Goal: Task Accomplishment & Management: Use online tool/utility

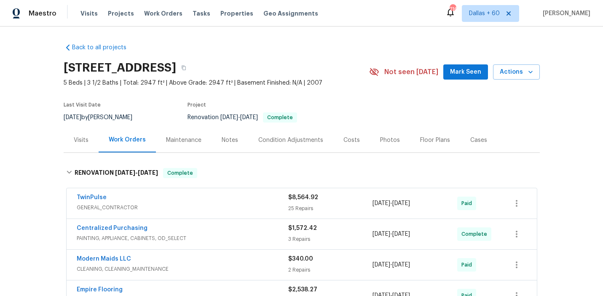
scroll to position [218, 0]
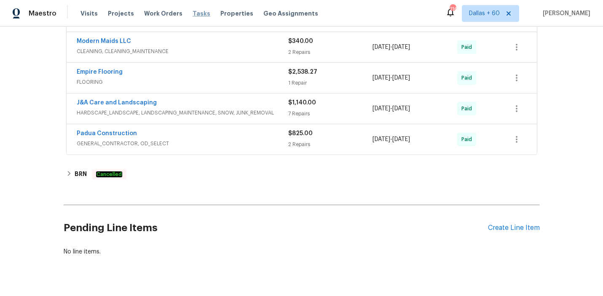
click at [193, 13] on span "Tasks" at bounding box center [202, 14] width 18 height 6
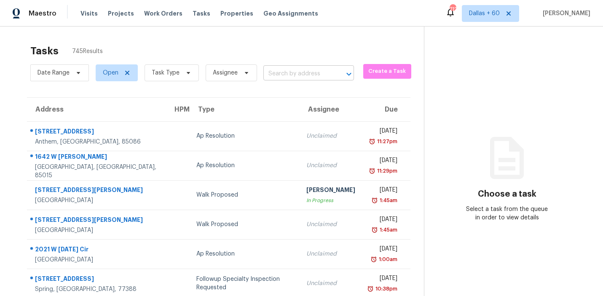
click at [273, 76] on input "text" at bounding box center [296, 73] width 67 height 13
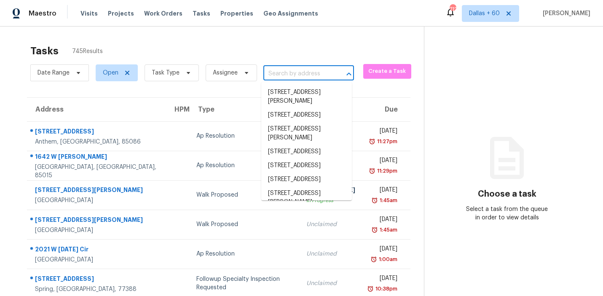
paste input "1409 Choctaw Ln Edmond, OK, 73013"
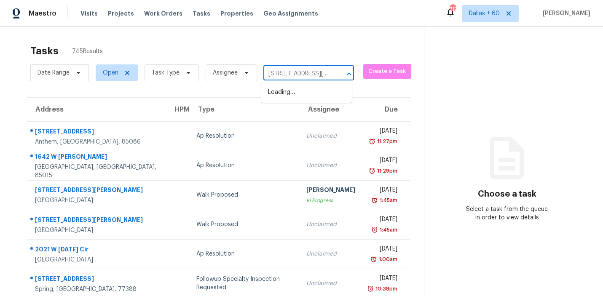
scroll to position [0, 42]
type input "1409 Choctaw Ln Edmond, OK, 73013"
click at [293, 96] on li "1409 Choctaw Ln, Edmond, OK 73013" at bounding box center [306, 97] width 91 height 23
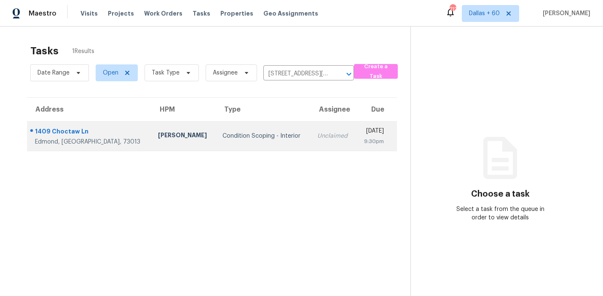
click at [217, 131] on td "Condition Scoping - Interior" at bounding box center [263, 135] width 95 height 29
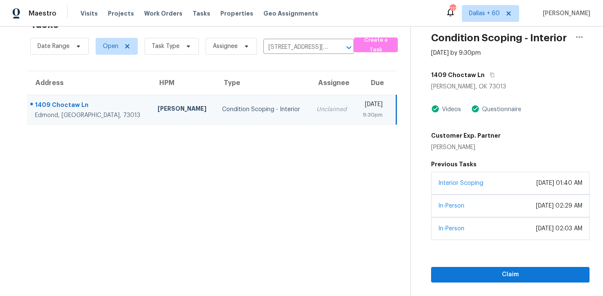
scroll to position [26, 0]
click at [486, 275] on span "Claim" at bounding box center [510, 275] width 145 height 11
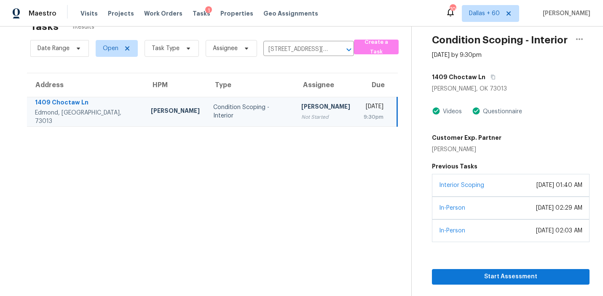
scroll to position [27, 0]
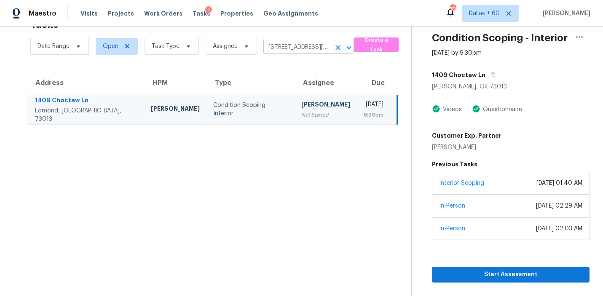
click at [309, 47] on input "1409 Choctaw Ln, Edmond, OK 73013" at bounding box center [296, 47] width 67 height 13
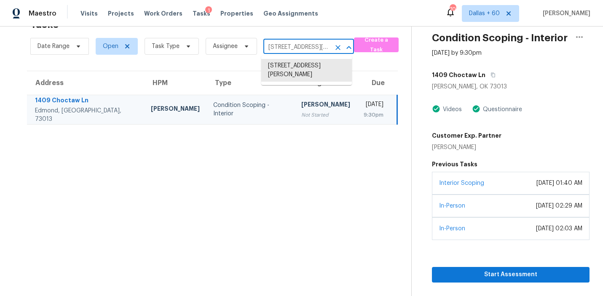
click at [309, 47] on input "1409 Choctaw Ln, Edmond, OK 73013" at bounding box center [296, 47] width 67 height 13
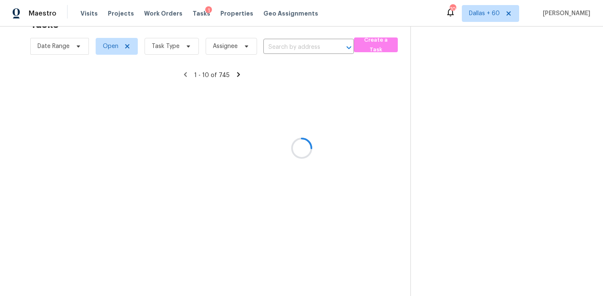
click at [295, 45] on div at bounding box center [301, 148] width 603 height 296
click at [285, 48] on div at bounding box center [301, 148] width 603 height 296
click at [274, 48] on div at bounding box center [301, 148] width 603 height 296
click at [287, 51] on div at bounding box center [301, 148] width 603 height 296
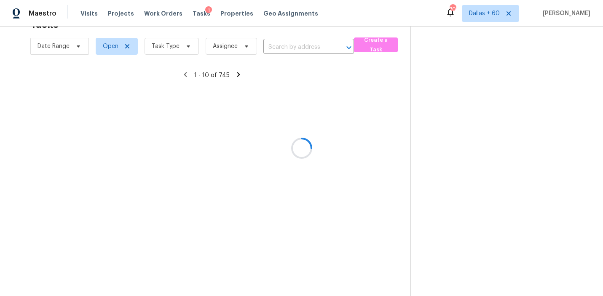
click at [274, 40] on div at bounding box center [301, 148] width 603 height 296
click at [275, 46] on div at bounding box center [301, 148] width 603 height 296
click at [282, 48] on div at bounding box center [301, 148] width 603 height 296
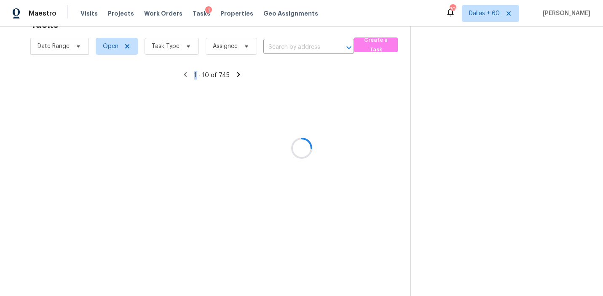
click at [282, 48] on div at bounding box center [301, 148] width 603 height 296
click at [270, 46] on div at bounding box center [301, 148] width 603 height 296
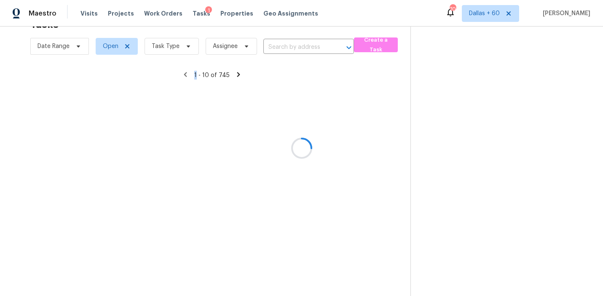
click at [270, 46] on div at bounding box center [301, 148] width 603 height 296
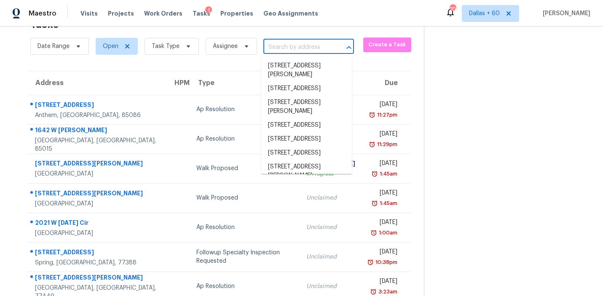
click at [270, 46] on input "text" at bounding box center [296, 47] width 67 height 13
paste input "152 E Atlantic St Hernando, FL, 34442"
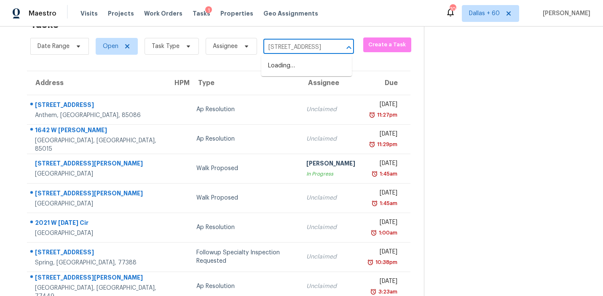
type input "152 E Atlantic St Hernando, FL, 34442"
click at [282, 65] on li "152 E Atlantic St, Hernando, FL 34442" at bounding box center [306, 66] width 91 height 14
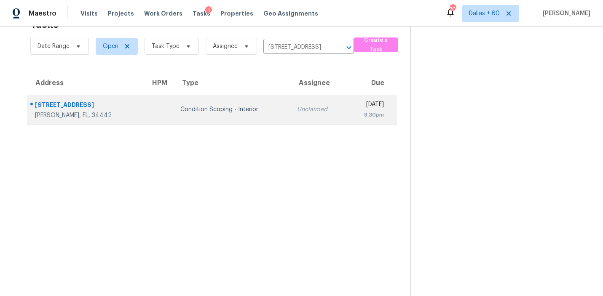
click at [199, 115] on td "Condition Scoping - Interior" at bounding box center [232, 109] width 117 height 29
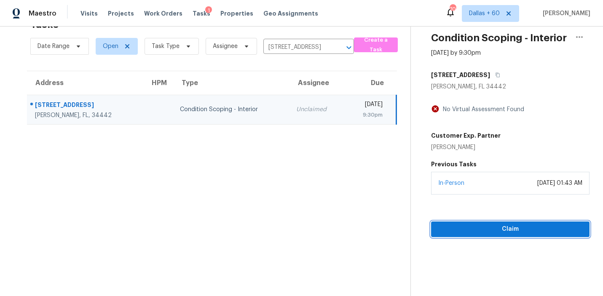
click at [511, 230] on span "Claim" at bounding box center [510, 229] width 145 height 11
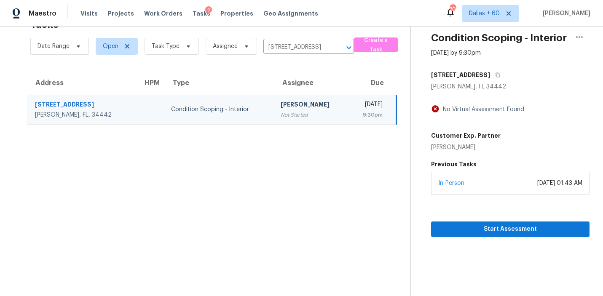
click at [94, 109] on div "152 E Atlantic St" at bounding box center [82, 105] width 94 height 11
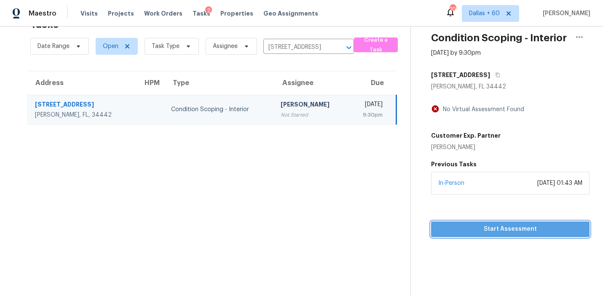
click at [475, 230] on span "Start Assessment" at bounding box center [510, 229] width 145 height 11
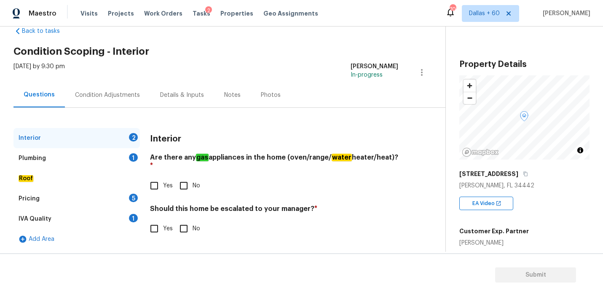
scroll to position [18, 0]
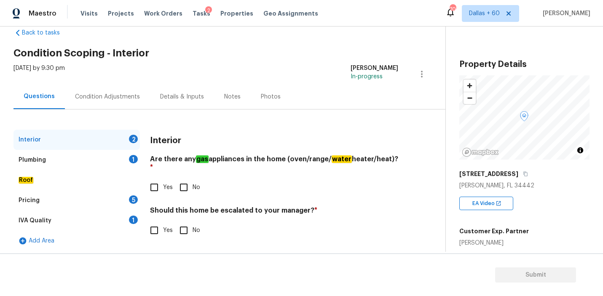
click at [153, 179] on input "Yes" at bounding box center [154, 188] width 18 height 18
checkbox input "true"
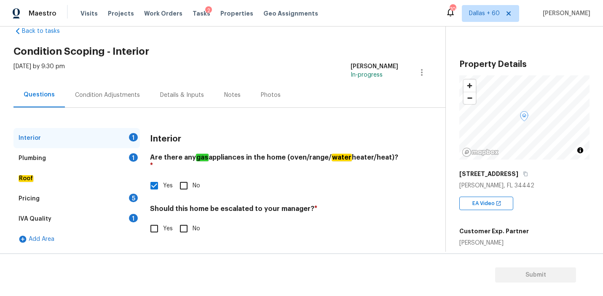
scroll to position [19, 0]
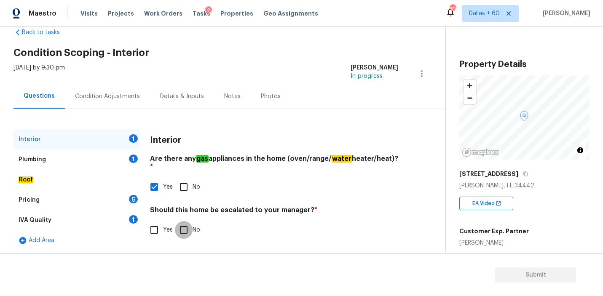
click at [181, 221] on input "No" at bounding box center [184, 230] width 18 height 18
checkbox input "true"
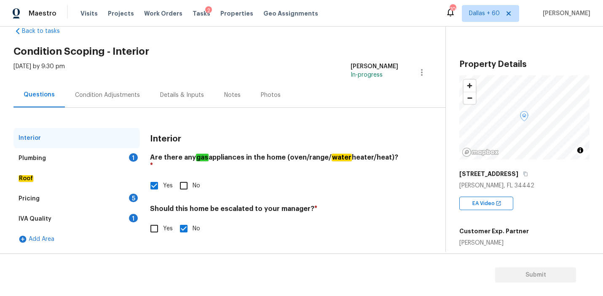
click at [48, 156] on div "Plumbing 1" at bounding box center [76, 158] width 126 height 20
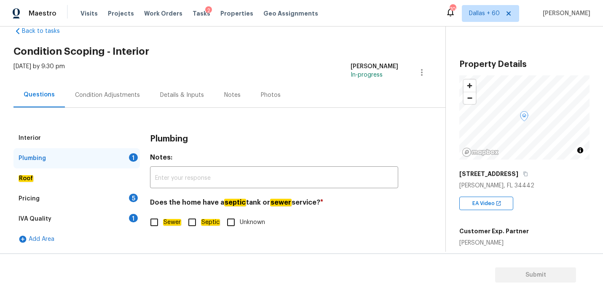
click at [189, 223] on input "Septic" at bounding box center [192, 223] width 18 height 18
checkbox input "true"
click at [50, 182] on div "Roof" at bounding box center [76, 178] width 126 height 20
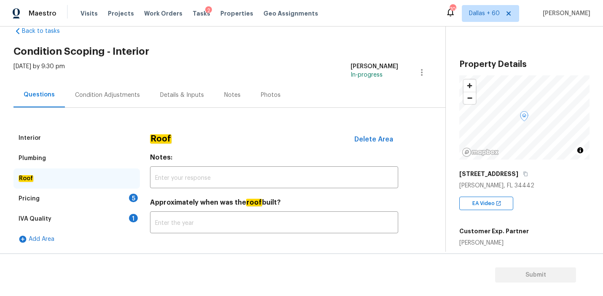
click at [51, 198] on div "Pricing 5" at bounding box center [76, 199] width 126 height 20
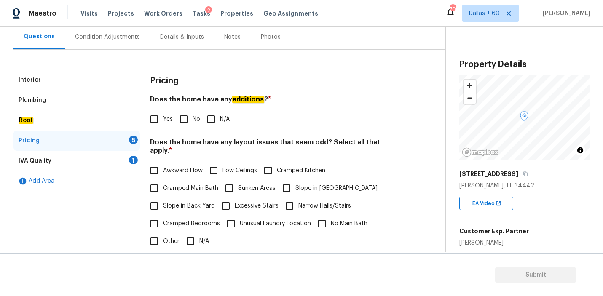
scroll to position [77, 0]
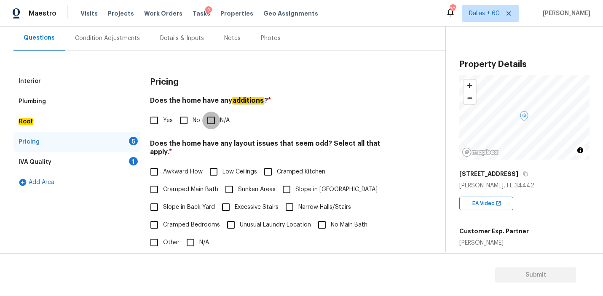
click at [207, 121] on input "N/A" at bounding box center [211, 121] width 18 height 18
checkbox input "true"
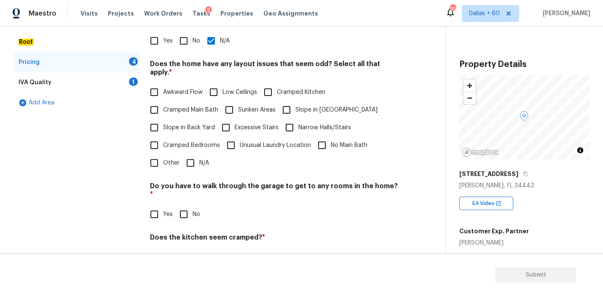
scroll to position [155, 0]
click at [286, 102] on input "Slope in [GEOGRAPHIC_DATA]" at bounding box center [287, 111] width 18 height 18
checkbox input "true"
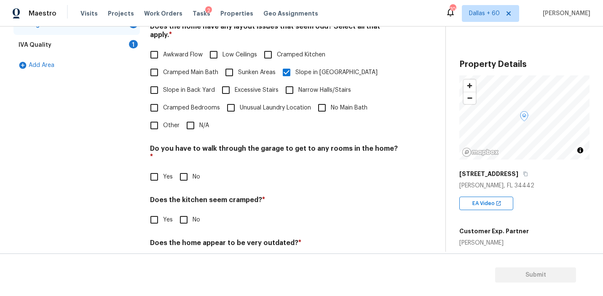
scroll to position [209, 0]
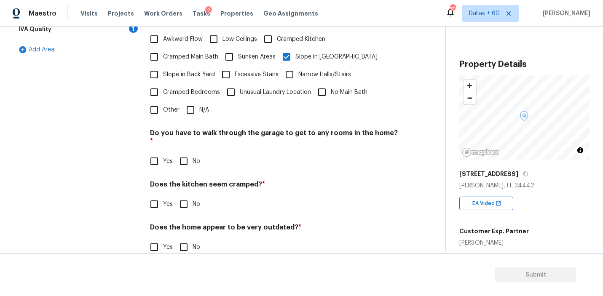
click at [184, 152] on input "No" at bounding box center [184, 161] width 18 height 18
checkbox input "true"
click at [187, 195] on input "No" at bounding box center [184, 204] width 18 height 18
checkbox input "true"
click at [186, 238] on input "No" at bounding box center [184, 247] width 18 height 18
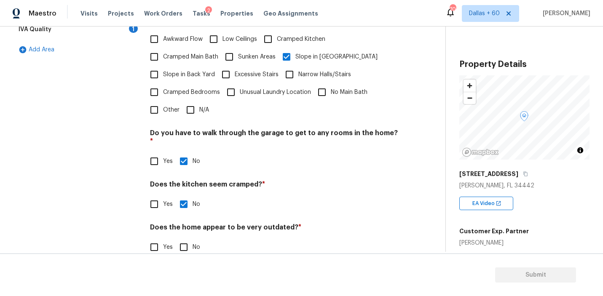
checkbox input "true"
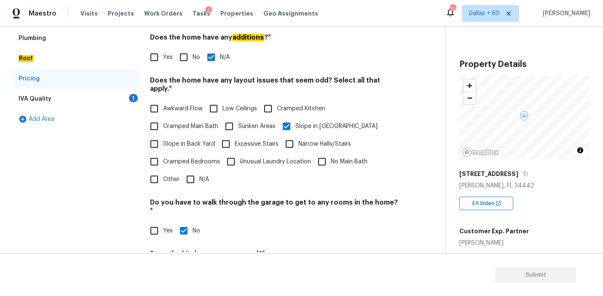
click at [81, 101] on div "IVA Quality 1" at bounding box center [76, 99] width 126 height 20
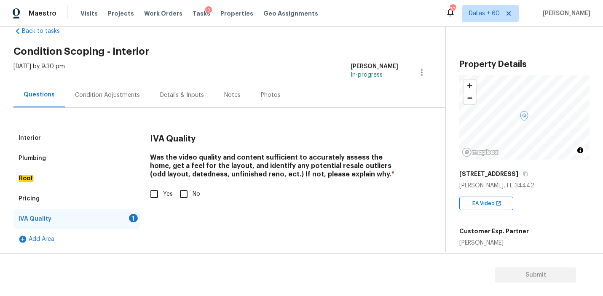
scroll to position [20, 0]
click at [156, 193] on input "Yes" at bounding box center [154, 194] width 18 height 18
checkbox input "true"
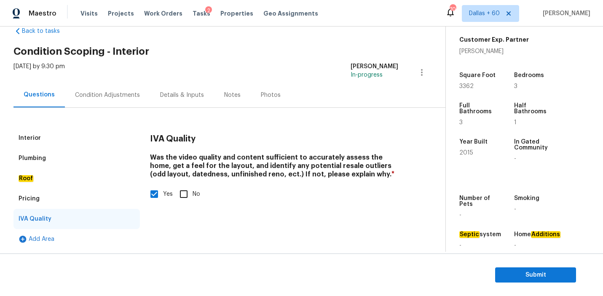
scroll to position [192, 0]
click at [107, 93] on div "Condition Adjustments" at bounding box center [107, 95] width 65 height 8
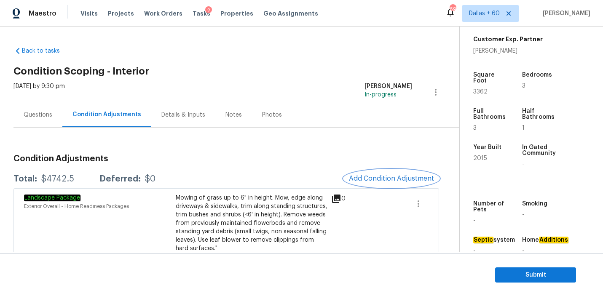
click at [390, 176] on span "Add Condition Adjustment" at bounding box center [391, 179] width 85 height 8
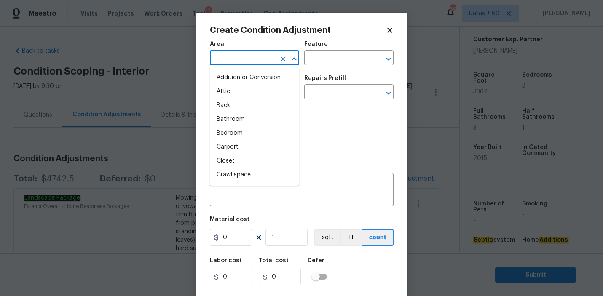
click at [254, 58] on input "text" at bounding box center [243, 58] width 66 height 13
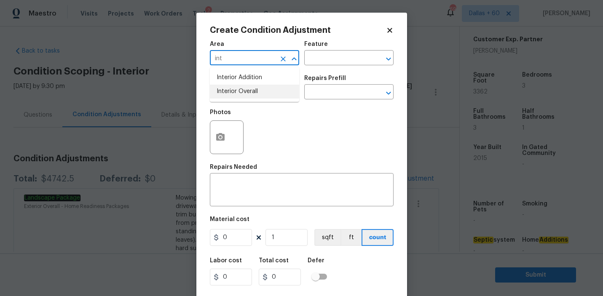
click at [251, 93] on li "Interior Overall" at bounding box center [254, 92] width 89 height 14
type input "Interior Overall"
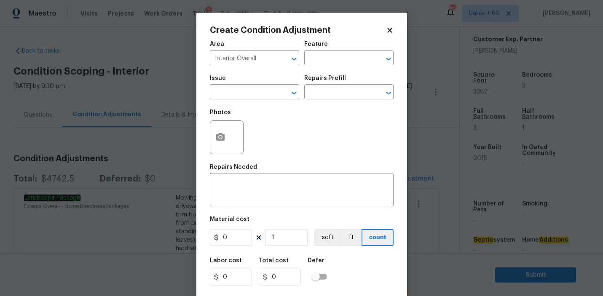
click at [363, 69] on div "Area Interior Overall ​ Feature ​" at bounding box center [302, 53] width 184 height 34
click at [357, 61] on input "text" at bounding box center [337, 58] width 66 height 13
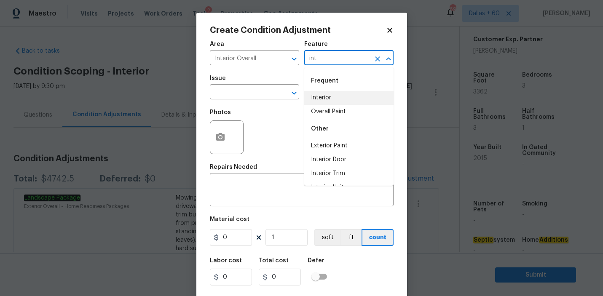
click at [356, 94] on li "Interior" at bounding box center [348, 98] width 89 height 14
type input "Interior"
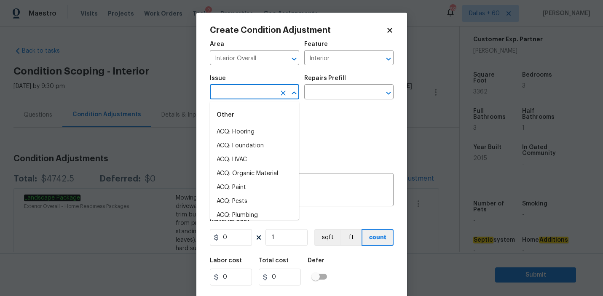
click at [235, 97] on input "text" at bounding box center [243, 92] width 66 height 13
click at [240, 129] on li "ACQ: Flooring" at bounding box center [254, 132] width 89 height 14
type input "ACQ: Flooring"
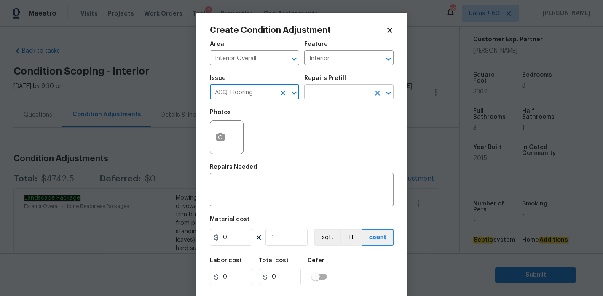
click at [350, 88] on input "text" at bounding box center [337, 92] width 66 height 13
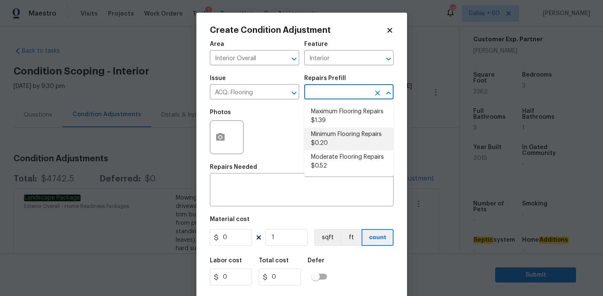
click at [342, 142] on li "Minimum Flooring Repairs $0.20" at bounding box center [348, 139] width 89 height 23
type input "Acquisition"
type textarea "Acquisition Scope: Minimum flooring repairs"
type input "0.2"
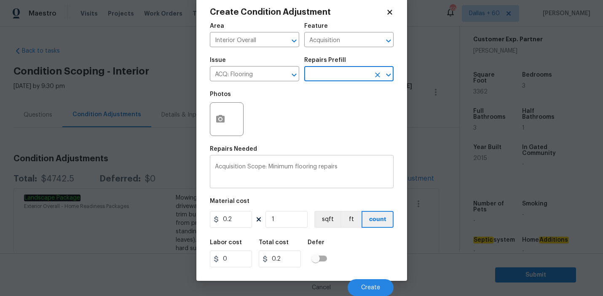
scroll to position [18, 0]
click at [219, 118] on icon "button" at bounding box center [220, 119] width 8 height 8
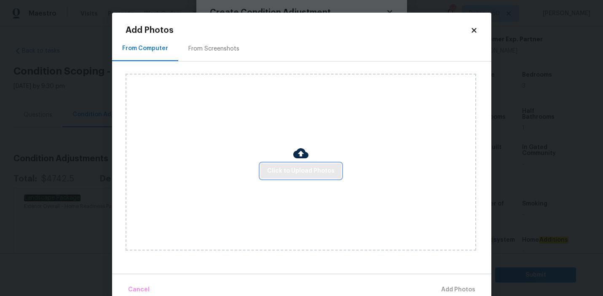
click at [299, 174] on span "Click to Upload Photos" at bounding box center [300, 171] width 67 height 11
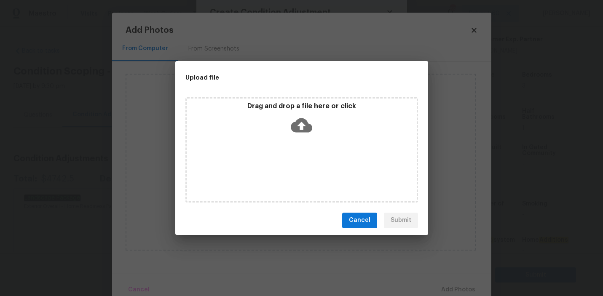
click at [301, 127] on icon at bounding box center [301, 125] width 21 height 21
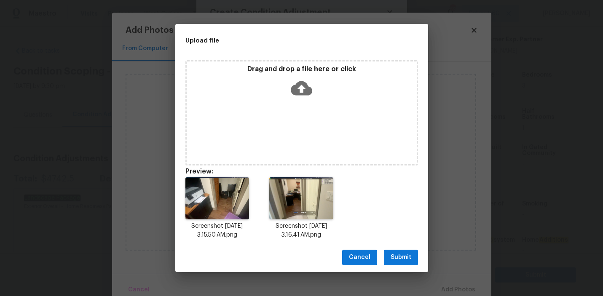
click at [406, 258] on span "Submit" at bounding box center [400, 257] width 21 height 11
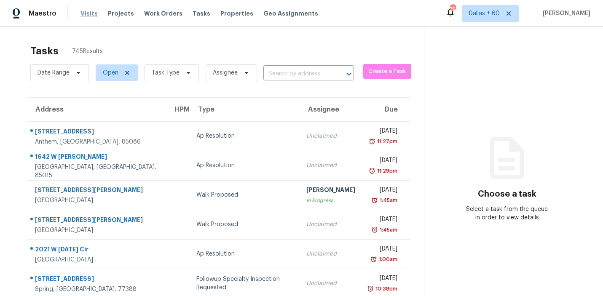
click at [91, 13] on span "Visits" at bounding box center [88, 13] width 17 height 8
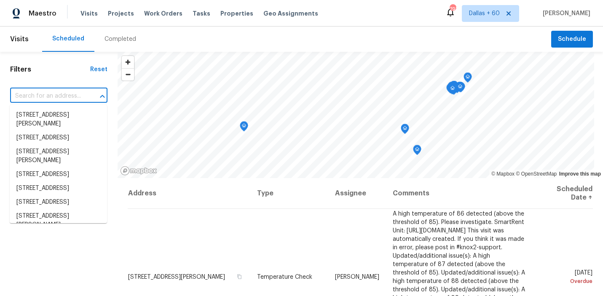
click at [56, 97] on input "text" at bounding box center [47, 96] width 74 height 13
click at [128, 38] on div "Completed" at bounding box center [120, 39] width 32 height 8
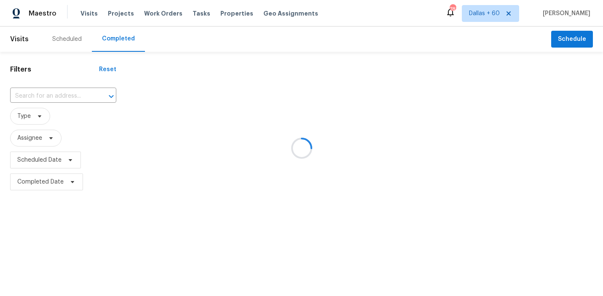
click at [62, 95] on div at bounding box center [301, 148] width 603 height 296
click at [62, 96] on div at bounding box center [301, 148] width 603 height 296
click at [48, 94] on input "text" at bounding box center [51, 96] width 83 height 13
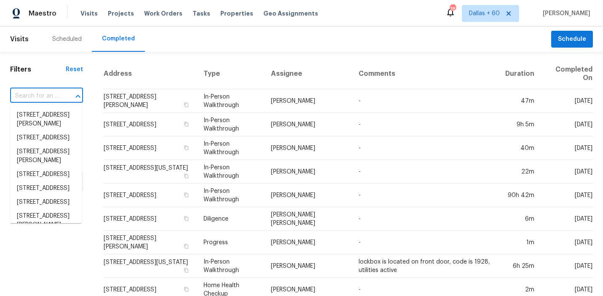
click at [48, 94] on input "text" at bounding box center [34, 96] width 49 height 13
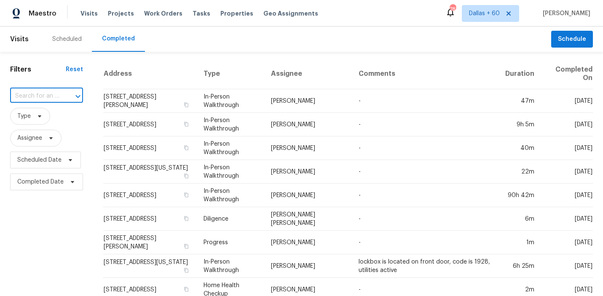
paste input "[STREET_ADDRESS][PERSON_NAME]"
type input "[STREET_ADDRESS][PERSON_NAME]"
click at [54, 117] on li "[STREET_ADDRESS][PERSON_NAME]" at bounding box center [46, 119] width 72 height 23
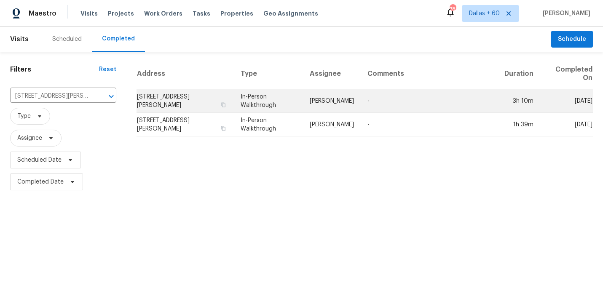
click at [207, 106] on td "[STREET_ADDRESS][PERSON_NAME]" at bounding box center [184, 101] width 97 height 24
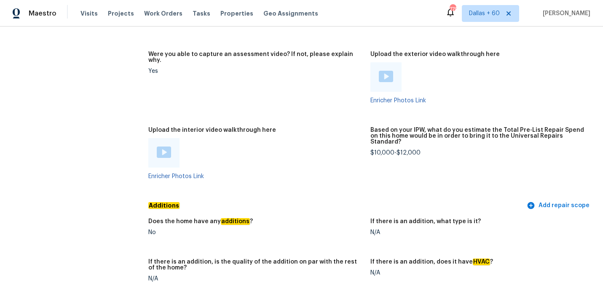
scroll to position [1602, 0]
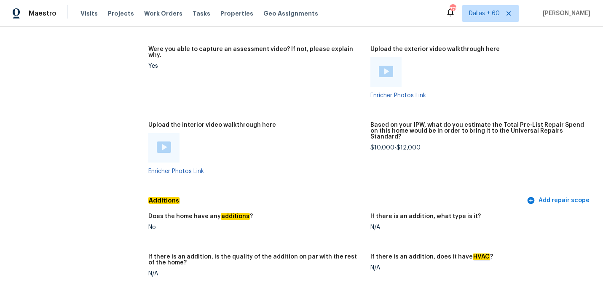
click at [163, 142] on img at bounding box center [164, 147] width 14 height 11
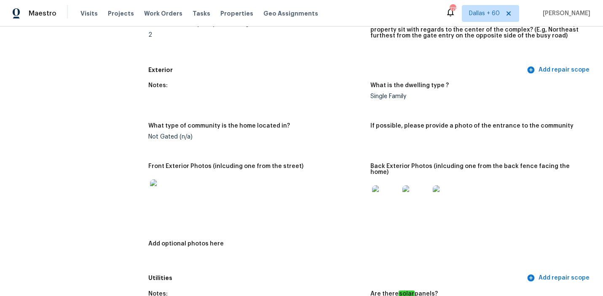
scroll to position [0, 0]
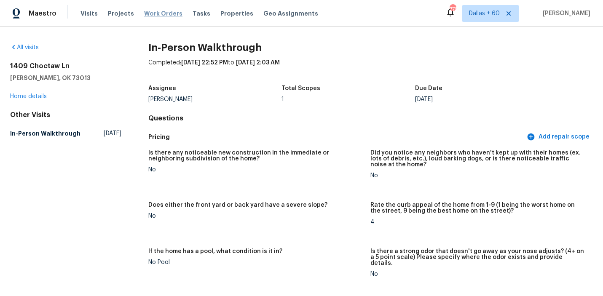
click at [153, 16] on span "Work Orders" at bounding box center [163, 13] width 38 height 8
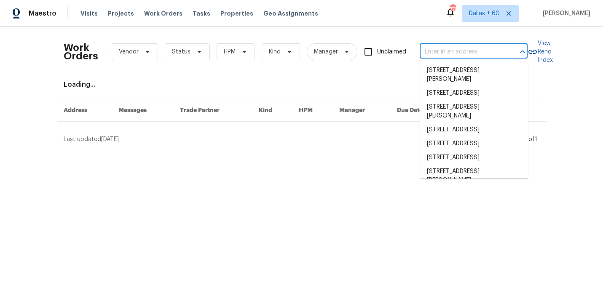
click at [471, 57] on input "text" at bounding box center [462, 51] width 84 height 13
paste input "152 E Atlantic St Hernando, FL, 34442"
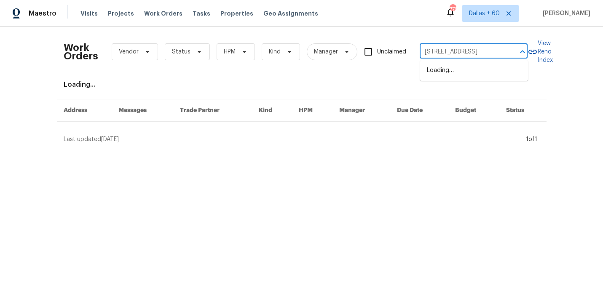
scroll to position [0, 24]
type input "152 E Atlantic St Hernando, FL, 34442"
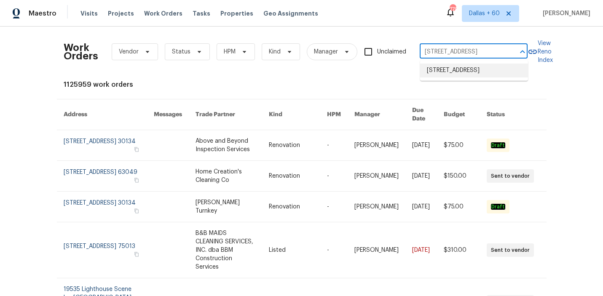
click at [474, 72] on li "152 E Atlantic St, Hernando, FL 34442" at bounding box center [474, 71] width 108 height 14
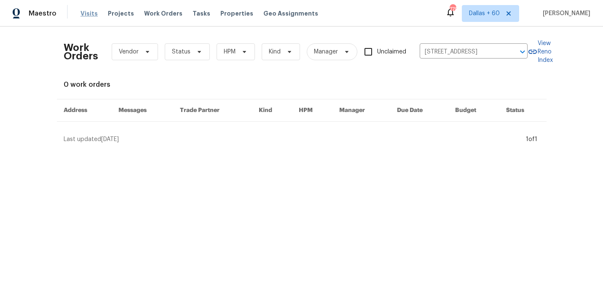
click at [86, 13] on span "Visits" at bounding box center [88, 13] width 17 height 8
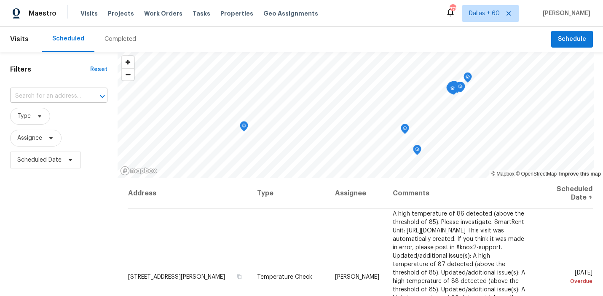
click at [54, 96] on input "text" at bounding box center [47, 96] width 74 height 13
click at [124, 37] on div "Completed" at bounding box center [120, 39] width 32 height 8
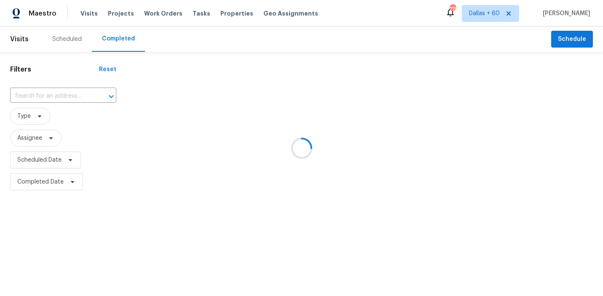
click at [53, 91] on div at bounding box center [301, 148] width 603 height 296
click at [53, 95] on div at bounding box center [301, 148] width 603 height 296
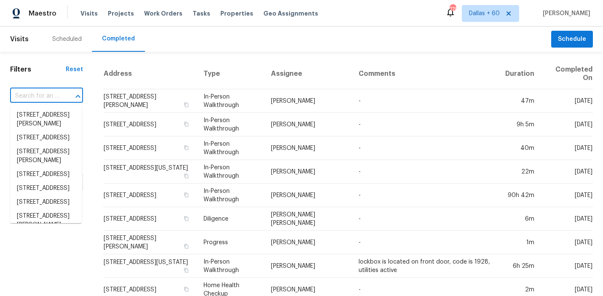
click at [40, 94] on input "text" at bounding box center [34, 96] width 49 height 13
paste input "152 E Atlantic St Hernando, FL, 34442"
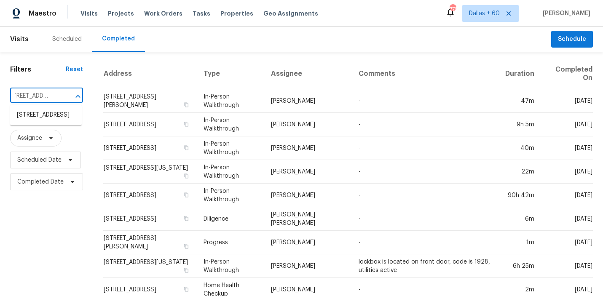
type input "152 E Atlantic St Hernando, FL, 34442"
click at [47, 122] on li "152 E Atlantic St, Hernando, FL 34442" at bounding box center [46, 115] width 72 height 14
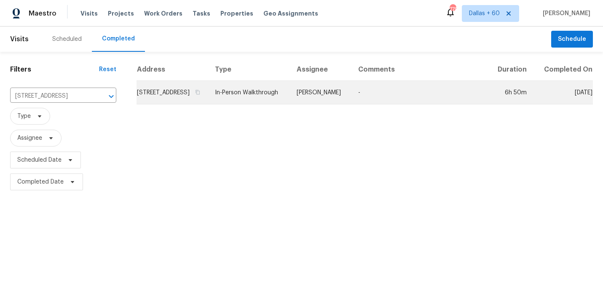
click at [182, 103] on td "152 E Atlantic St, Hernando, FL 34442" at bounding box center [172, 93] width 72 height 24
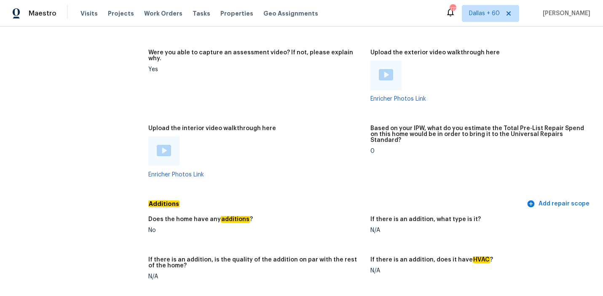
scroll to position [1658, 0]
click at [166, 146] on img at bounding box center [164, 150] width 14 height 11
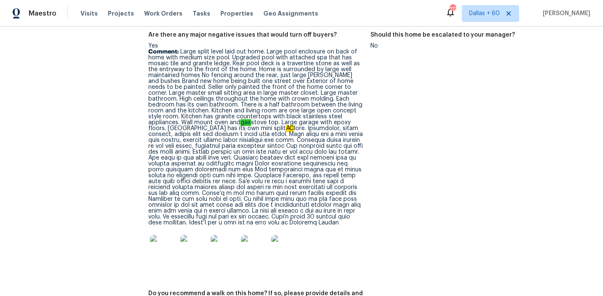
scroll to position [1988, 0]
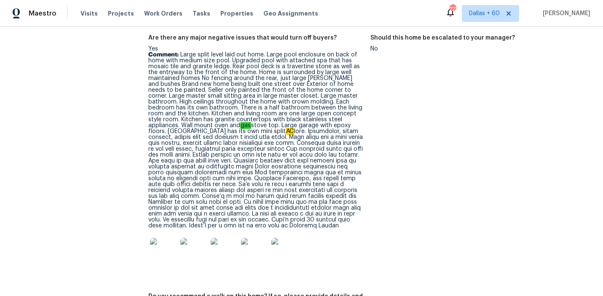
drag, startPoint x: 180, startPoint y: 47, endPoint x: 248, endPoint y: 220, distance: 185.9
click at [248, 220] on p "Comment: Large split level laid out home. Large pool enclosure on back of home …" at bounding box center [256, 140] width 216 height 177
copy p "Large split level laid out home. Large pool enclosure on back of home with medi…"
click at [401, 114] on figure "Should this home be escalated to your manager? No" at bounding box center [481, 159] width 222 height 249
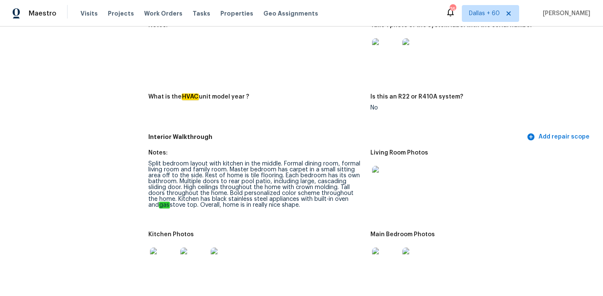
scroll to position [933, 0]
click at [380, 171] on img at bounding box center [385, 179] width 27 height 27
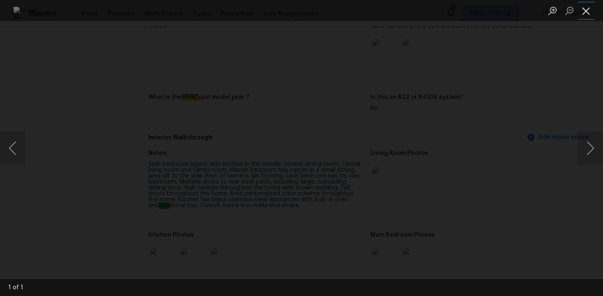
click at [584, 13] on button "Close lightbox" at bounding box center [586, 10] width 17 height 15
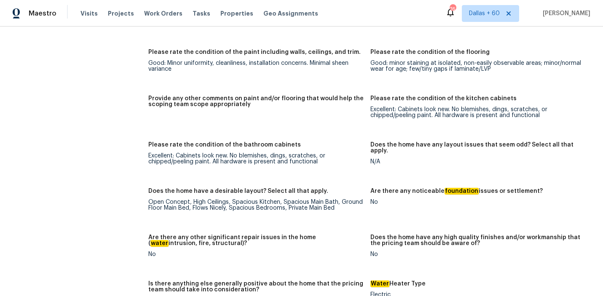
scroll to position [1356, 0]
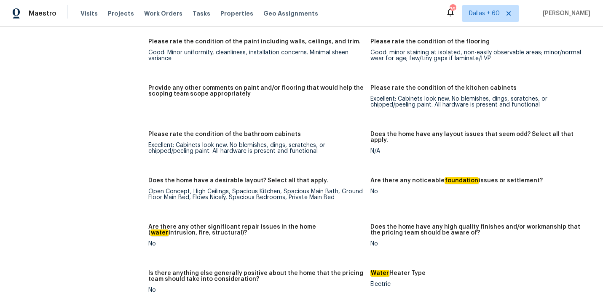
click at [56, 115] on div "All visits 152 E Atlantic St Hernando, FL 34442 Home details Other Visits No pr…" at bounding box center [65, 66] width 111 height 2759
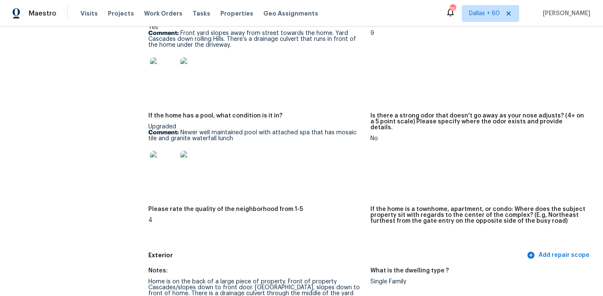
scroll to position [0, 0]
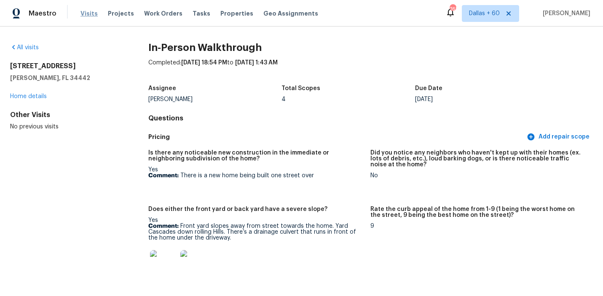
click at [87, 15] on span "Visits" at bounding box center [88, 13] width 17 height 8
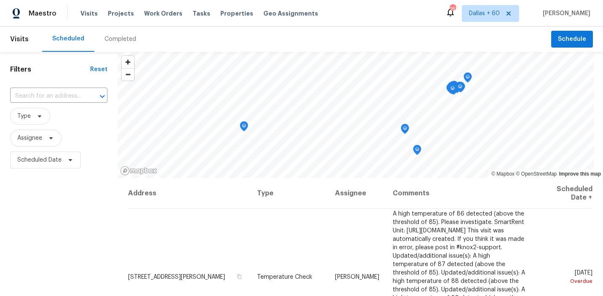
click at [130, 38] on div "Completed" at bounding box center [120, 39] width 32 height 8
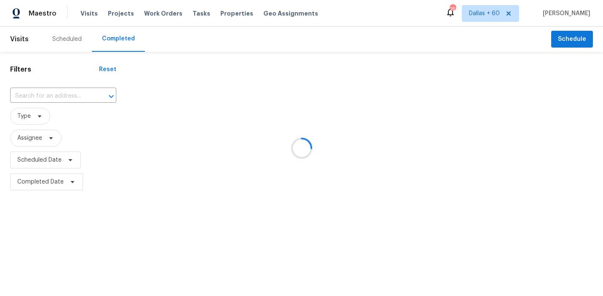
click at [62, 97] on div at bounding box center [301, 148] width 603 height 296
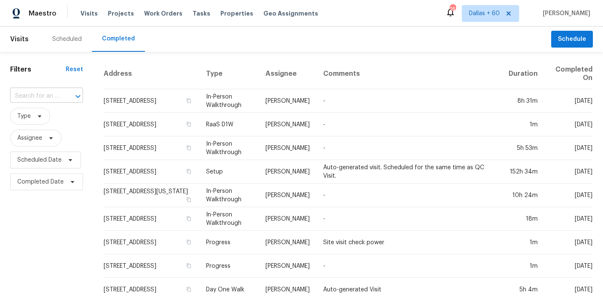
click at [56, 94] on input "text" at bounding box center [34, 96] width 49 height 13
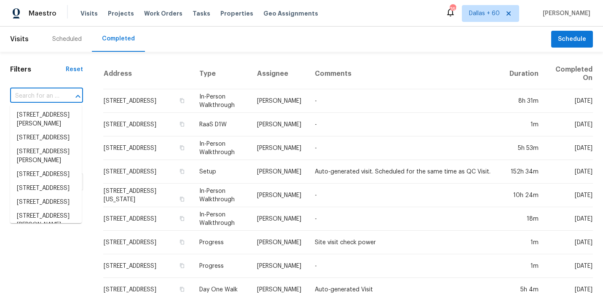
paste input "1409 Choctaw Ln Edmond, OK, 73013"
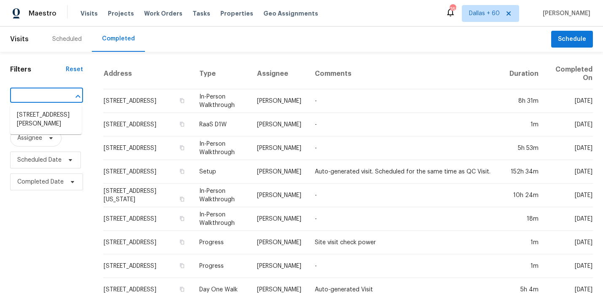
type input "1409 Choctaw Ln Edmond, OK, 73013"
click at [52, 123] on li "1409 Choctaw Ln, Edmond, OK 73013" at bounding box center [46, 119] width 72 height 23
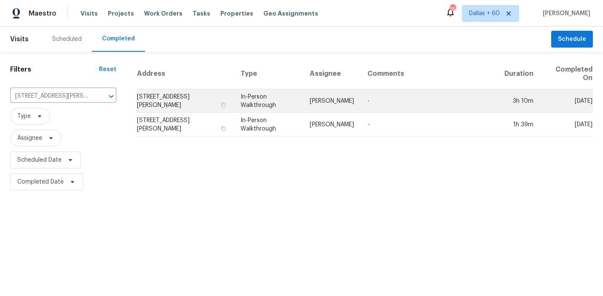
click at [399, 104] on td "-" at bounding box center [429, 101] width 137 height 24
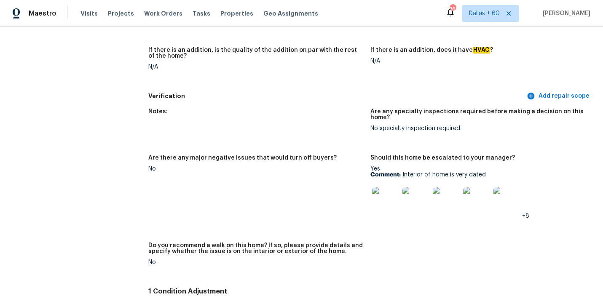
scroll to position [1810, 0]
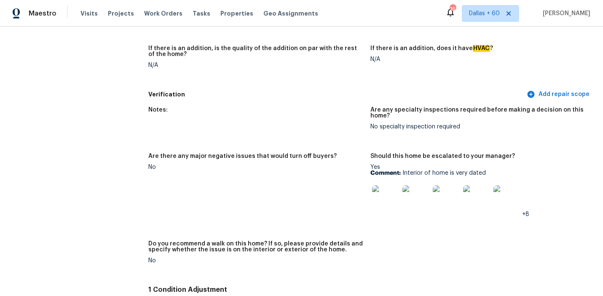
click at [386, 185] on img at bounding box center [385, 198] width 27 height 27
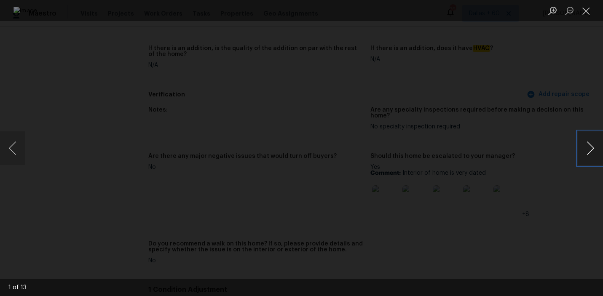
click at [587, 147] on button "Next image" at bounding box center [590, 148] width 25 height 34
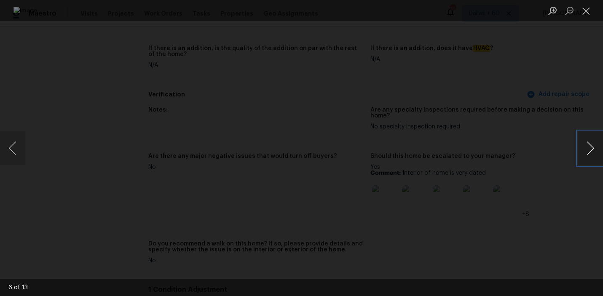
click at [587, 147] on button "Next image" at bounding box center [590, 148] width 25 height 34
click at [581, 9] on button "Close lightbox" at bounding box center [586, 10] width 17 height 15
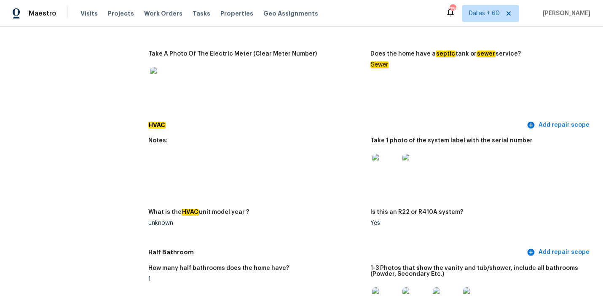
scroll to position [0, 0]
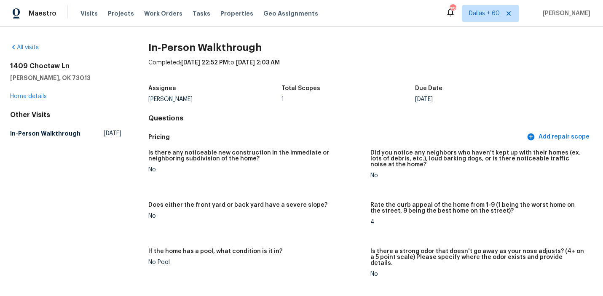
click at [48, 66] on h2 "1409 Choctaw Ln" at bounding box center [65, 66] width 111 height 8
click at [91, 14] on span "Visits" at bounding box center [88, 13] width 17 height 8
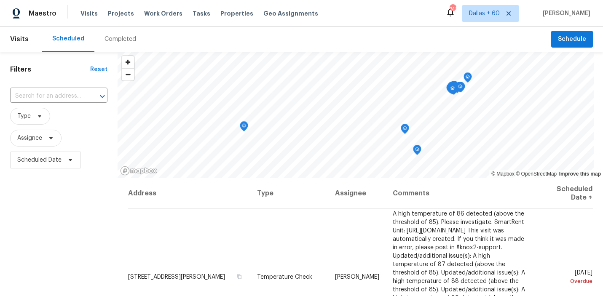
click at [124, 41] on div "Completed" at bounding box center [120, 39] width 32 height 8
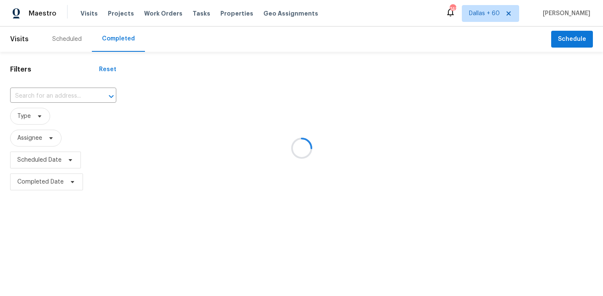
click at [39, 96] on div at bounding box center [301, 148] width 603 height 296
click at [40, 95] on div at bounding box center [301, 148] width 603 height 296
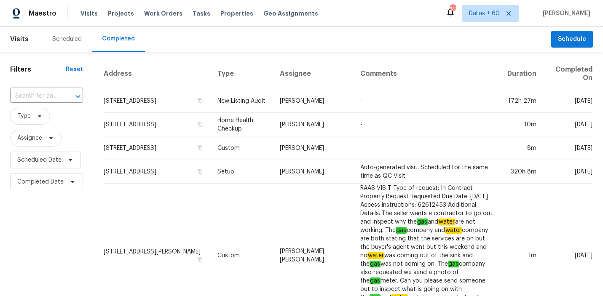
click at [40, 95] on input "text" at bounding box center [34, 96] width 49 height 13
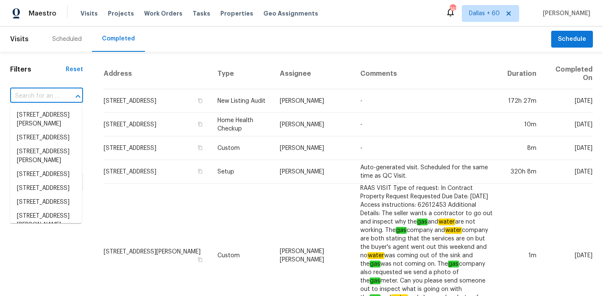
paste input "[STREET_ADDRESS]"
type input "[STREET_ADDRESS]"
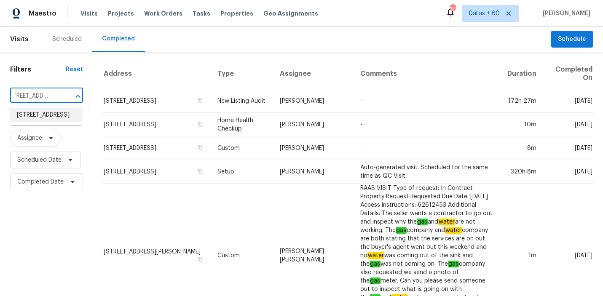
click at [46, 117] on li "[STREET_ADDRESS]" at bounding box center [46, 115] width 72 height 14
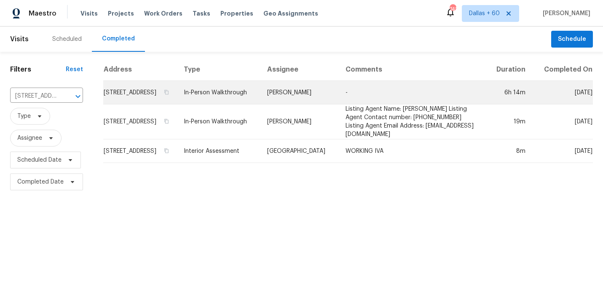
click at [177, 102] on td "[STREET_ADDRESS]" at bounding box center [140, 93] width 74 height 24
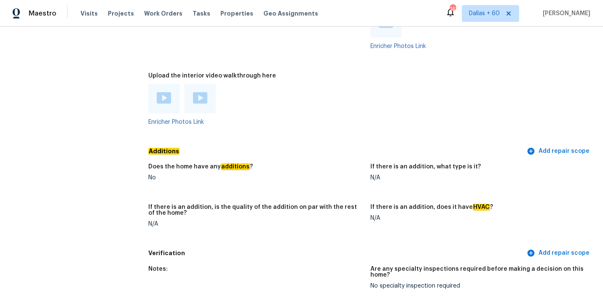
scroll to position [1774, 0]
click at [160, 93] on img at bounding box center [164, 98] width 14 height 11
click at [200, 93] on img at bounding box center [200, 98] width 14 height 11
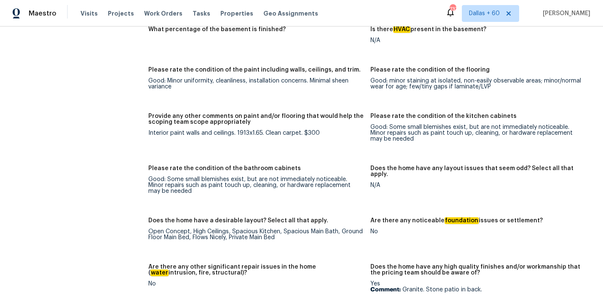
scroll to position [1294, 0]
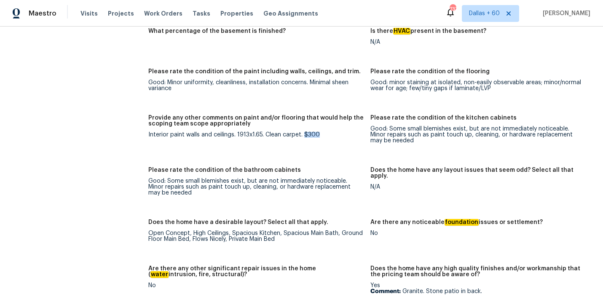
drag, startPoint x: 305, startPoint y: 123, endPoint x: 330, endPoint y: 123, distance: 24.9
click at [330, 132] on div "Interior paint walls and ceilings. 1913x1.65. Clean carpet. $300" at bounding box center [256, 135] width 216 height 6
copy div "$300"
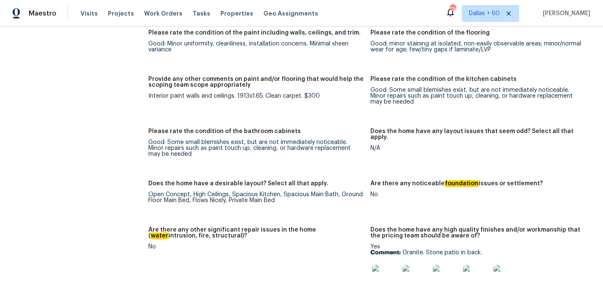
scroll to position [1304, 0]
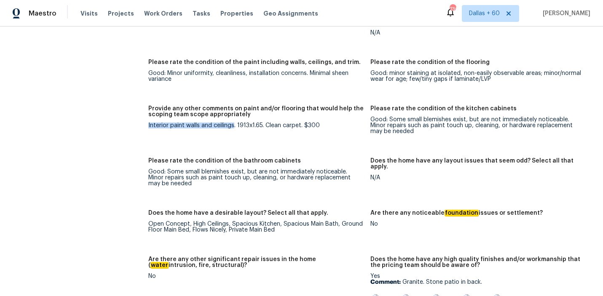
drag, startPoint x: 147, startPoint y: 114, endPoint x: 234, endPoint y: 115, distance: 86.4
click at [234, 115] on div "All visits 802 Dusky Sap Ct Griffin, GA 30223 Home details Other Visits In-Pers…" at bounding box center [301, 22] width 583 height 2565
copy div "Interior paint walls and ceilings"
drag, startPoint x: 237, startPoint y: 114, endPoint x: 266, endPoint y: 115, distance: 29.5
click at [266, 123] on div "Interior paint walls and ceilings. 1913x1.65. Clean carpet. $300" at bounding box center [256, 126] width 216 height 6
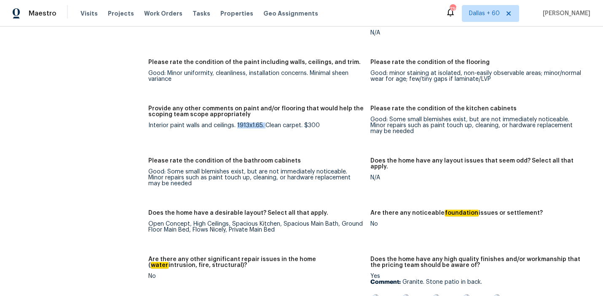
copy div "1913x1.65."
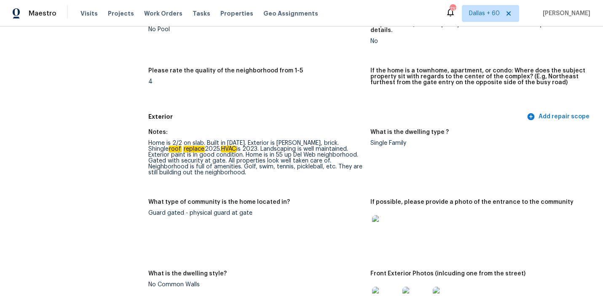
scroll to position [123, 0]
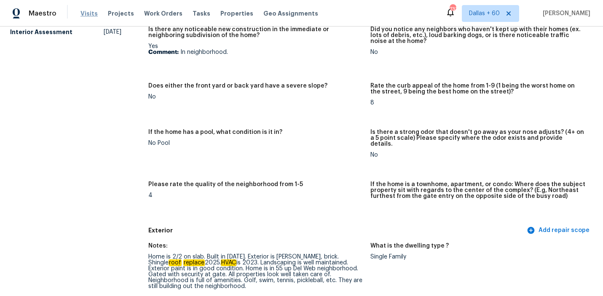
click at [86, 11] on span "Visits" at bounding box center [88, 13] width 17 height 8
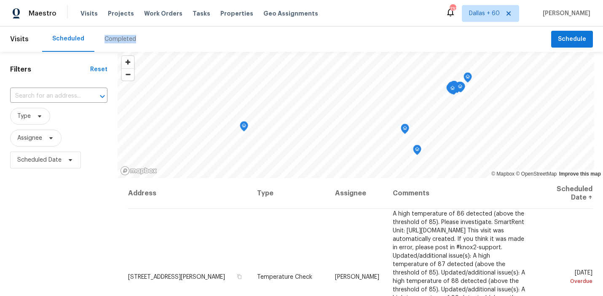
click at [115, 39] on div "Completed" at bounding box center [120, 39] width 32 height 8
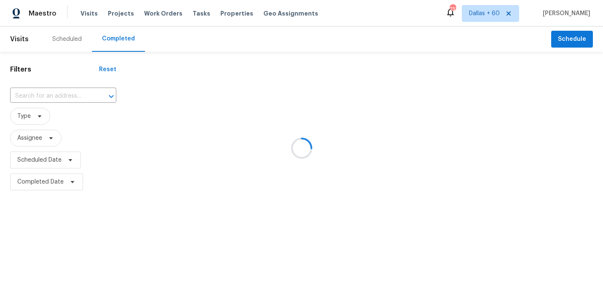
click at [57, 98] on div at bounding box center [301, 148] width 603 height 296
click at [52, 94] on div at bounding box center [301, 148] width 603 height 296
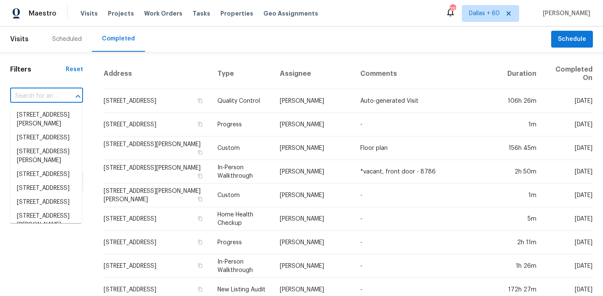
click at [52, 96] on input "text" at bounding box center [34, 96] width 49 height 13
paste input "1187 Willow Bend Cir # A, Colorado Springs, CO 80918"
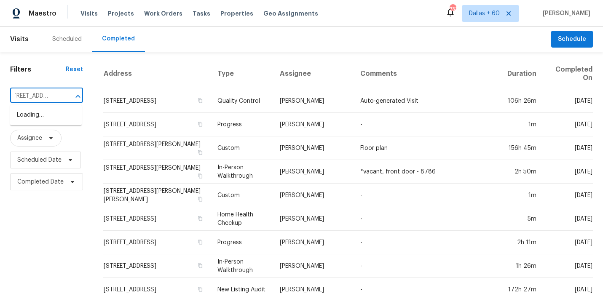
scroll to position [0, 13]
type input "1187 Willow Bend Cir"
click at [50, 120] on li "1187 Willow Bend Cir # A, Colorado Springs, CO 80918" at bounding box center [46, 119] width 72 height 23
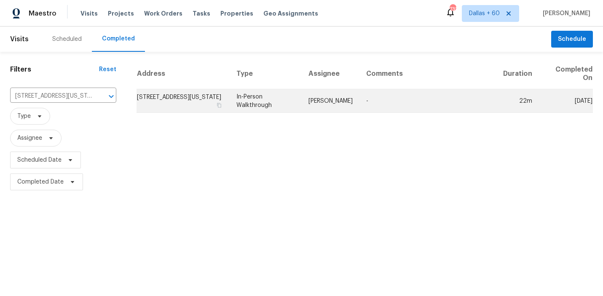
click at [203, 102] on td "1187 Willow Bend Cir # A, Colorado Springs, CO 80918" at bounding box center [182, 101] width 93 height 24
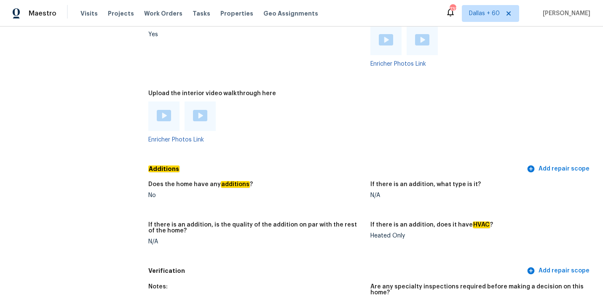
scroll to position [1880, 0]
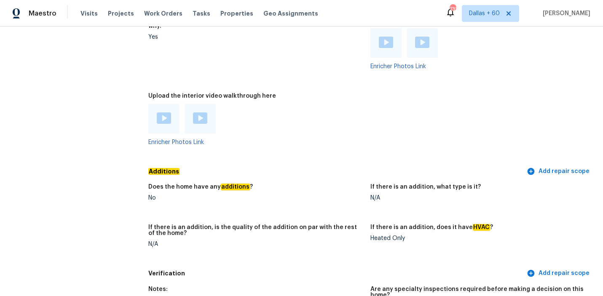
click at [162, 112] on img at bounding box center [164, 117] width 14 height 11
click at [200, 112] on img at bounding box center [200, 117] width 14 height 11
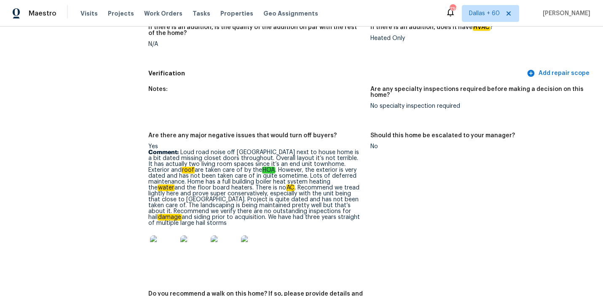
scroll to position [2079, 0]
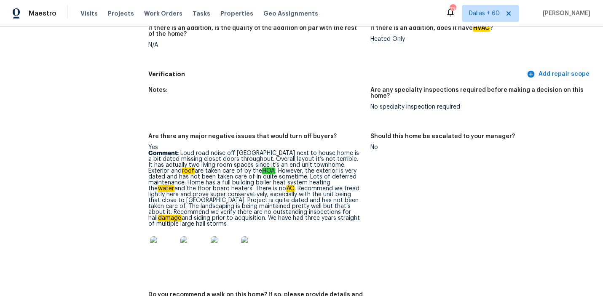
drag, startPoint x: 180, startPoint y: 141, endPoint x: 317, endPoint y: 205, distance: 151.1
click at [317, 205] on p "Comment: Loud road noise off Dublin next to house home is a bit dated missing c…" at bounding box center [256, 188] width 216 height 77
copy p "Loud road noise off Dublin next to house home is a bit dated missing closet doo…"
click at [289, 134] on h5 "Are there any major negative issues that would turn off buyers?" at bounding box center [242, 137] width 188 height 6
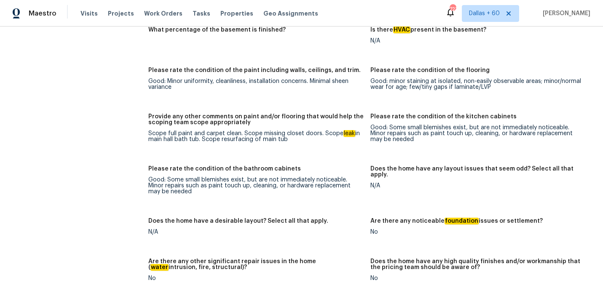
scroll to position [1474, 0]
drag, startPoint x: 242, startPoint y: 121, endPoint x: 293, endPoint y: 134, distance: 52.5
click at [293, 134] on figure "Provide any other comments on paint and/or flooring that would help the scoping…" at bounding box center [259, 135] width 222 height 42
click at [217, 139] on figure "Provide any other comments on paint and/or flooring that would help the scoping…" at bounding box center [259, 135] width 222 height 42
drag, startPoint x: 324, startPoint y: 121, endPoint x: 287, endPoint y: 131, distance: 38.1
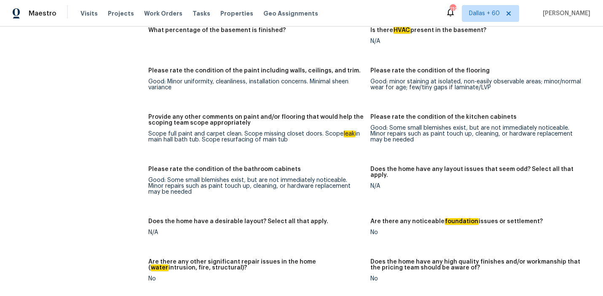
click at [287, 131] on figure "Provide any other comments on paint and/or flooring that would help the scoping…" at bounding box center [259, 135] width 222 height 42
copy div "Scope leak in main hall bath tub. Scope resurfacing of main tub"
click at [156, 133] on figure "Provide any other comments on paint and/or flooring that would help the scoping…" at bounding box center [259, 135] width 222 height 42
drag, startPoint x: 147, startPoint y: 129, endPoint x: 198, endPoint y: 129, distance: 50.5
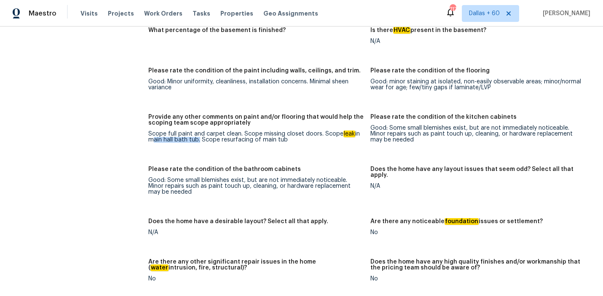
copy div "main hall bath tub"
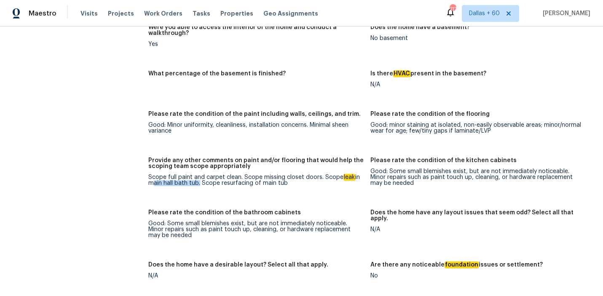
scroll to position [1427, 0]
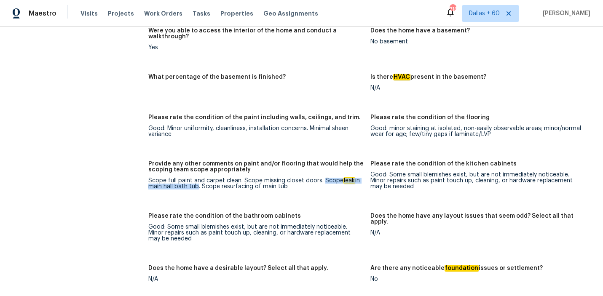
drag, startPoint x: 323, startPoint y: 170, endPoint x: 195, endPoint y: 177, distance: 127.4
click at [195, 178] on div "Scope full paint and carpet clean. Scope missing closet doors. Scope leak in ma…" at bounding box center [256, 184] width 216 height 12
click at [272, 191] on div "Notes: Living Room Photos Kitchen Photos Main Bedroom Photos Bathroom Photos Ad…" at bounding box center [370, 212] width 444 height 809
drag, startPoint x: 244, startPoint y: 169, endPoint x: 320, endPoint y: 170, distance: 75.4
click at [320, 178] on div "Scope full paint and carpet clean. Scope missing closet doors. Scope leak in ma…" at bounding box center [256, 184] width 216 height 12
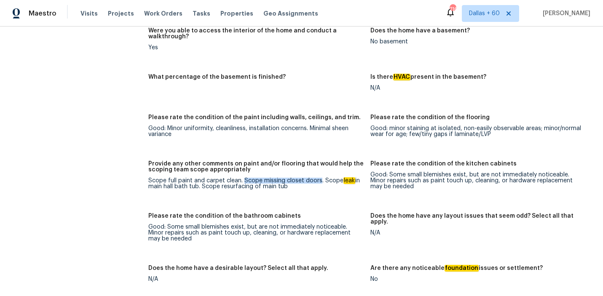
copy div "Scope missing closet doors"
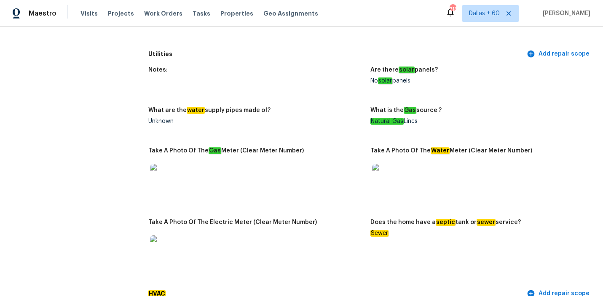
scroll to position [490, 0]
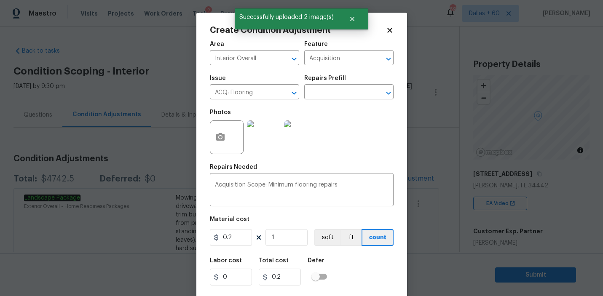
scroll to position [19, 0]
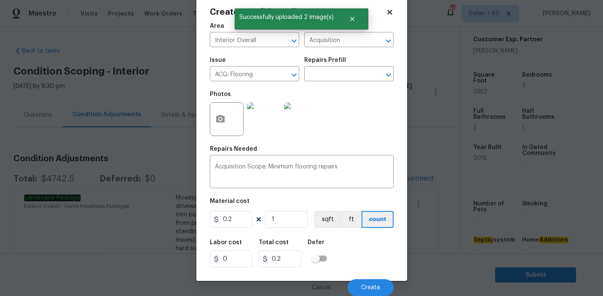
type input "0"
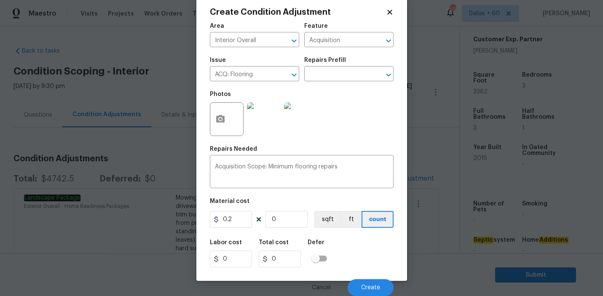
type input "3"
type input "0.6"
type input "33"
type input "6.6"
type input "336"
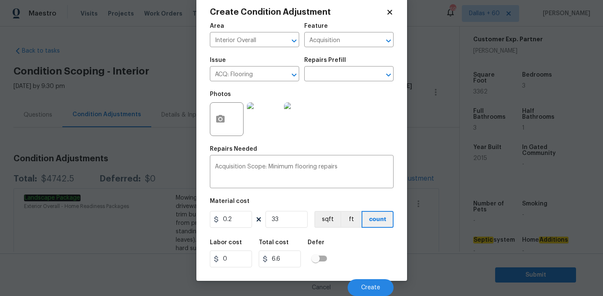
type input "67.2"
type input "3362"
type input "672.4"
type input "3362"
click at [313, 197] on div "Area Interior Overall ​ Feature Acquisition ​ Issue ACQ: Flooring ​ Repairs Pre…" at bounding box center [302, 157] width 184 height 278
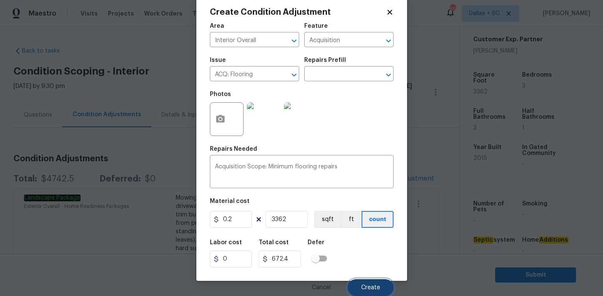
click at [367, 288] on span "Create" at bounding box center [370, 288] width 19 height 6
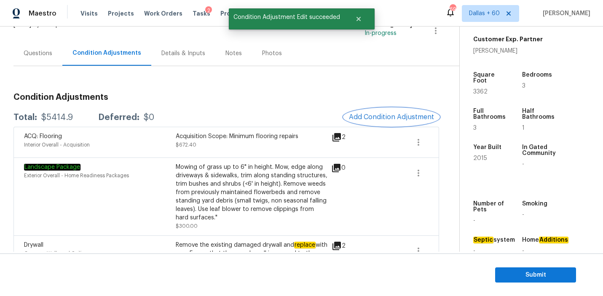
scroll to position [63, 0]
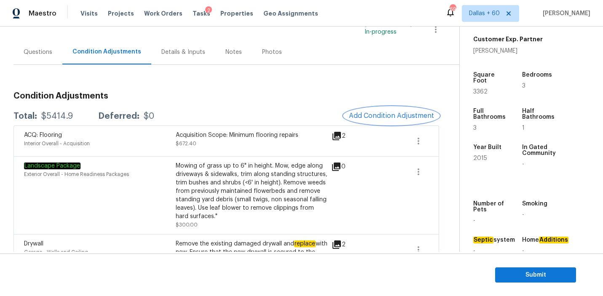
click at [381, 115] on span "Add Condition Adjustment" at bounding box center [391, 116] width 85 height 8
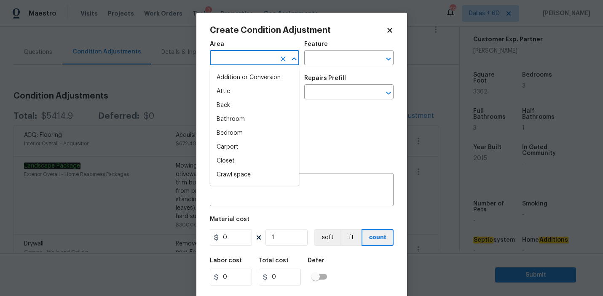
click at [253, 60] on input "text" at bounding box center [243, 58] width 66 height 13
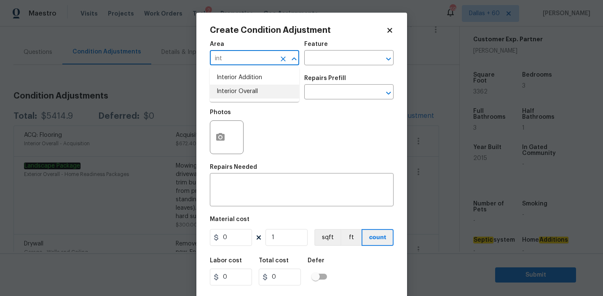
click at [258, 93] on li "Interior Overall" at bounding box center [254, 92] width 89 height 14
type input "Interior Overall"
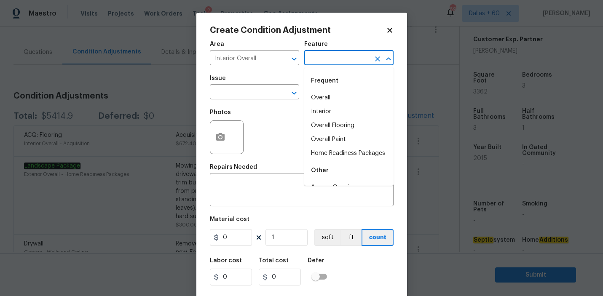
click at [349, 62] on input "text" at bounding box center [337, 58] width 66 height 13
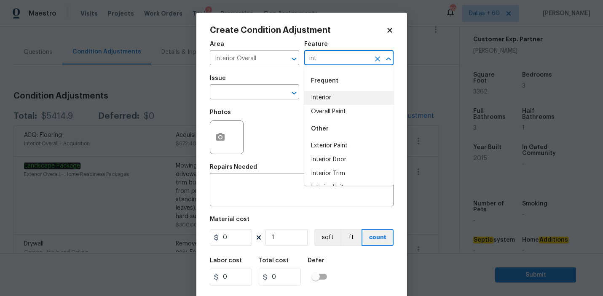
click at [349, 95] on li "Interior" at bounding box center [348, 98] width 89 height 14
type input "Interior"
click at [231, 91] on input "text" at bounding box center [243, 92] width 66 height 13
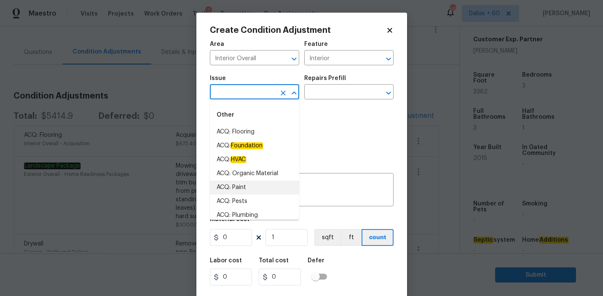
click at [234, 184] on li "ACQ: Paint" at bounding box center [254, 188] width 89 height 14
type input "ACQ: Paint"
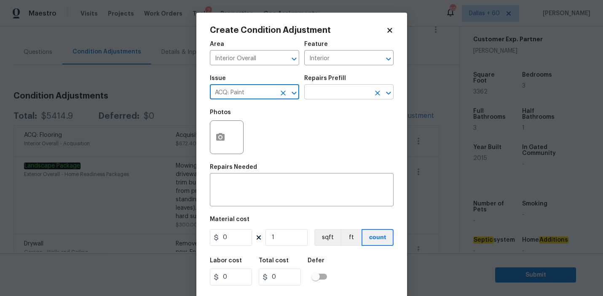
click at [338, 92] on input "text" at bounding box center [337, 92] width 66 height 13
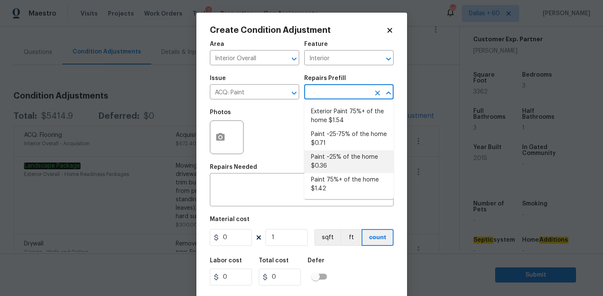
click at [336, 162] on li "Paint ~25% of the home $0.36" at bounding box center [348, 161] width 89 height 23
type input "Acquisition"
type textarea "Acquisition Scope: ~25% of the home needs interior paint"
type input "0.36"
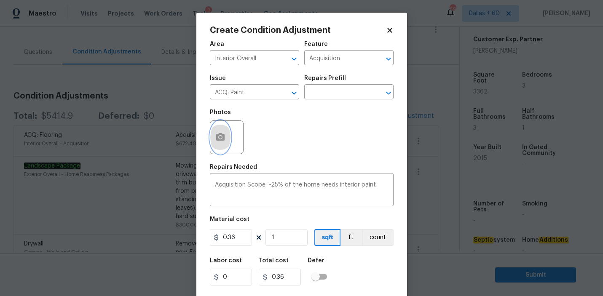
click at [224, 131] on button "button" at bounding box center [220, 137] width 20 height 33
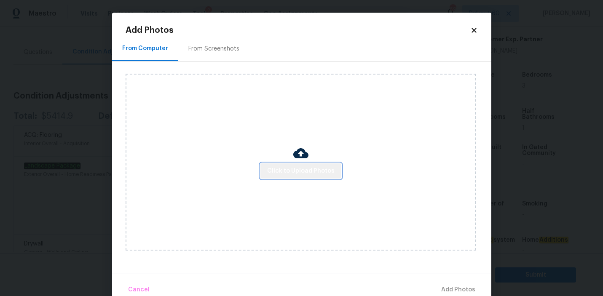
click at [307, 169] on span "Click to Upload Photos" at bounding box center [300, 171] width 67 height 11
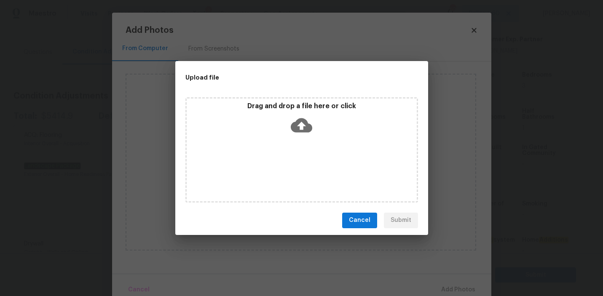
click at [302, 127] on icon at bounding box center [301, 125] width 21 height 21
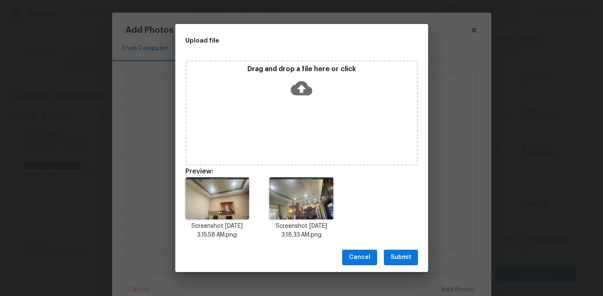
click at [401, 259] on span "Submit" at bounding box center [400, 257] width 21 height 11
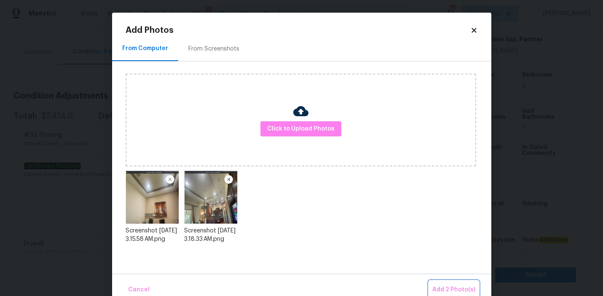
click at [449, 291] on span "Add 2 Photo(s)" at bounding box center [453, 290] width 43 height 11
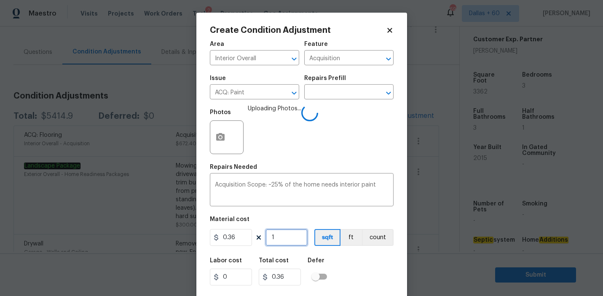
click at [287, 236] on input "1" at bounding box center [286, 237] width 42 height 17
type input "0"
type input "3"
type input "1.08"
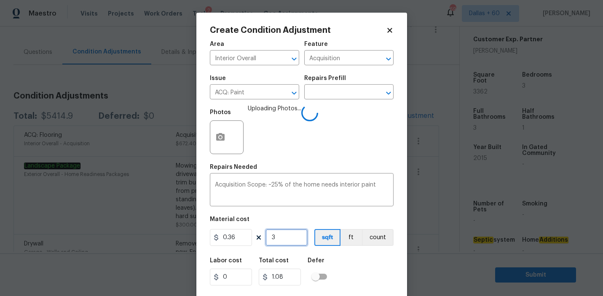
type input "33"
type input "11.88"
type input "336"
type input "120.96"
type input "3362"
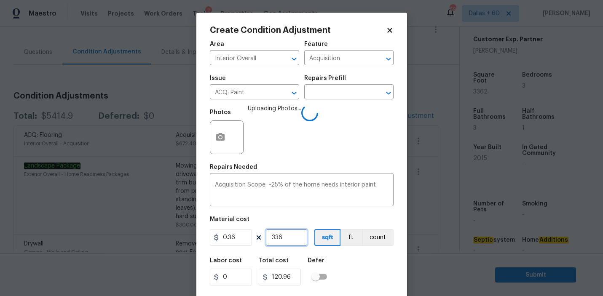
type input "1210.32"
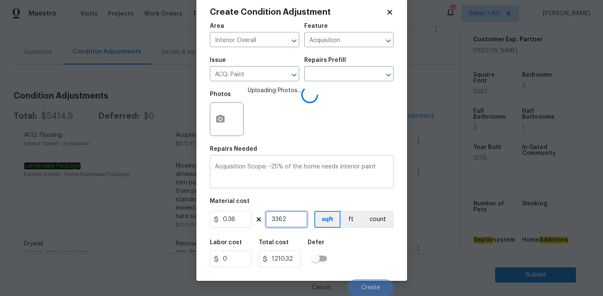
scroll to position [18, 0]
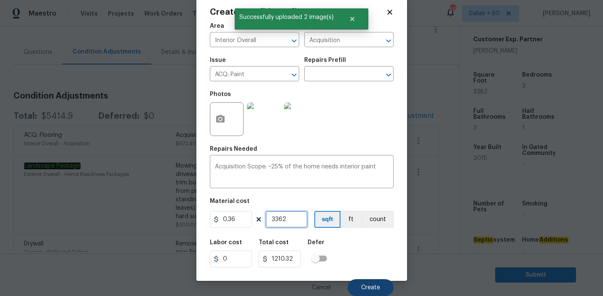
type input "3362"
click at [361, 292] on button "Create" at bounding box center [371, 287] width 46 height 17
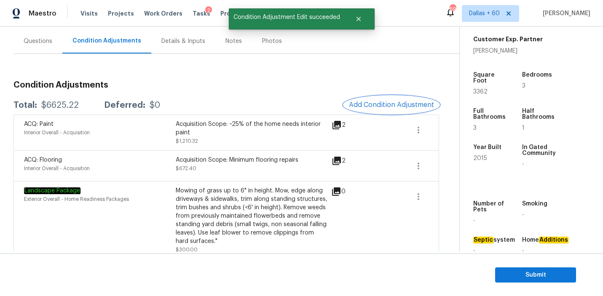
scroll to position [72, 0]
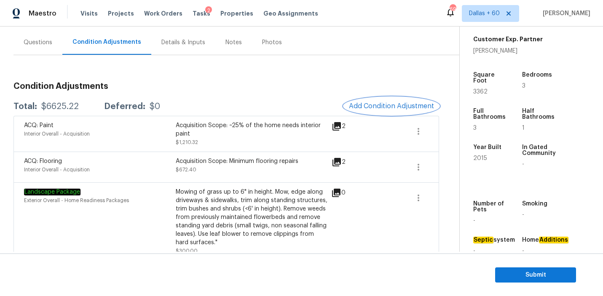
click at [401, 107] on span "Add Condition Adjustment" at bounding box center [391, 106] width 85 height 8
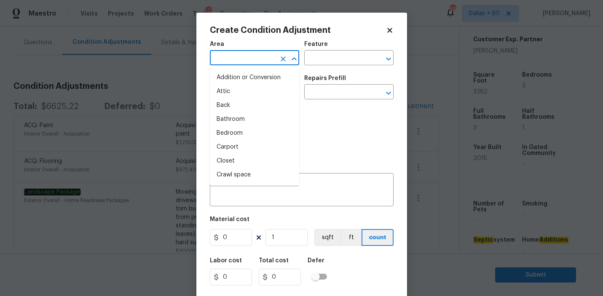
click at [257, 56] on input "text" at bounding box center [243, 58] width 66 height 13
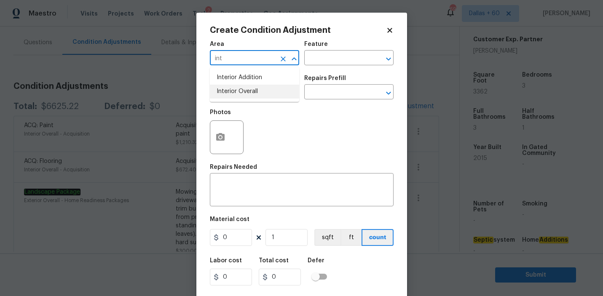
click at [258, 91] on li "Interior Overall" at bounding box center [254, 92] width 89 height 14
type input "Interior Overall"
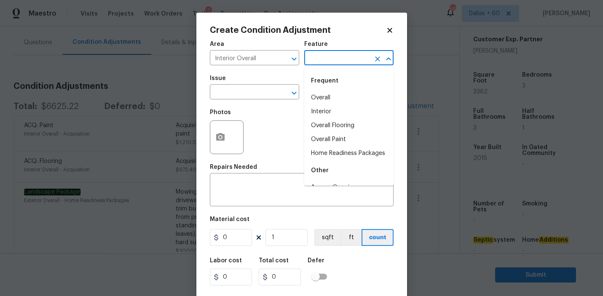
click at [345, 56] on input "text" at bounding box center [337, 58] width 66 height 13
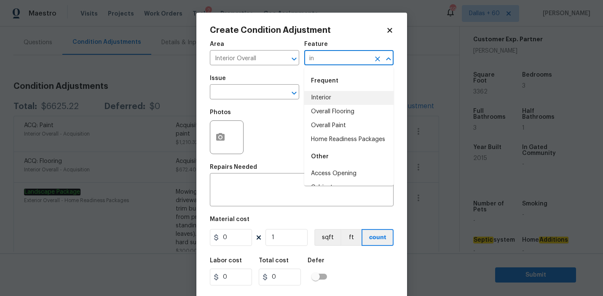
click at [343, 96] on li "Interior" at bounding box center [348, 98] width 89 height 14
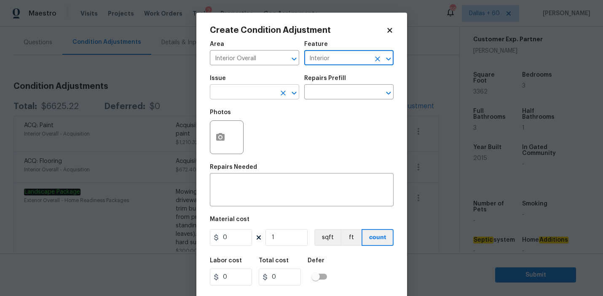
type input "Interior"
click at [235, 94] on input "text" at bounding box center [243, 92] width 66 height 13
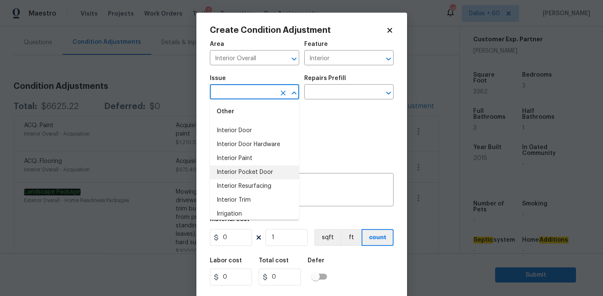
scroll to position [783, 0]
click at [241, 156] on li "Interior Paint" at bounding box center [254, 159] width 89 height 14
type input "Interior Paint"
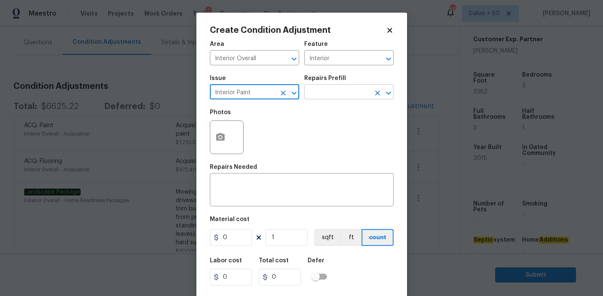
click at [336, 94] on input "text" at bounding box center [337, 92] width 66 height 13
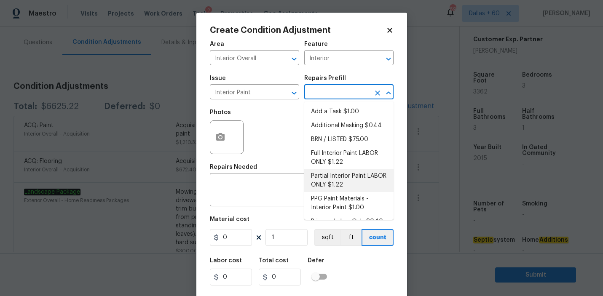
scroll to position [12, 0]
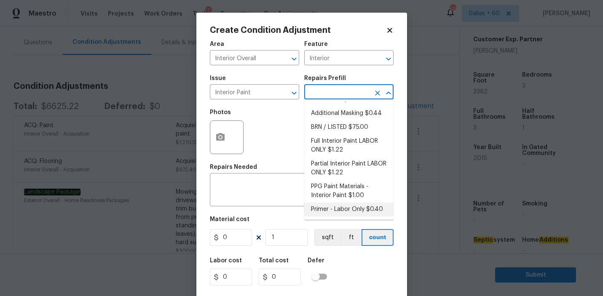
click at [343, 207] on li "Primer - Labor Only $0.40" at bounding box center [348, 210] width 89 height 14
type input "Overall Paint"
type textarea "Interior primer - PRIMER PROVIDED BY OPENDOOR - All nails, screws, drywall anch…"
type input "0.4"
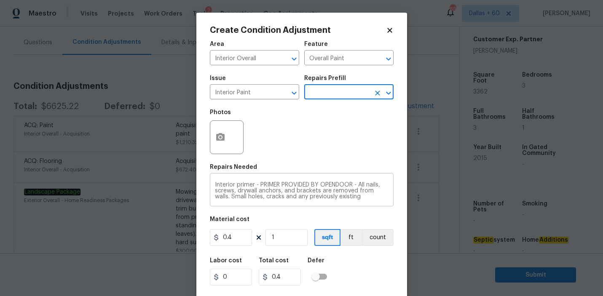
scroll to position [18, 0]
click at [239, 236] on input "0.4" at bounding box center [231, 237] width 42 height 17
type input "0.5"
click at [283, 242] on input "1" at bounding box center [286, 237] width 42 height 17
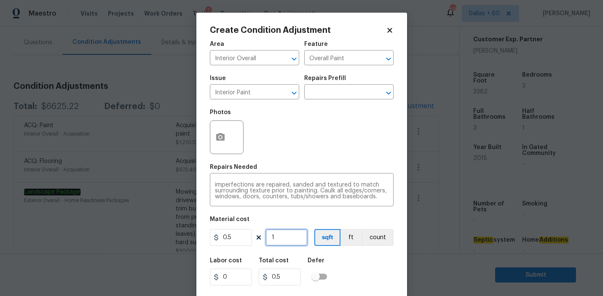
type input "0"
type input "5"
type input "2.5"
type input "50"
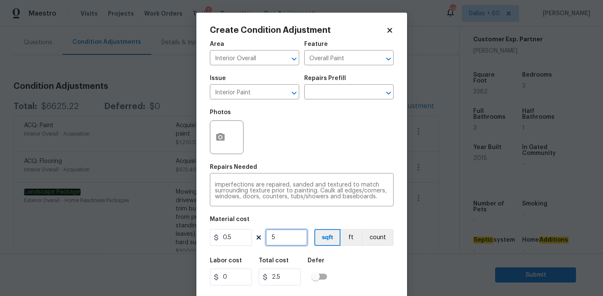
type input "25"
type input "500"
type input "250"
type input "500"
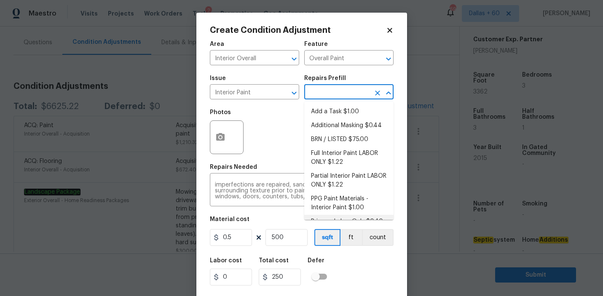
click at [338, 94] on input "text" at bounding box center [337, 92] width 66 height 13
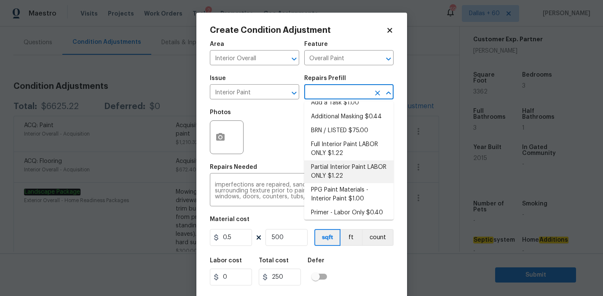
scroll to position [12, 0]
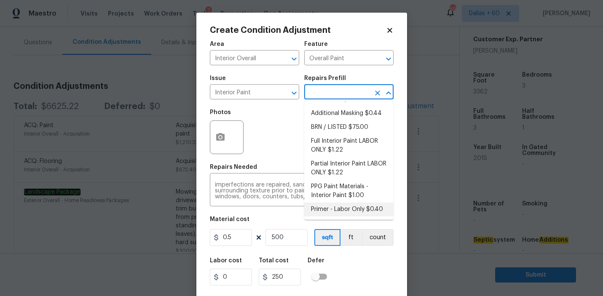
click at [356, 211] on li "Primer - Labor Only $0.40" at bounding box center [348, 210] width 89 height 14
type input "0.4"
type input "200"
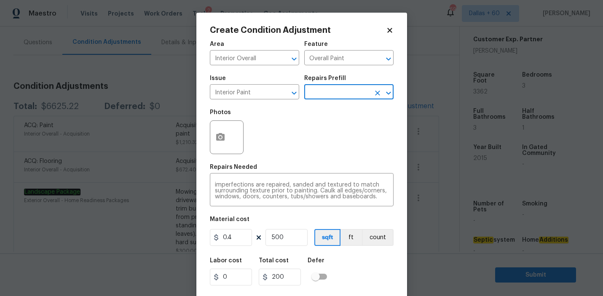
scroll to position [19, 0]
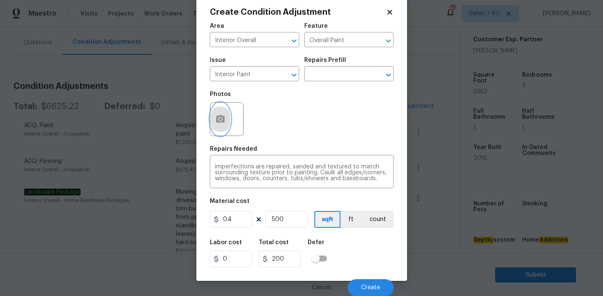
click at [227, 123] on button "button" at bounding box center [220, 119] width 20 height 33
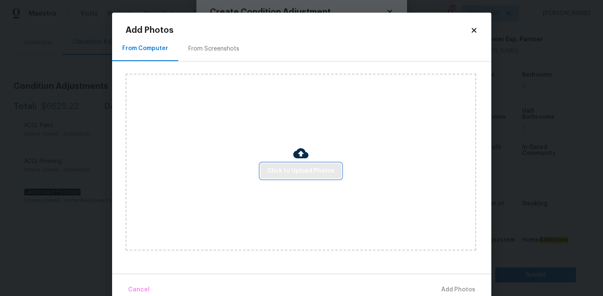
click at [297, 172] on span "Click to Upload Photos" at bounding box center [300, 171] width 67 height 11
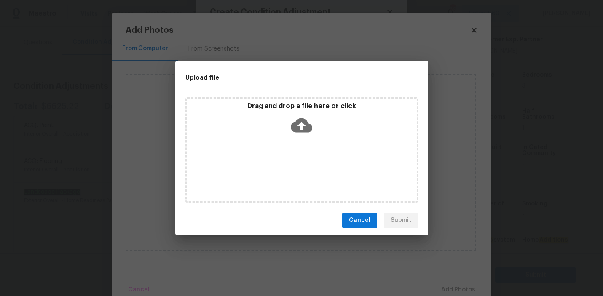
click at [299, 126] on icon at bounding box center [301, 125] width 21 height 14
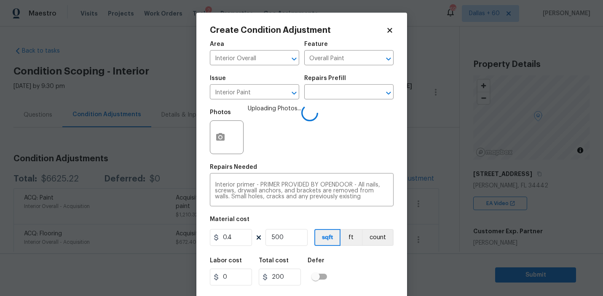
scroll to position [18, 0]
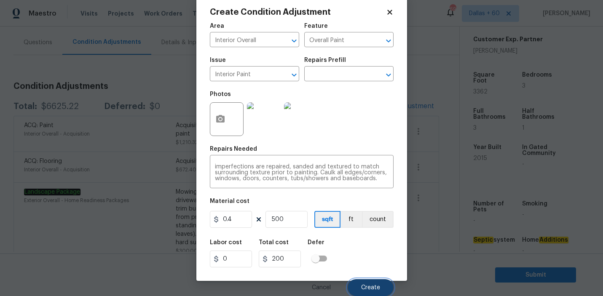
click at [363, 286] on span "Create" at bounding box center [370, 288] width 19 height 6
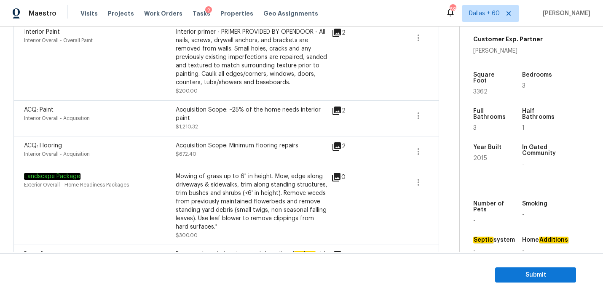
scroll to position [0, 0]
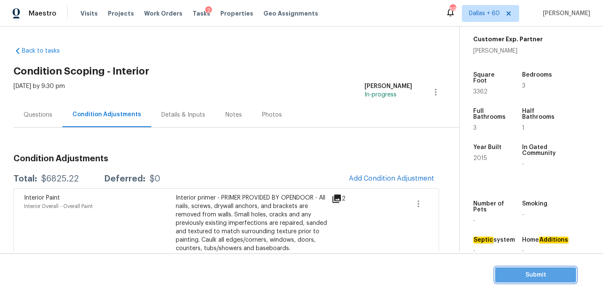
click at [519, 273] on span "Submit" at bounding box center [535, 275] width 67 height 11
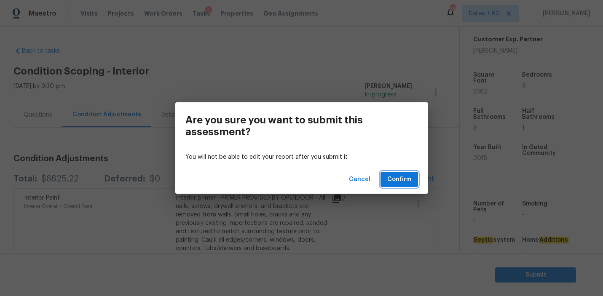
click at [398, 177] on span "Confirm" at bounding box center [399, 179] width 24 height 11
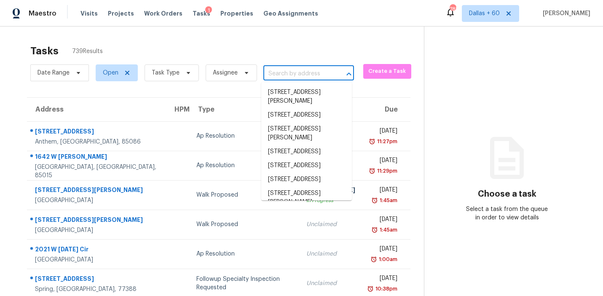
click at [293, 77] on input "text" at bounding box center [296, 73] width 67 height 13
paste input "[STREET_ADDRESS][PERSON_NAME]"
type input "[STREET_ADDRESS][PERSON_NAME]"
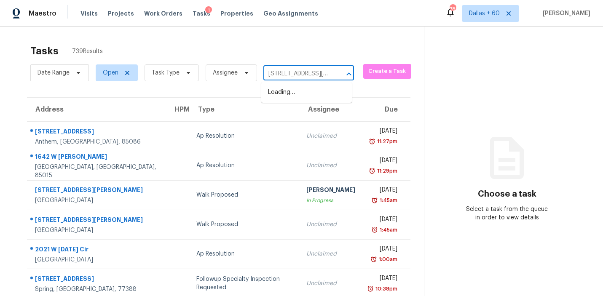
scroll to position [0, 42]
click at [295, 92] on li "[STREET_ADDRESS][PERSON_NAME]" at bounding box center [306, 97] width 91 height 23
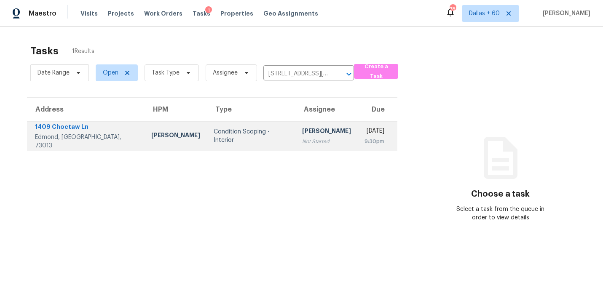
click at [207, 128] on td "Condition Scoping - Interior" at bounding box center [251, 135] width 88 height 29
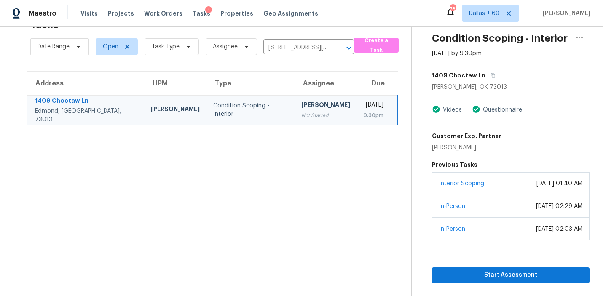
scroll to position [27, 0]
click at [493, 275] on span "Start Assessment" at bounding box center [511, 275] width 144 height 11
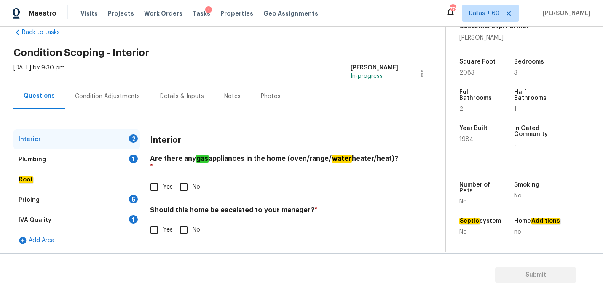
scroll to position [20, 0]
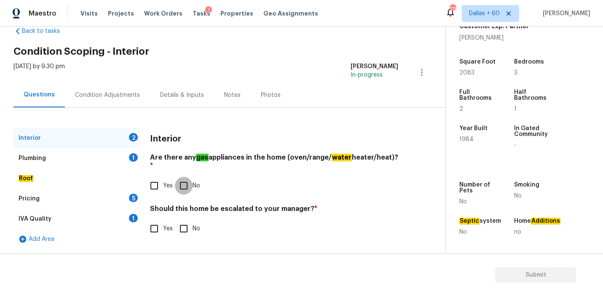
click at [187, 177] on input "No" at bounding box center [184, 186] width 18 height 18
checkbox input "true"
click at [185, 221] on input "No" at bounding box center [184, 229] width 18 height 18
checkbox input "true"
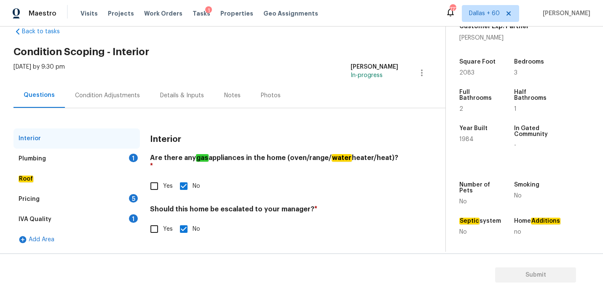
scroll to position [20, 0]
click at [84, 154] on div "Plumbing 1" at bounding box center [76, 158] width 126 height 20
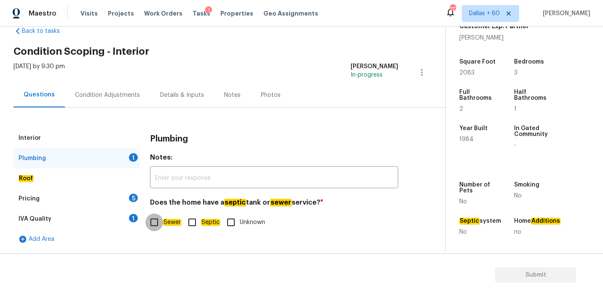
click at [154, 226] on input "Sewer" at bounding box center [154, 223] width 18 height 18
checkbox input "true"
click at [40, 177] on div "Roof" at bounding box center [76, 178] width 126 height 20
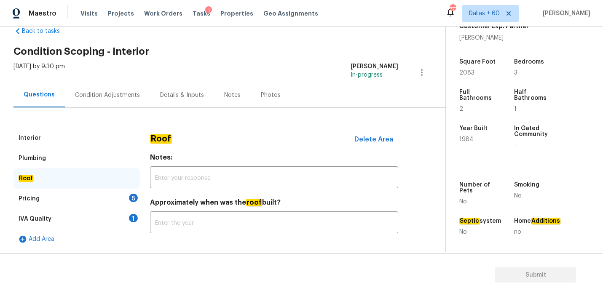
click at [48, 200] on div "Pricing 5" at bounding box center [76, 199] width 126 height 20
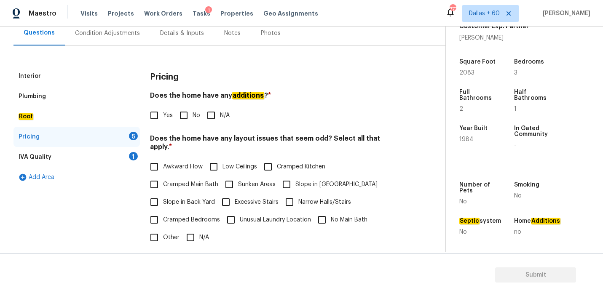
scroll to position [80, 0]
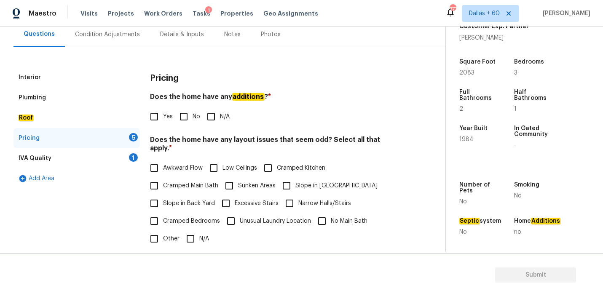
click at [212, 118] on input "N/A" at bounding box center [211, 117] width 18 height 18
checkbox input "true"
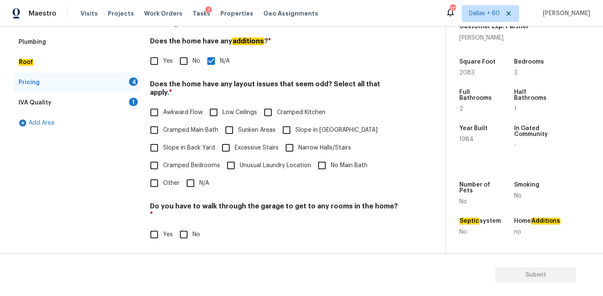
scroll to position [140, 0]
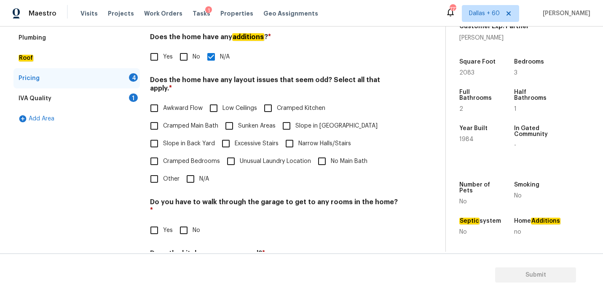
click at [192, 171] on input "N/A" at bounding box center [191, 179] width 18 height 18
checkbox input "true"
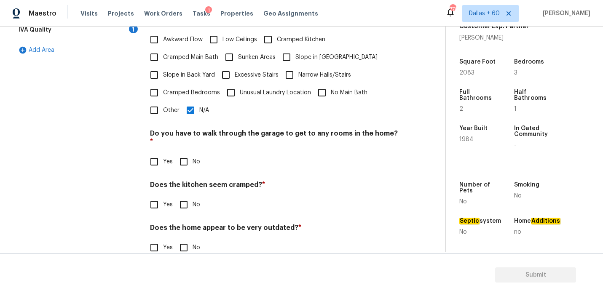
scroll to position [209, 0]
click at [186, 152] on input "No" at bounding box center [184, 161] width 18 height 18
checkbox input "true"
click at [187, 195] on input "No" at bounding box center [184, 204] width 18 height 18
checkbox input "true"
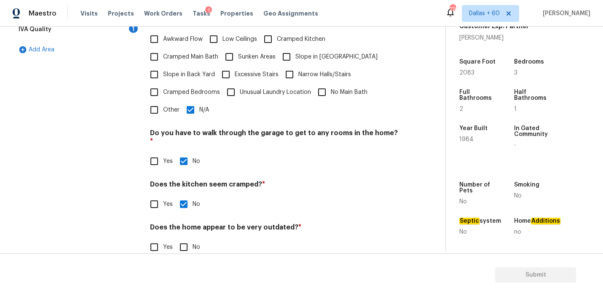
click at [184, 238] on input "No" at bounding box center [184, 247] width 18 height 18
checkbox input "true"
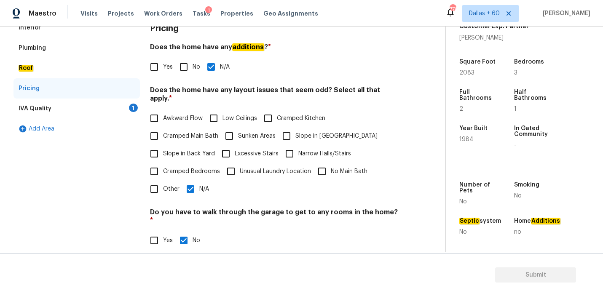
scroll to position [0, 0]
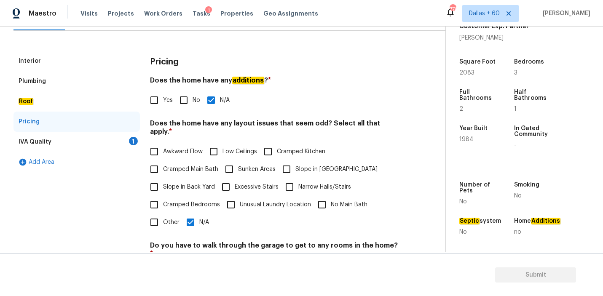
click at [66, 143] on div "IVA Quality 1" at bounding box center [76, 142] width 126 height 20
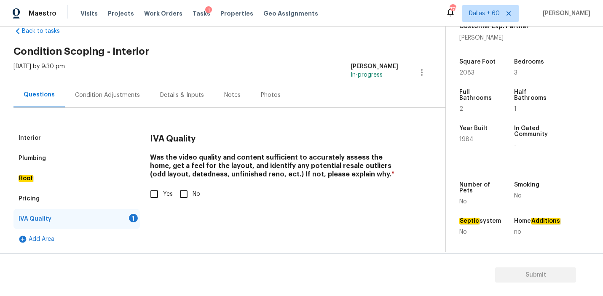
scroll to position [20, 0]
click at [154, 195] on input "Yes" at bounding box center [154, 194] width 18 height 18
checkbox input "true"
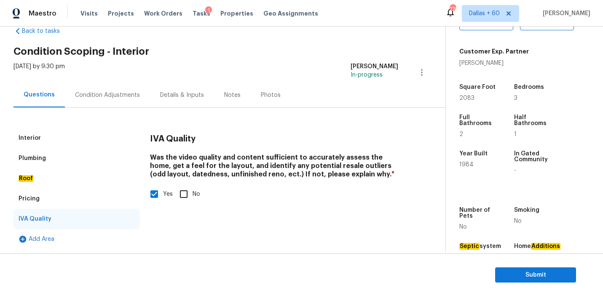
scroll to position [182, 0]
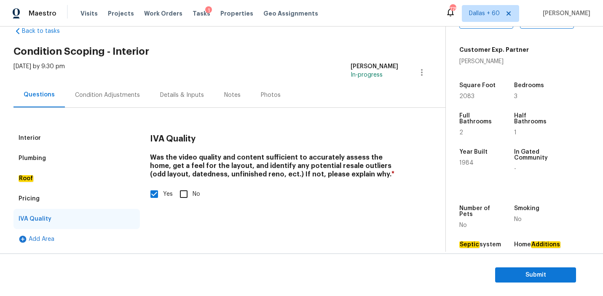
click at [103, 97] on div "Condition Adjustments" at bounding box center [107, 95] width 65 height 8
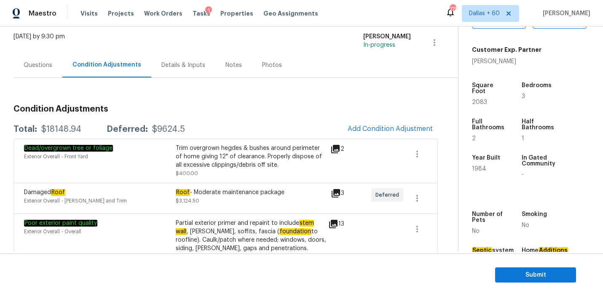
scroll to position [27, 0]
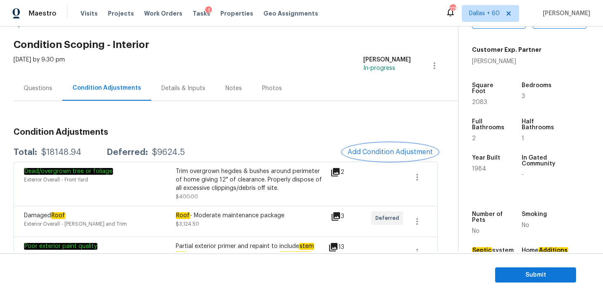
click at [388, 150] on span "Add Condition Adjustment" at bounding box center [390, 152] width 85 height 8
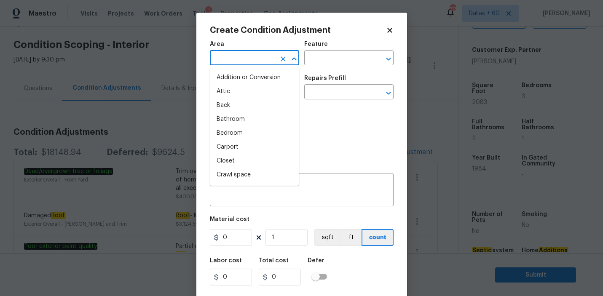
click at [267, 57] on input "text" at bounding box center [243, 58] width 66 height 13
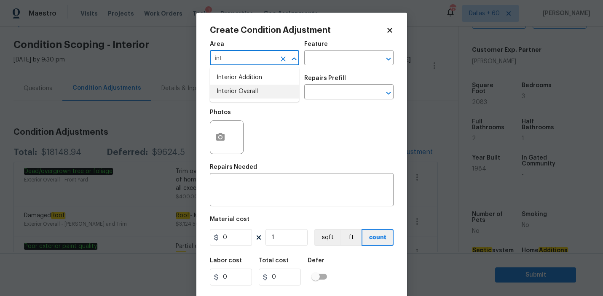
click at [261, 96] on li "Interior Overall" at bounding box center [254, 92] width 89 height 14
type input "Interior Overall"
click at [363, 59] on input "text" at bounding box center [337, 58] width 66 height 13
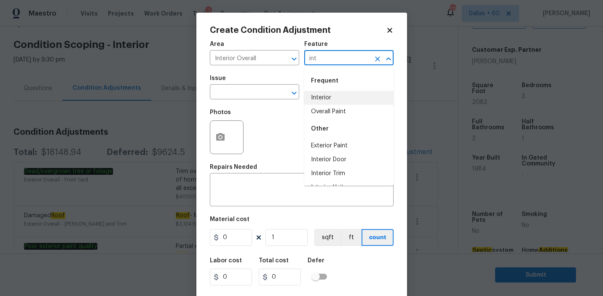
click at [359, 95] on li "Interior" at bounding box center [348, 98] width 89 height 14
type input "Interior"
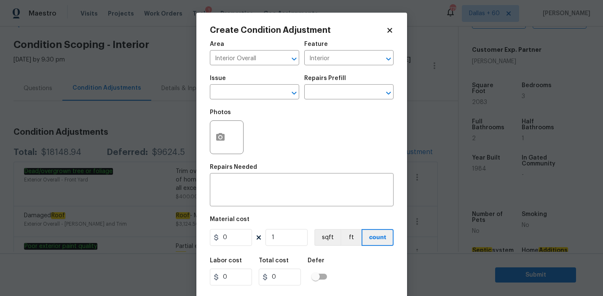
click at [249, 86] on div "Issue" at bounding box center [254, 80] width 89 height 11
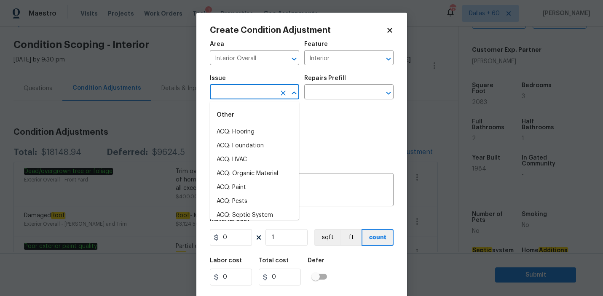
click at [249, 97] on input "text" at bounding box center [243, 92] width 66 height 13
click at [255, 138] on li "ACQ: Flooring" at bounding box center [254, 132] width 89 height 14
type input "ACQ: Flooring"
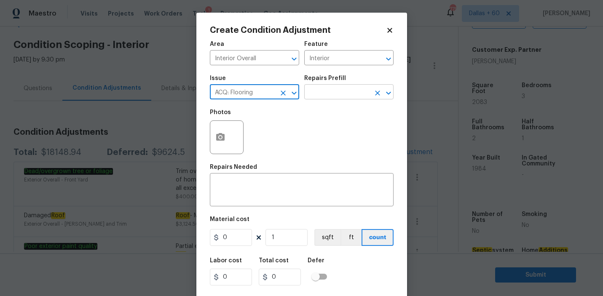
click at [356, 94] on input "text" at bounding box center [337, 92] width 66 height 13
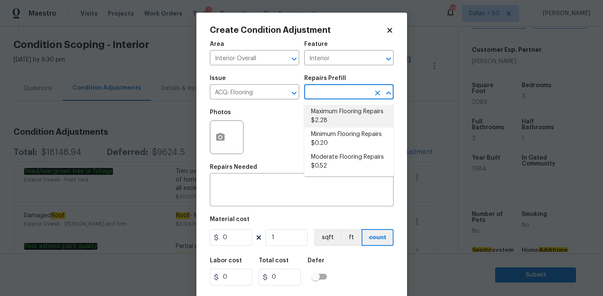
click at [349, 113] on li "Maximum Flooring Repairs $2.28" at bounding box center [348, 116] width 89 height 23
type input "Acquisition"
type textarea "Acquisition Scope: Maximum flooring repairs"
type input "2.28"
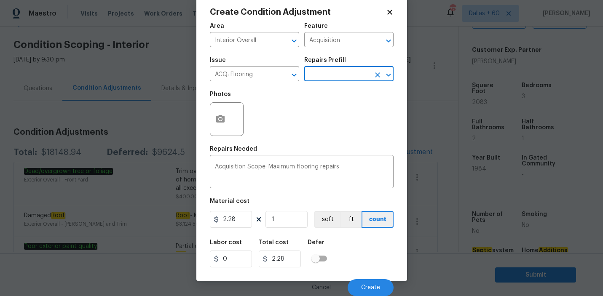
scroll to position [18, 0]
click at [277, 223] on input "1" at bounding box center [286, 219] width 42 height 17
type input "0"
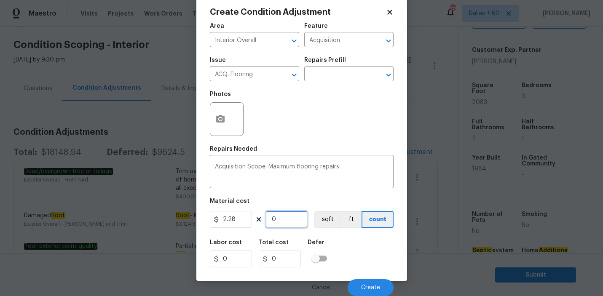
type input "2"
type input "4.56"
type input "20"
type input "45.6"
type input "208"
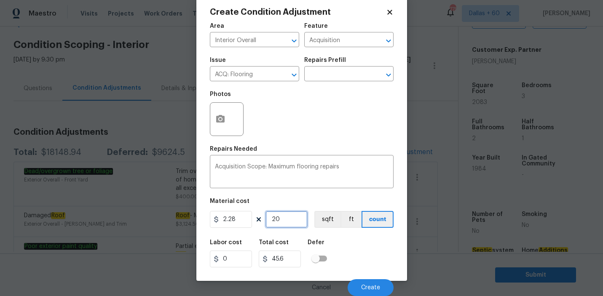
type input "474.24"
type input "2083"
type input "4749.24"
type input "2083"
click at [224, 120] on icon "button" at bounding box center [220, 119] width 8 height 8
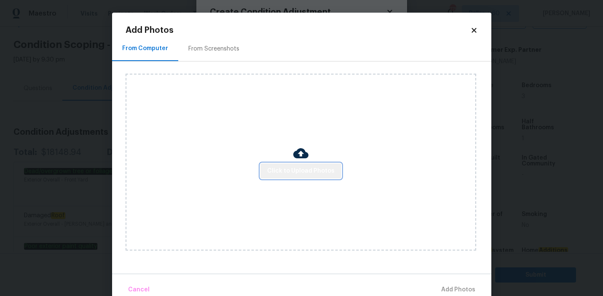
click at [312, 174] on span "Click to Upload Photos" at bounding box center [300, 171] width 67 height 11
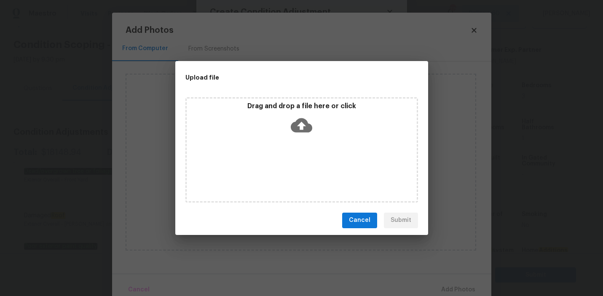
click at [304, 123] on icon at bounding box center [301, 125] width 21 height 14
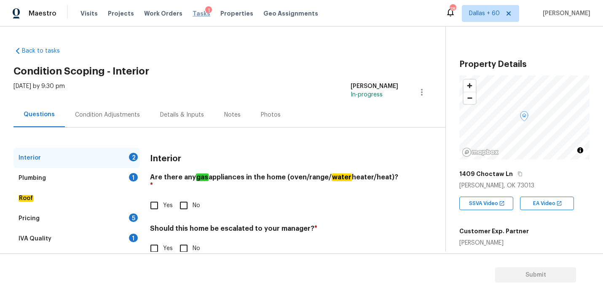
click at [193, 14] on span "Tasks" at bounding box center [202, 14] width 18 height 6
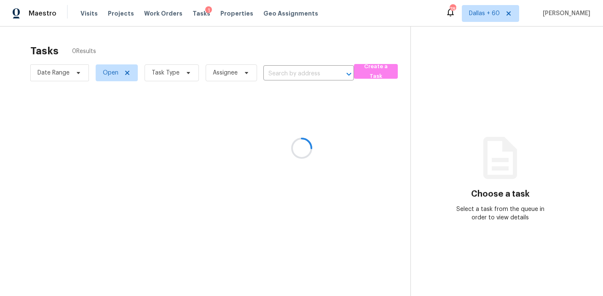
click at [296, 73] on div at bounding box center [301, 148] width 603 height 296
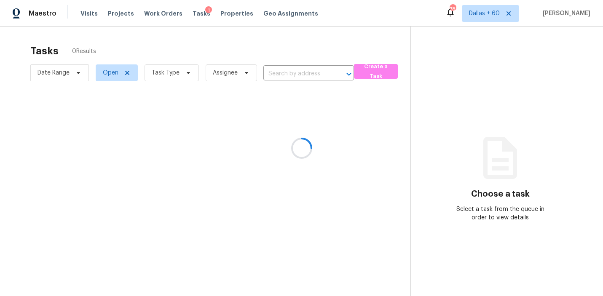
click at [287, 72] on div at bounding box center [301, 148] width 603 height 296
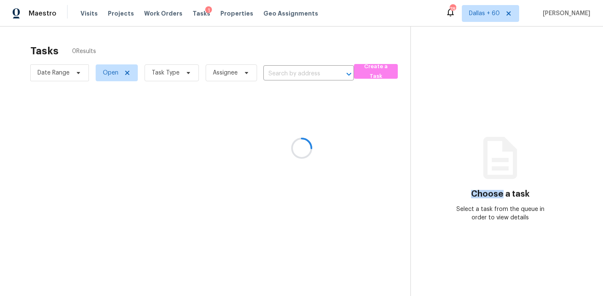
click at [287, 72] on div at bounding box center [301, 148] width 603 height 296
click at [287, 75] on div at bounding box center [301, 148] width 603 height 296
click at [272, 72] on div at bounding box center [301, 148] width 603 height 296
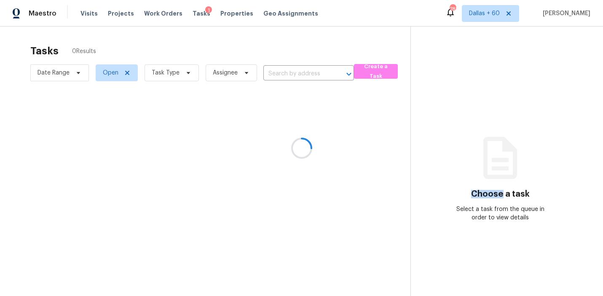
click at [272, 72] on div at bounding box center [301, 148] width 603 height 296
click at [296, 74] on div at bounding box center [301, 148] width 603 height 296
click at [284, 72] on div at bounding box center [301, 148] width 603 height 296
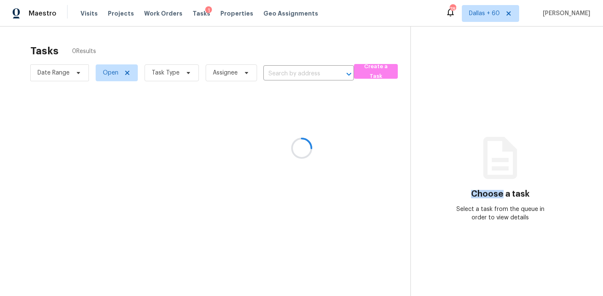
click at [284, 72] on div at bounding box center [301, 148] width 603 height 296
click at [279, 72] on div at bounding box center [301, 148] width 603 height 296
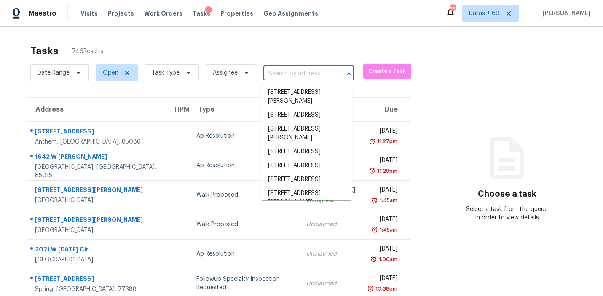
click at [279, 72] on input "text" at bounding box center [296, 73] width 67 height 13
paste input "[STREET_ADDRESS]"
type input "[STREET_ADDRESS]"
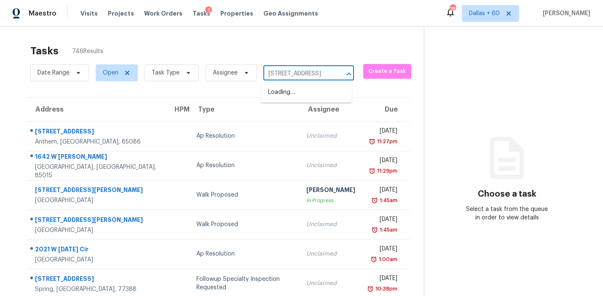
scroll to position [0, 38]
click at [288, 99] on li "[STREET_ADDRESS]" at bounding box center [306, 93] width 91 height 14
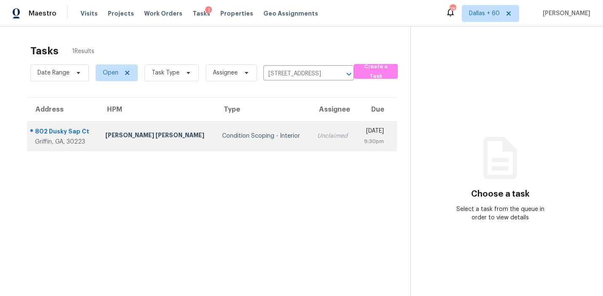
click at [317, 134] on div "Unclaimed" at bounding box center [333, 136] width 32 height 8
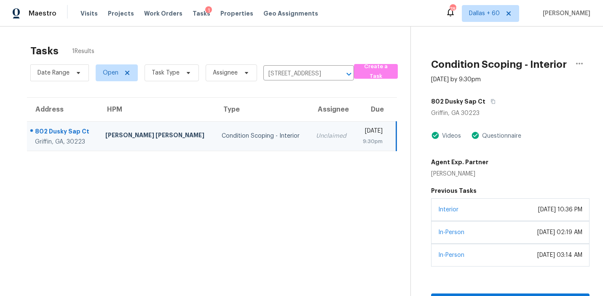
scroll to position [27, 0]
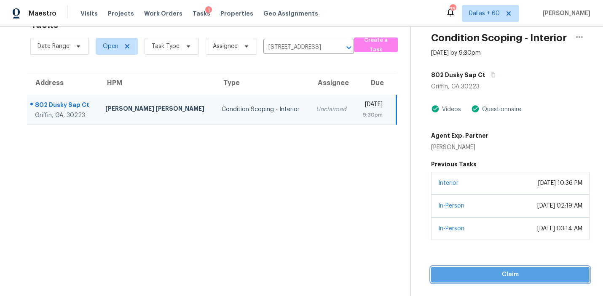
click at [482, 278] on span "Claim" at bounding box center [510, 275] width 145 height 11
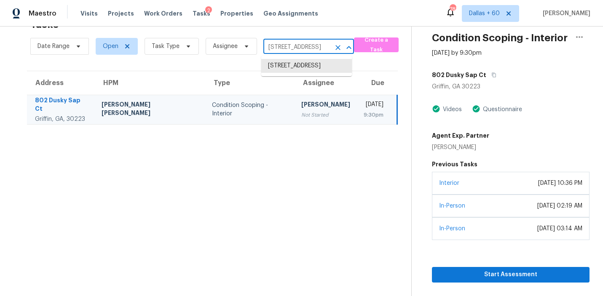
click at [281, 49] on input "[STREET_ADDRESS]" at bounding box center [296, 47] width 67 height 13
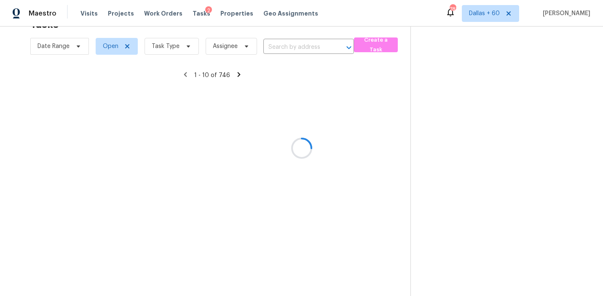
click at [296, 50] on div at bounding box center [301, 148] width 603 height 296
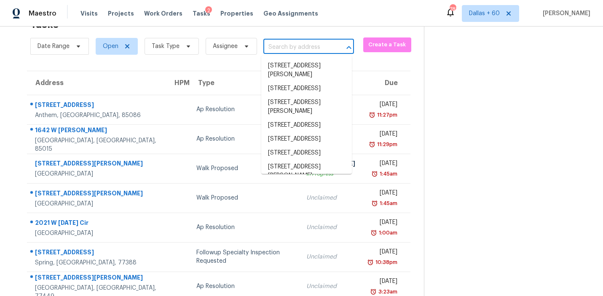
click at [296, 50] on input "text" at bounding box center [296, 47] width 67 height 13
paste input "[STREET_ADDRESS][US_STATE]"
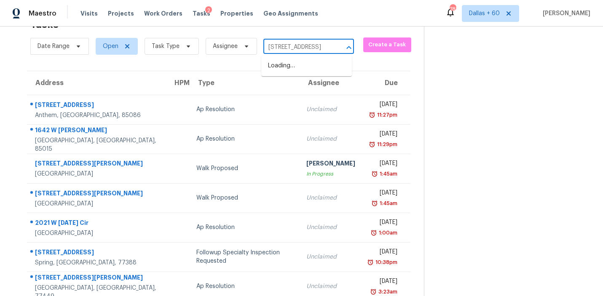
type input "[STREET_ADDRESS]"
click at [300, 73] on li "[STREET_ADDRESS][US_STATE]" at bounding box center [306, 70] width 91 height 23
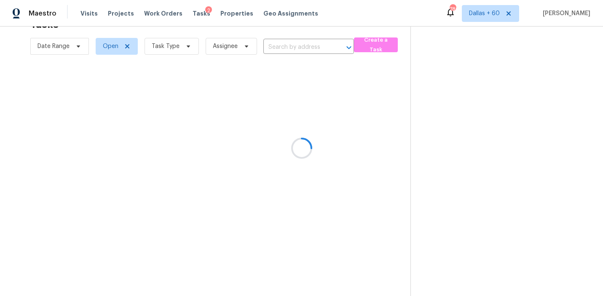
type input "[STREET_ADDRESS][US_STATE]"
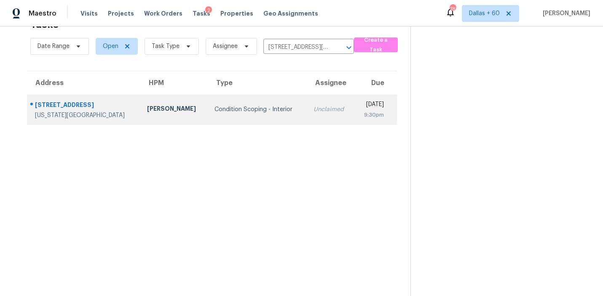
click at [217, 112] on div "Condition Scoping - Interior" at bounding box center [257, 109] width 86 height 8
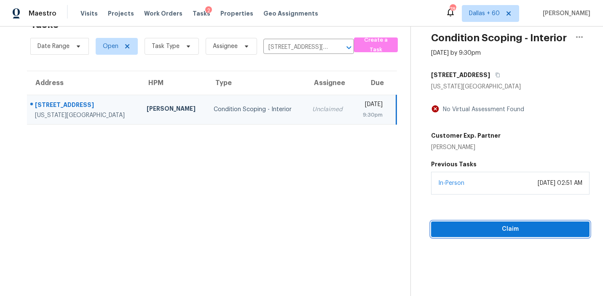
click at [481, 227] on span "Claim" at bounding box center [510, 229] width 145 height 11
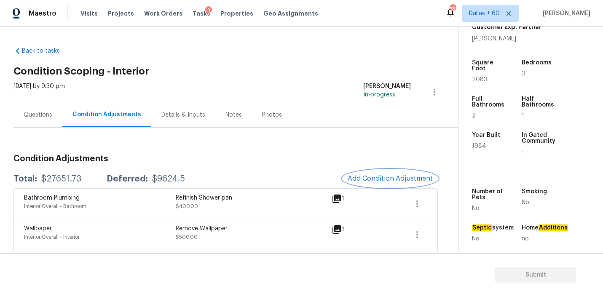
click at [385, 179] on span "Add Condition Adjustment" at bounding box center [390, 179] width 85 height 8
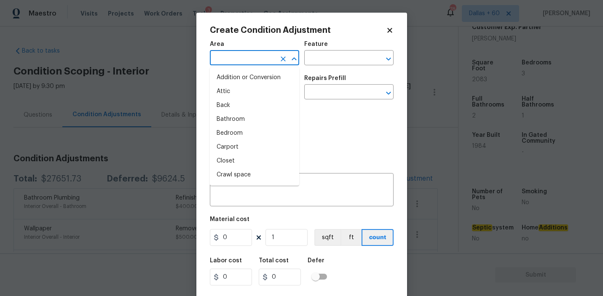
click at [264, 60] on input "text" at bounding box center [243, 58] width 66 height 13
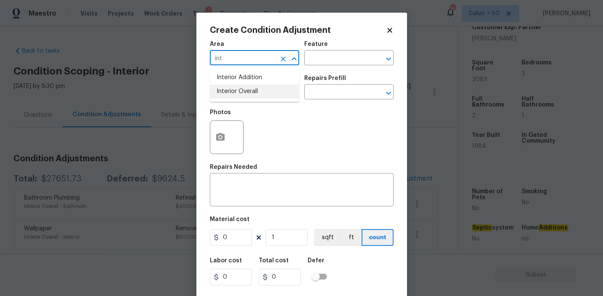
click at [264, 88] on li "Interior Overall" at bounding box center [254, 92] width 89 height 14
type input "Interior Overall"
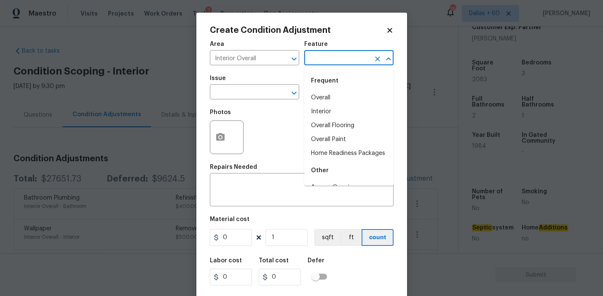
click at [326, 63] on input "text" at bounding box center [337, 58] width 66 height 13
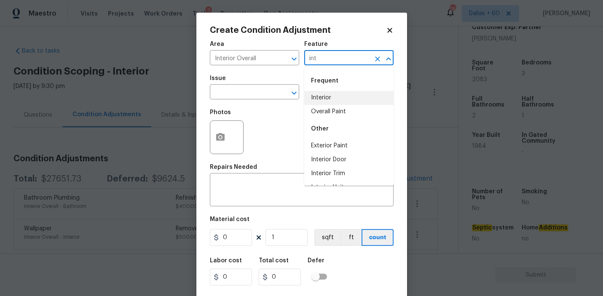
click at [328, 96] on li "Interior" at bounding box center [348, 98] width 89 height 14
type input "Interior"
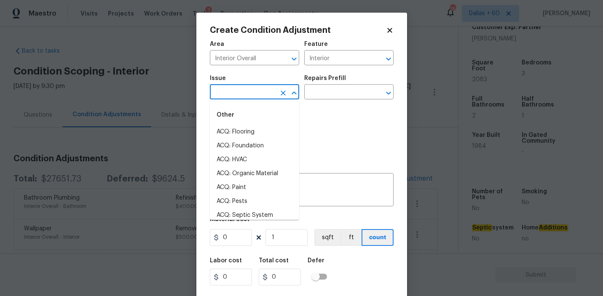
click at [246, 96] on input "text" at bounding box center [243, 92] width 66 height 13
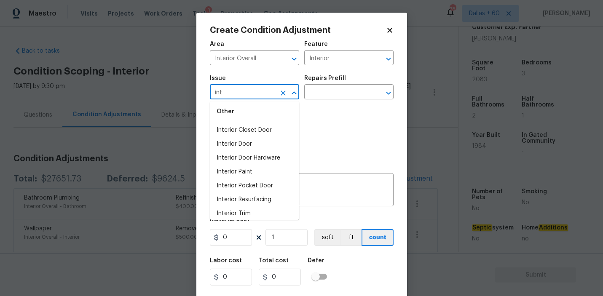
scroll to position [57, 0]
click at [245, 170] on li "Interior Paint" at bounding box center [254, 172] width 89 height 14
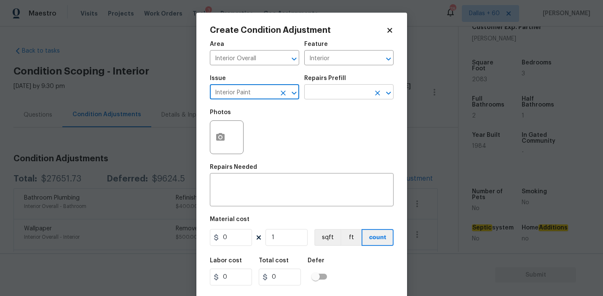
type input "Interior Paint"
click at [341, 89] on input "text" at bounding box center [337, 92] width 66 height 13
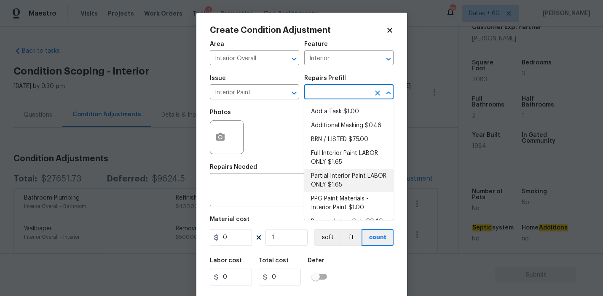
scroll to position [12, 0]
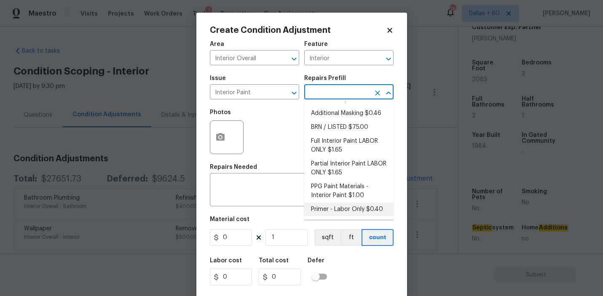
click at [343, 212] on li "Primer - Labor Only $0.40" at bounding box center [348, 210] width 89 height 14
type input "Overall Paint"
type textarea "Interior primer - PRIMER PROVIDED BY OPENDOOR - All nails, screws, drywall anch…"
type input "0.4"
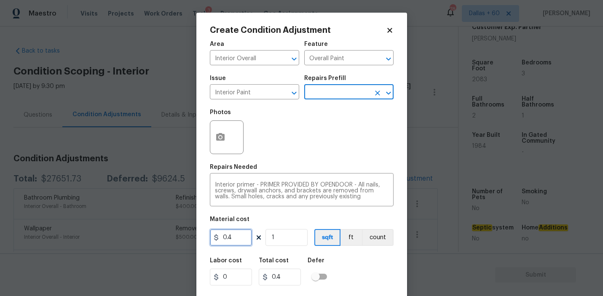
click at [237, 239] on input "0.4" at bounding box center [231, 237] width 42 height 17
type input "0.5"
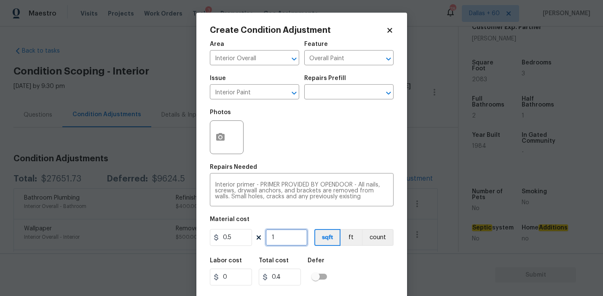
type input "0.5"
click at [291, 241] on input "1" at bounding box center [286, 237] width 42 height 17
type input "0"
type input "2"
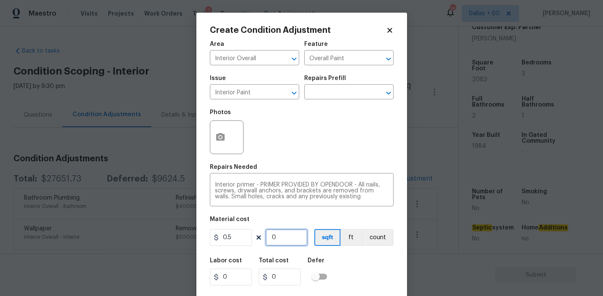
type input "1"
type input "20"
type input "10"
type input "208"
type input "104"
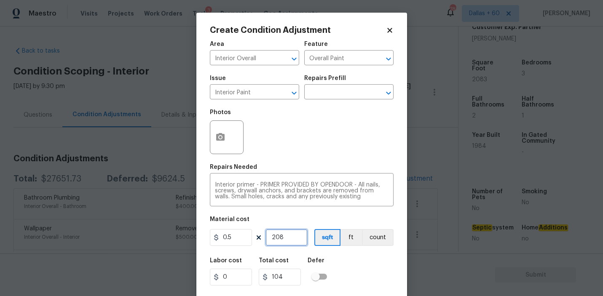
type input "2082"
type input "1041"
type input "208"
type input "104"
type input "2083"
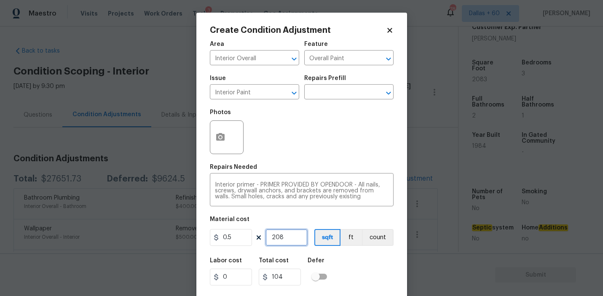
type input "1041.5"
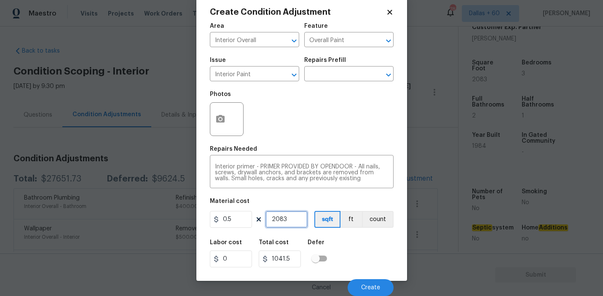
scroll to position [18, 0]
type input "2083"
click at [222, 120] on icon "button" at bounding box center [220, 120] width 10 height 10
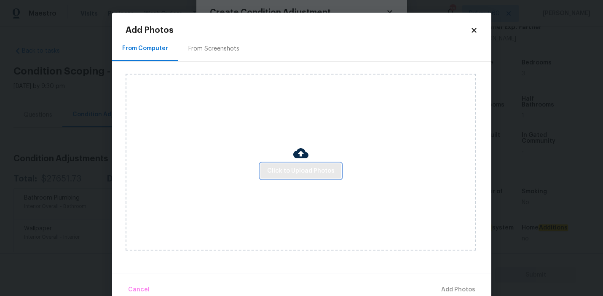
click at [315, 167] on span "Click to Upload Photos" at bounding box center [300, 171] width 67 height 11
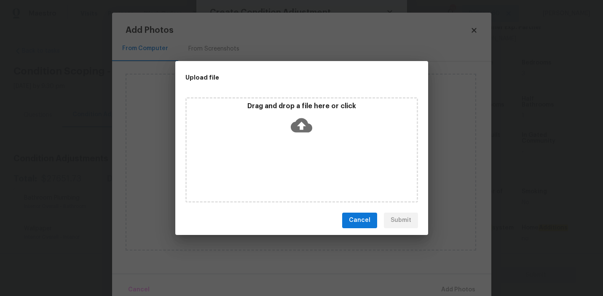
click at [300, 125] on icon at bounding box center [301, 125] width 21 height 21
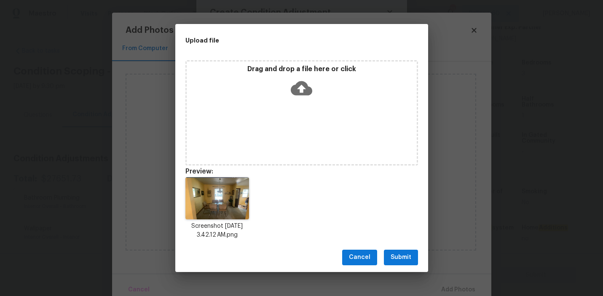
click at [398, 255] on span "Submit" at bounding box center [400, 257] width 21 height 11
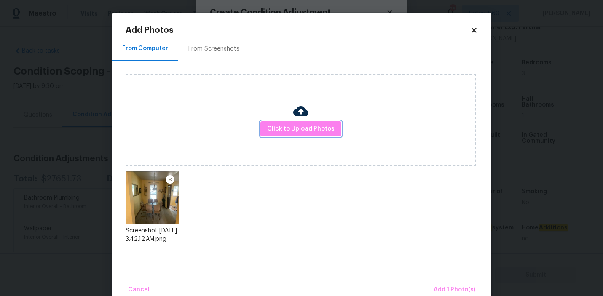
scroll to position [16, 0]
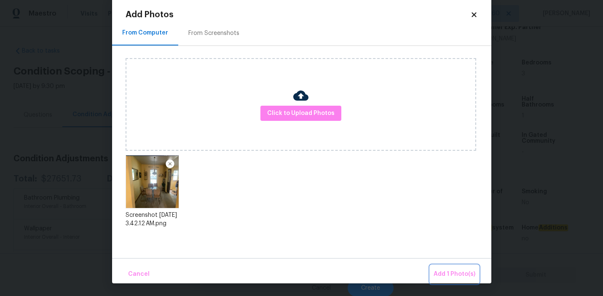
click at [462, 272] on span "Add 1 Photo(s)" at bounding box center [454, 274] width 42 height 11
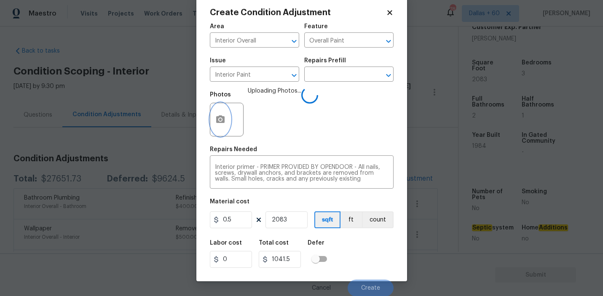
scroll to position [19, 0]
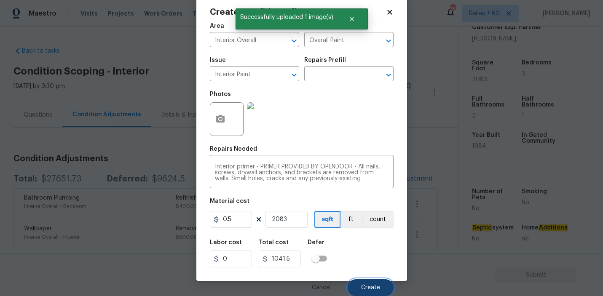
click at [371, 287] on span "Create" at bounding box center [370, 288] width 19 height 6
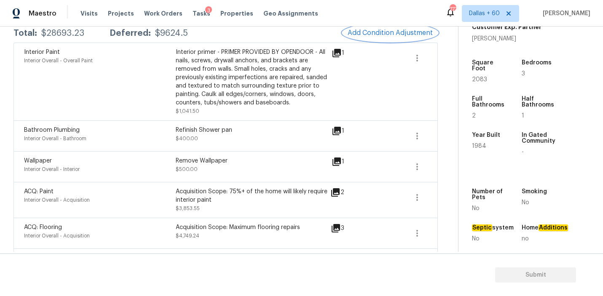
scroll to position [0, 0]
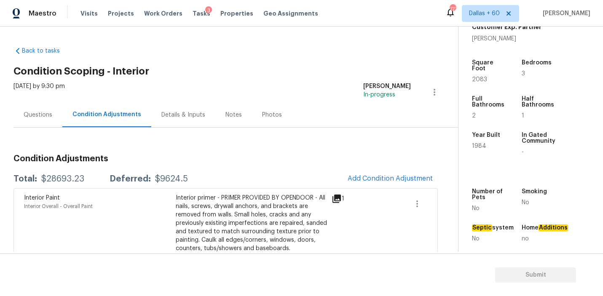
click at [49, 112] on div "Questions" at bounding box center [38, 115] width 29 height 8
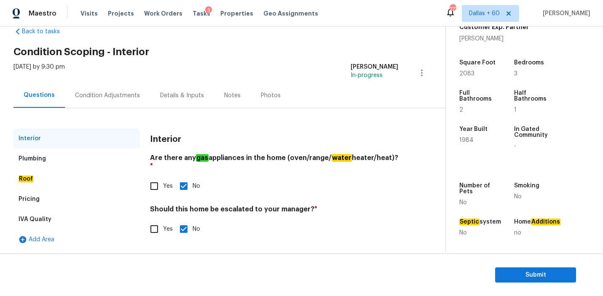
scroll to position [20, 0]
click at [61, 157] on div "Plumbing" at bounding box center [76, 158] width 126 height 20
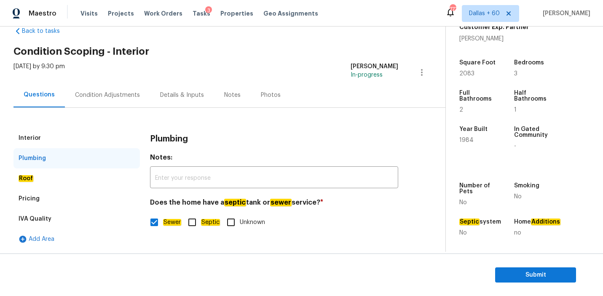
click at [70, 173] on div "Roof" at bounding box center [76, 178] width 126 height 20
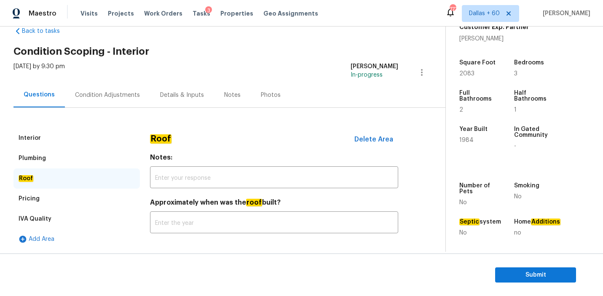
click at [71, 191] on div "Pricing" at bounding box center [76, 199] width 126 height 20
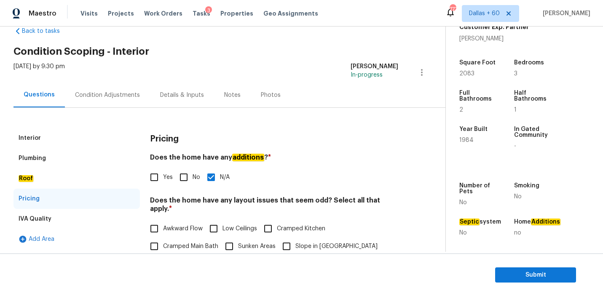
scroll to position [209, 0]
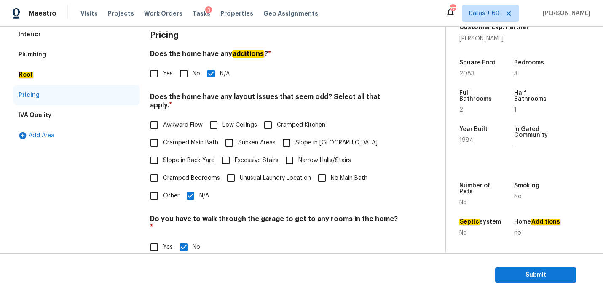
click at [66, 113] on div "IVA Quality" at bounding box center [76, 115] width 126 height 20
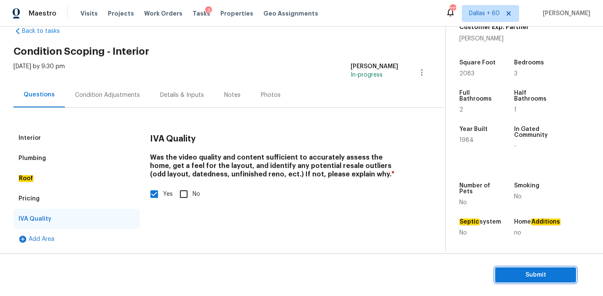
click at [515, 278] on span "Submit" at bounding box center [535, 275] width 67 height 11
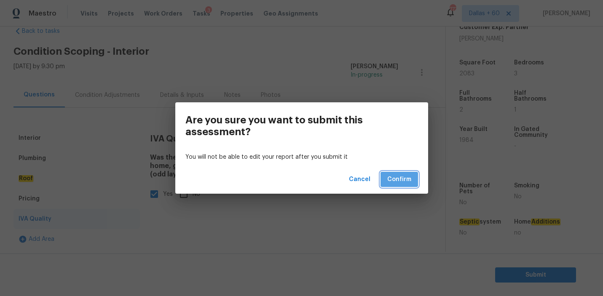
click at [395, 177] on span "Confirm" at bounding box center [399, 179] width 24 height 11
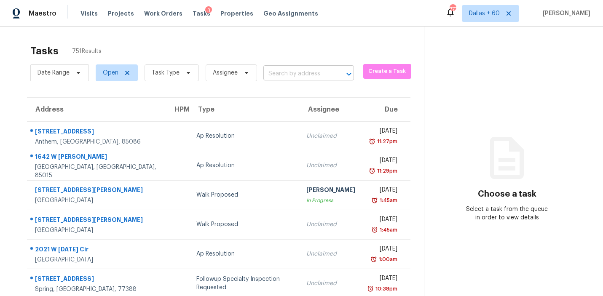
click at [292, 72] on input "text" at bounding box center [296, 73] width 67 height 13
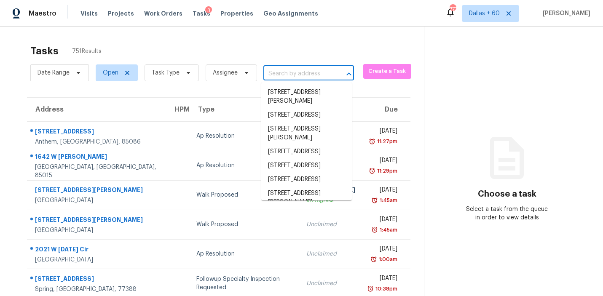
paste input "[STREET_ADDRESS]"
type input "[STREET_ADDRESS]"
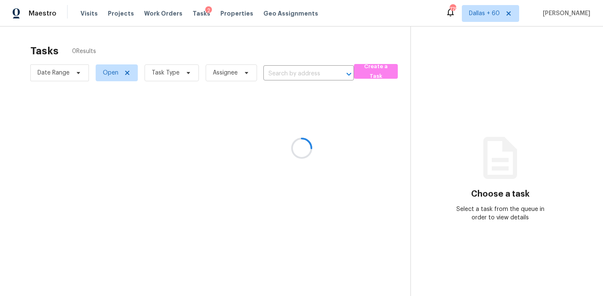
click at [294, 75] on div at bounding box center [301, 148] width 603 height 296
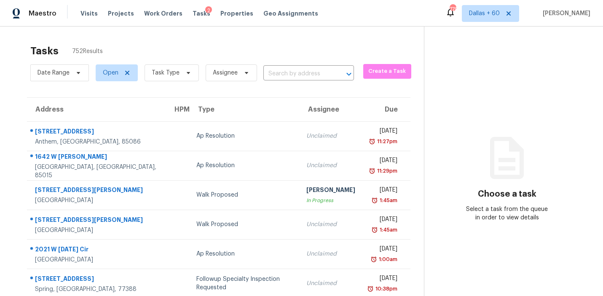
click at [294, 75] on input "text" at bounding box center [296, 73] width 67 height 13
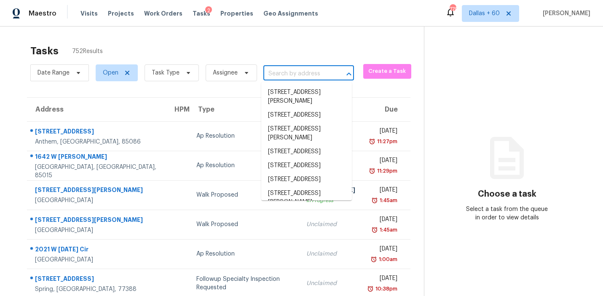
paste input "[STREET_ADDRESS]"
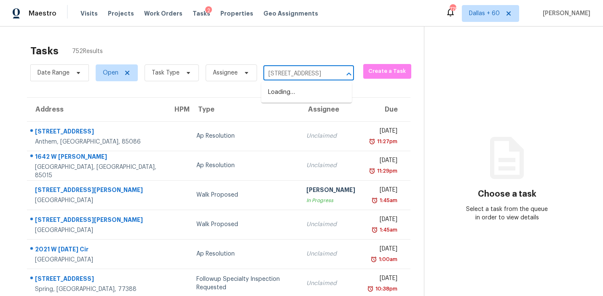
type input "[STREET_ADDRESS]"
click at [293, 95] on li "[STREET_ADDRESS]" at bounding box center [306, 93] width 91 height 14
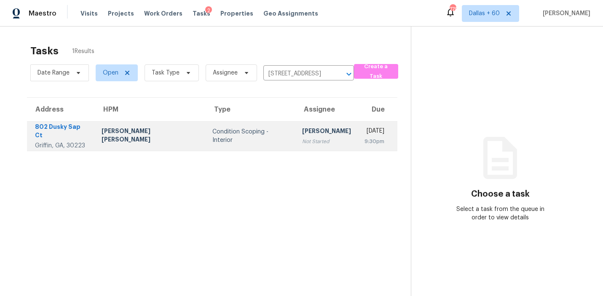
click at [212, 139] on div "Condition Scoping - Interior" at bounding box center [250, 136] width 76 height 17
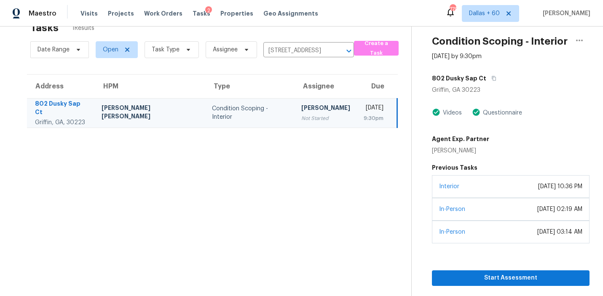
scroll to position [27, 0]
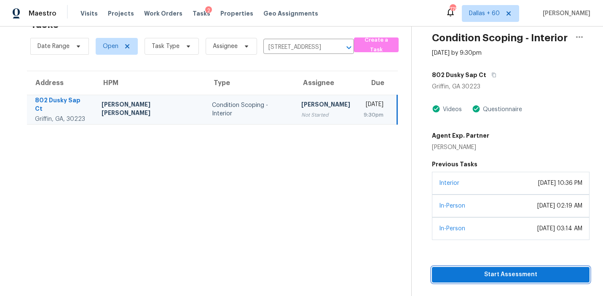
click at [487, 280] on span "Start Assessment" at bounding box center [511, 275] width 144 height 11
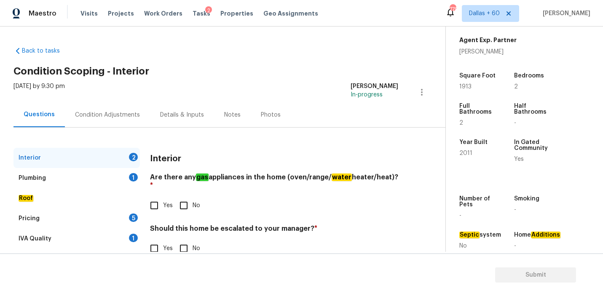
scroll to position [195, 0]
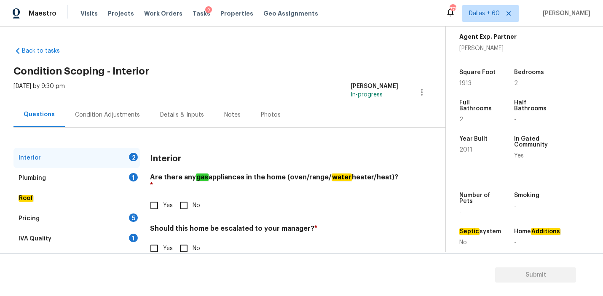
click at [152, 197] on input "Yes" at bounding box center [154, 206] width 18 height 18
checkbox input "true"
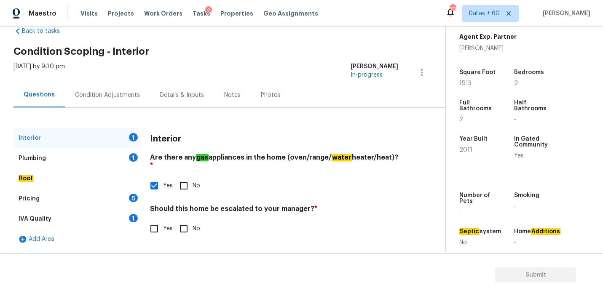
scroll to position [19, 0]
click at [183, 221] on input "No" at bounding box center [184, 229] width 18 height 18
checkbox input "true"
click at [50, 155] on div "Plumbing 1" at bounding box center [76, 158] width 126 height 20
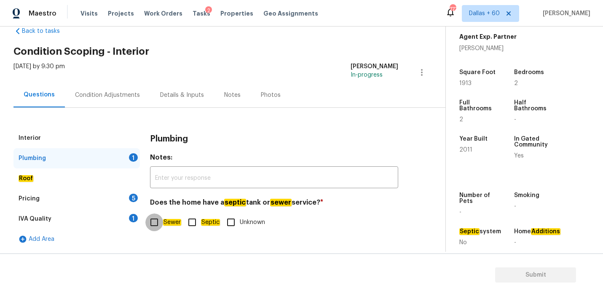
click at [155, 224] on input "Sewer" at bounding box center [154, 223] width 18 height 18
checkbox input "true"
click at [79, 181] on div "Roof" at bounding box center [76, 178] width 126 height 20
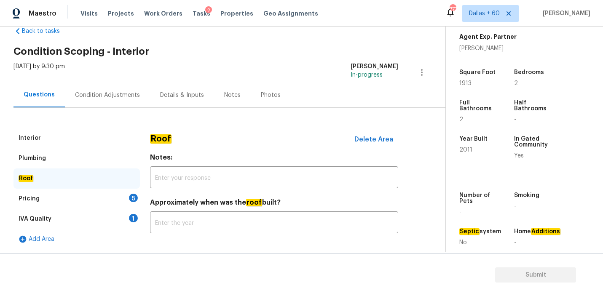
click at [83, 195] on div "Pricing 5" at bounding box center [76, 199] width 126 height 20
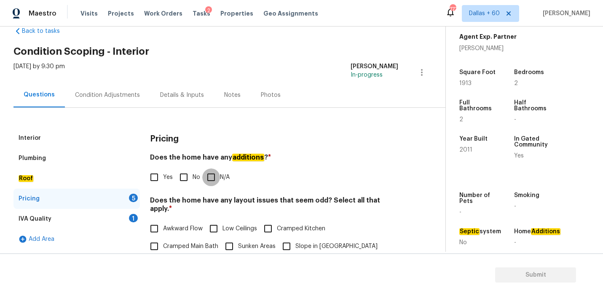
click at [208, 174] on input "N/A" at bounding box center [211, 177] width 18 height 18
checkbox input "true"
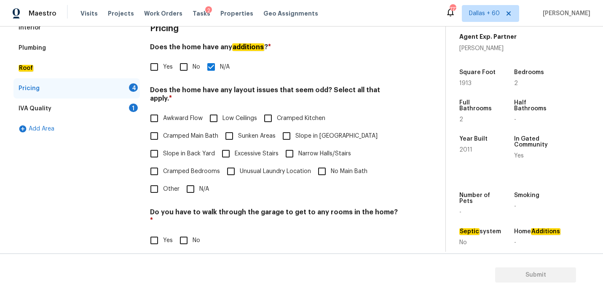
scroll to position [131, 0]
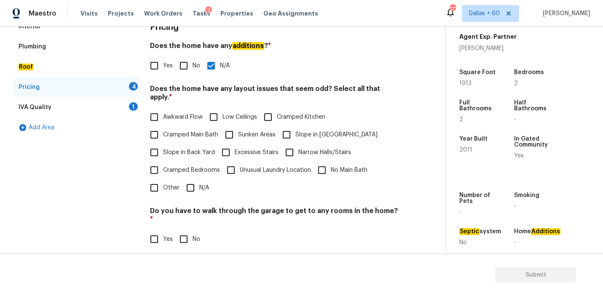
click at [193, 180] on input "N/A" at bounding box center [191, 188] width 18 height 18
checkbox input "true"
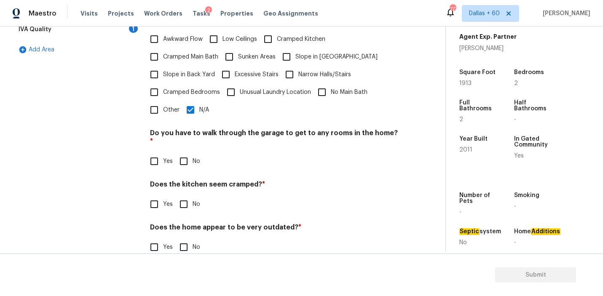
click at [187, 152] on input "No" at bounding box center [184, 161] width 18 height 18
checkbox input "true"
click at [188, 195] on input "No" at bounding box center [184, 204] width 18 height 18
checkbox input "true"
click at [189, 238] on input "No" at bounding box center [184, 247] width 18 height 18
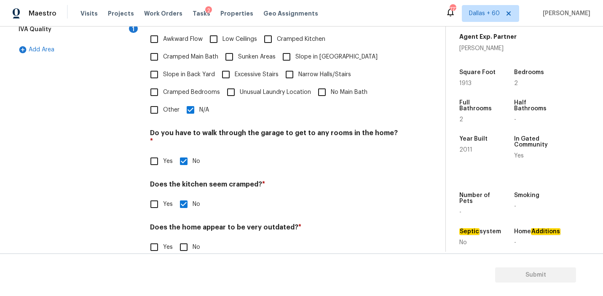
checkbox input "true"
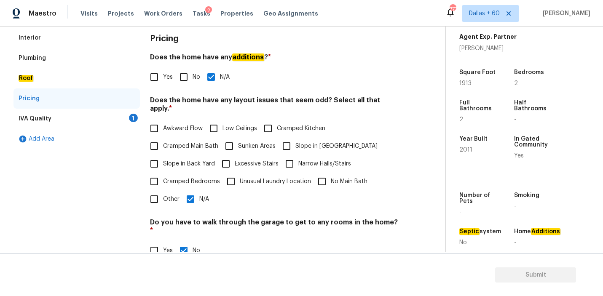
click at [102, 117] on div "IVA Quality 1" at bounding box center [76, 119] width 126 height 20
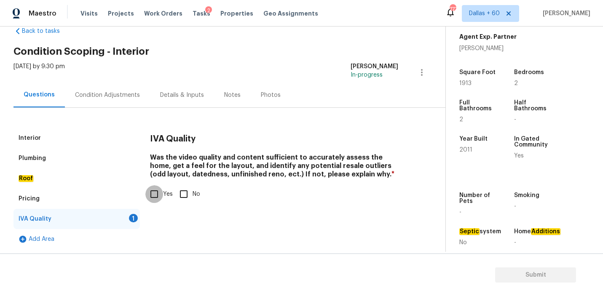
click at [159, 195] on input "Yes" at bounding box center [154, 194] width 18 height 18
checkbox input "true"
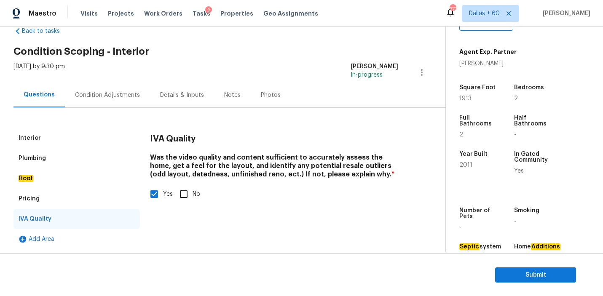
scroll to position [177, 0]
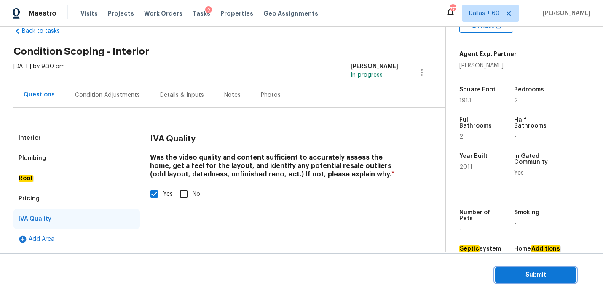
click at [545, 278] on span "Submit" at bounding box center [535, 275] width 67 height 11
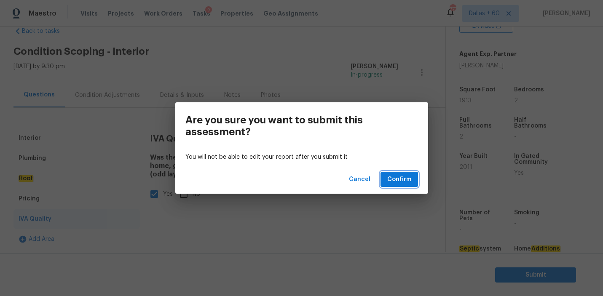
click at [406, 181] on span "Confirm" at bounding box center [399, 179] width 24 height 11
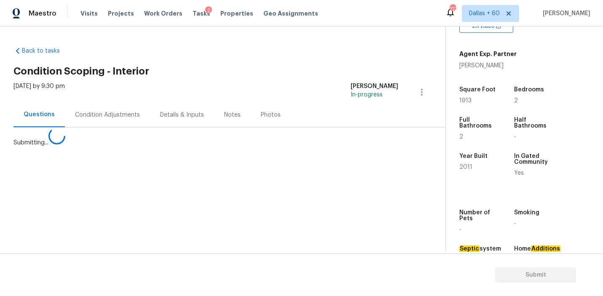
scroll to position [0, 0]
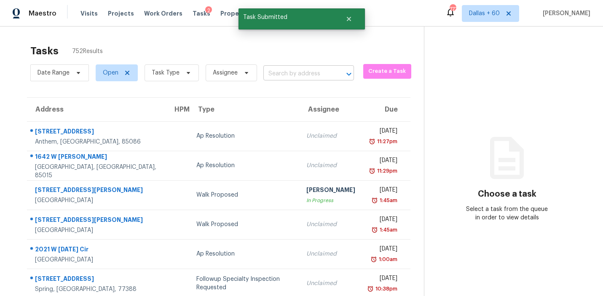
click at [289, 77] on input "text" at bounding box center [296, 73] width 67 height 13
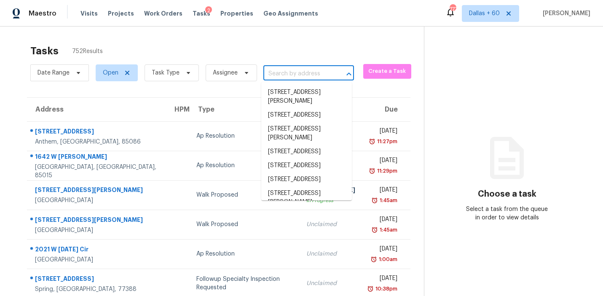
paste input "[STREET_ADDRESS]"
type input "[STREET_ADDRESS]"
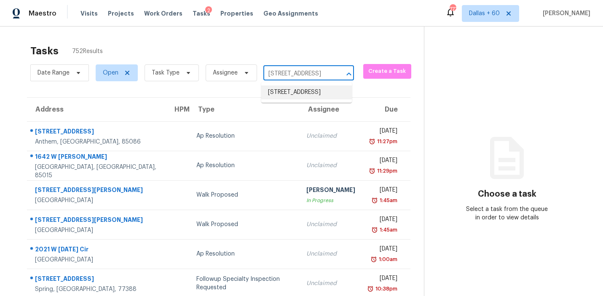
click at [293, 92] on li "[STREET_ADDRESS]" at bounding box center [306, 93] width 91 height 14
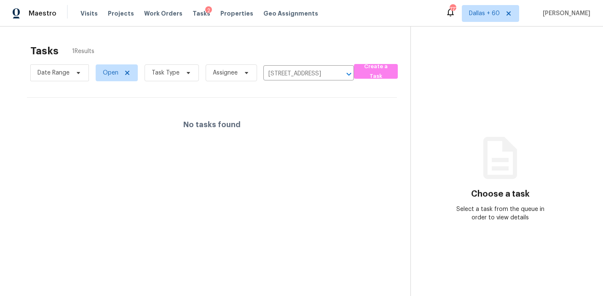
click at [194, 16] on div "Tasks 2" at bounding box center [202, 13] width 18 height 9
click at [194, 14] on span "Tasks" at bounding box center [202, 14] width 18 height 6
click at [194, 13] on span "Tasks" at bounding box center [202, 14] width 18 height 6
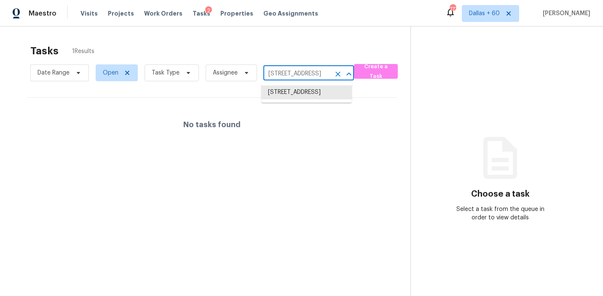
click at [285, 76] on input "[STREET_ADDRESS]" at bounding box center [296, 73] width 67 height 13
click at [291, 95] on li "[STREET_ADDRESS]" at bounding box center [306, 93] width 91 height 14
click at [205, 13] on div "2" at bounding box center [208, 10] width 7 height 8
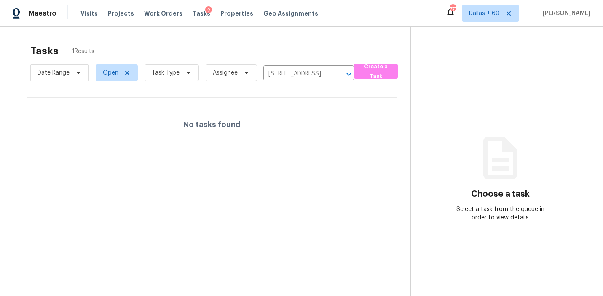
click at [205, 13] on div "2" at bounding box center [208, 10] width 7 height 8
click at [196, 13] on span "Tasks" at bounding box center [202, 14] width 18 height 6
click at [289, 73] on div at bounding box center [301, 148] width 603 height 296
click at [278, 70] on div at bounding box center [301, 148] width 603 height 296
click at [278, 75] on div at bounding box center [301, 148] width 603 height 296
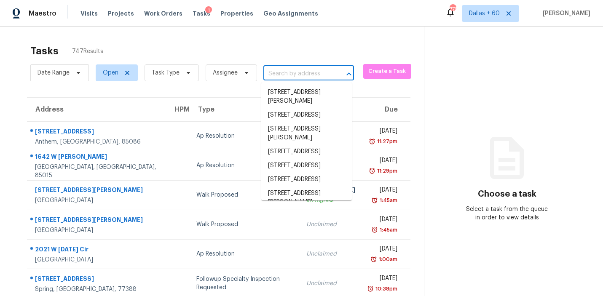
click at [288, 76] on input "text" at bounding box center [296, 73] width 67 height 13
paste input "[STREET_ADDRESS]"
type input "[STREET_ADDRESS]"
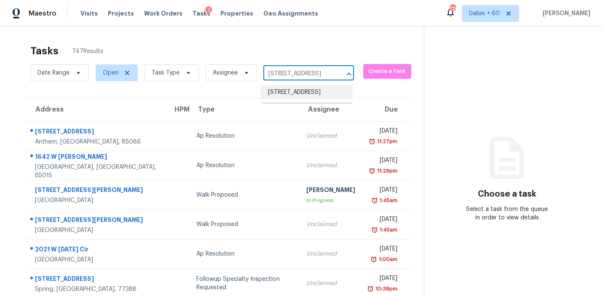
click at [294, 93] on li "[STREET_ADDRESS]" at bounding box center [306, 93] width 91 height 14
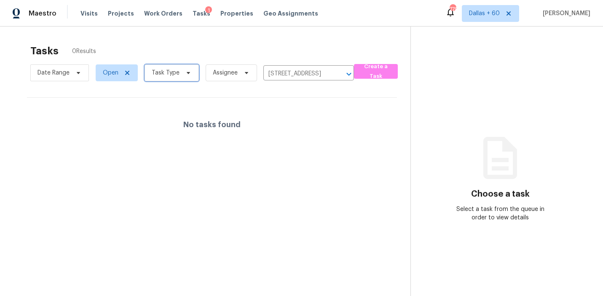
click at [189, 74] on icon at bounding box center [188, 73] width 7 height 7
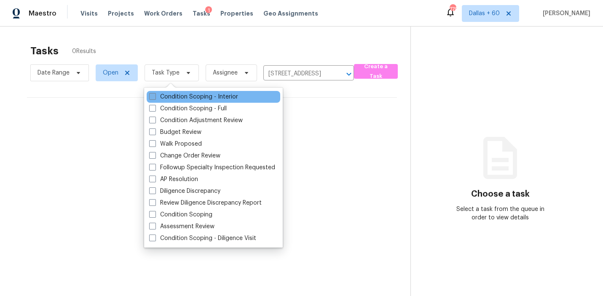
click at [196, 96] on label "Condition Scoping - Interior" at bounding box center [193, 97] width 89 height 8
click at [155, 96] on input "Condition Scoping - Interior" at bounding box center [151, 95] width 5 height 5
checkbox input "true"
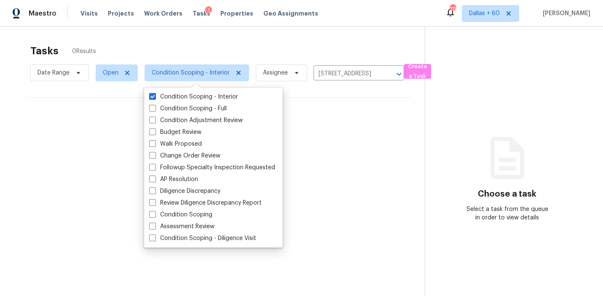
click at [343, 123] on div "No tasks found" at bounding box center [219, 125] width 384 height 54
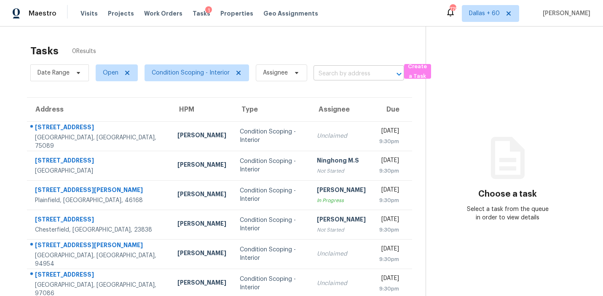
click at [331, 76] on input "text" at bounding box center [346, 73] width 67 height 13
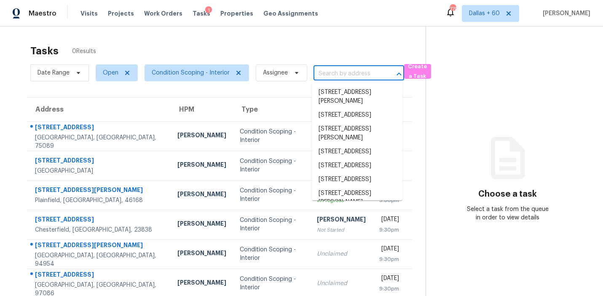
paste input "[STREET_ADDRESS]"
type input "[STREET_ADDRESS]"
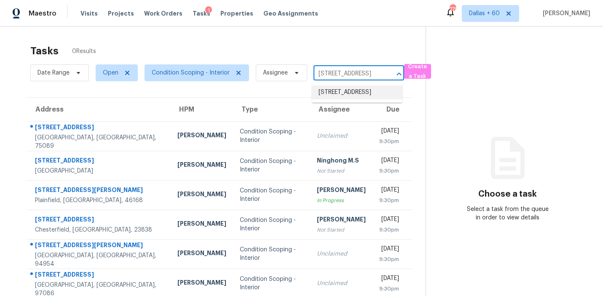
click at [336, 91] on li "[STREET_ADDRESS]" at bounding box center [357, 93] width 91 height 14
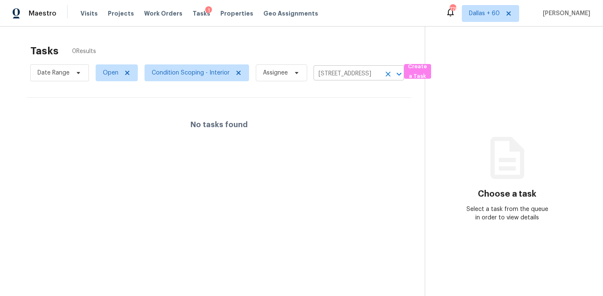
click at [334, 76] on input "[STREET_ADDRESS]" at bounding box center [346, 73] width 67 height 13
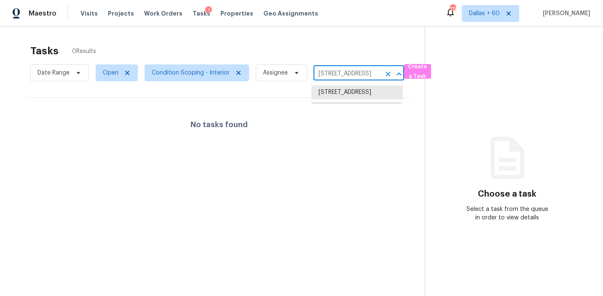
click at [334, 76] on input "[STREET_ADDRESS]" at bounding box center [346, 73] width 67 height 13
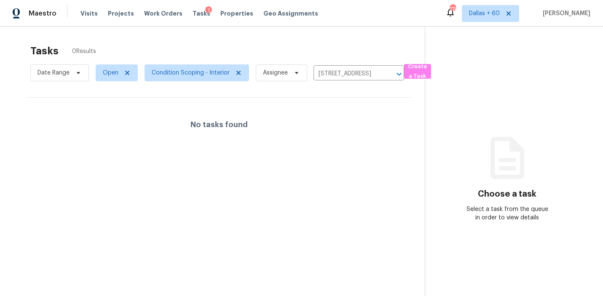
click at [144, 158] on section "Tasks 0 Results Date Range Open Condition Scoping - Interior Assignee [STREET_A…" at bounding box center [218, 181] width 411 height 283
click at [118, 72] on span "Open" at bounding box center [117, 72] width 42 height 17
click at [127, 110] on label "Closed" at bounding box center [115, 108] width 30 height 8
click at [106, 110] on input "Closed" at bounding box center [102, 106] width 5 height 5
checkbox input "true"
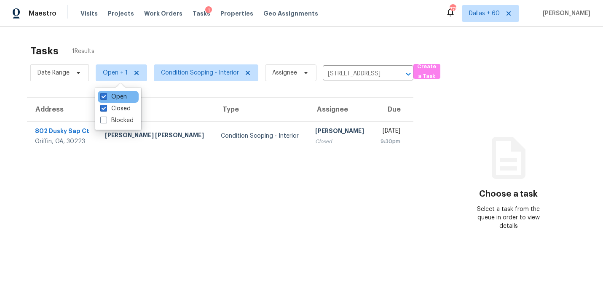
click at [128, 99] on div "Open" at bounding box center [118, 97] width 41 height 12
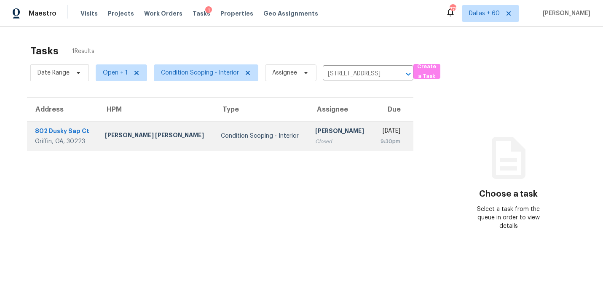
click at [214, 150] on td "Condition Scoping - Interior" at bounding box center [261, 135] width 94 height 29
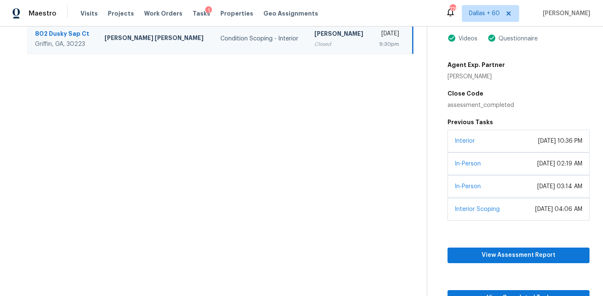
scroll to position [115, 0]
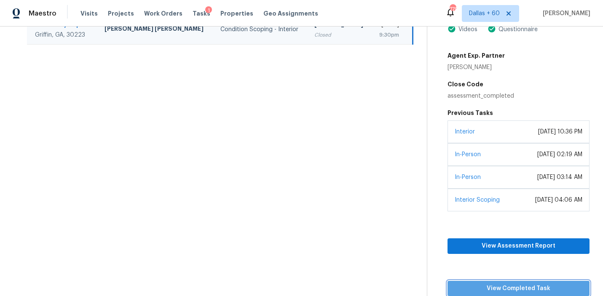
click at [497, 284] on span "View Completed Task" at bounding box center [518, 288] width 128 height 11
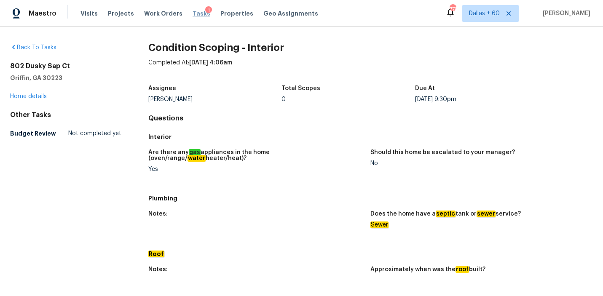
click at [193, 16] on span "Tasks" at bounding box center [202, 14] width 18 height 6
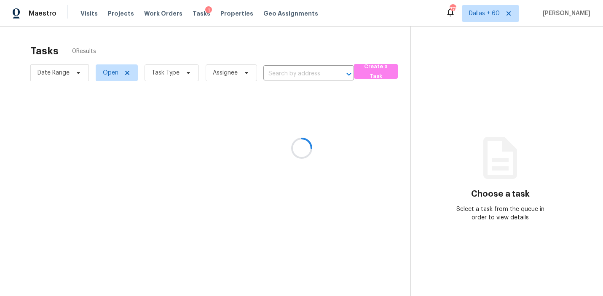
click at [375, 74] on div at bounding box center [301, 148] width 603 height 296
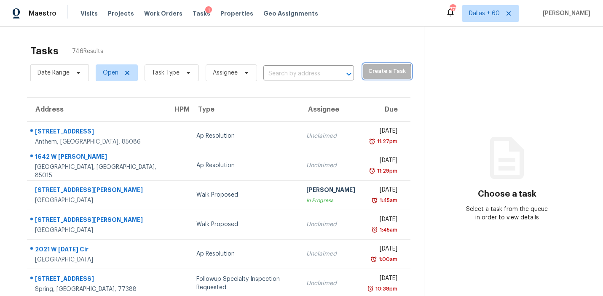
click at [375, 72] on span "Create a Task" at bounding box center [387, 72] width 40 height 10
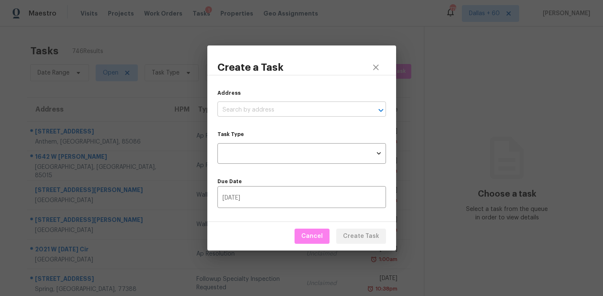
click at [290, 105] on input "text" at bounding box center [289, 110] width 145 height 13
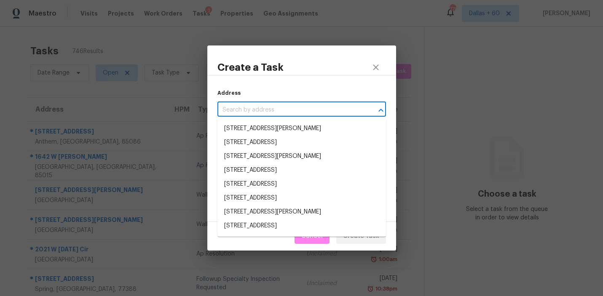
paste input "[STREET_ADDRESS]"
type input "[STREET_ADDRESS]"
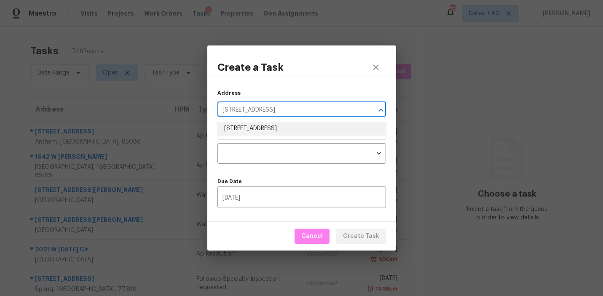
click at [279, 129] on li "[STREET_ADDRESS]" at bounding box center [301, 129] width 168 height 14
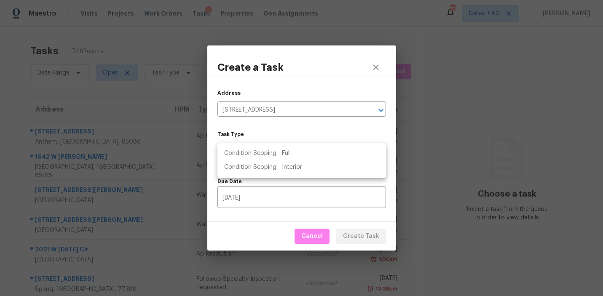
click at [273, 150] on body "Maestro Visits Projects Work Orders Tasks 1 Properties Geo Assignments 778 [GEO…" at bounding box center [301, 148] width 603 height 296
click at [268, 165] on li "Condition Scoping - Interior" at bounding box center [301, 167] width 168 height 14
type input "virtual_interior_assessment"
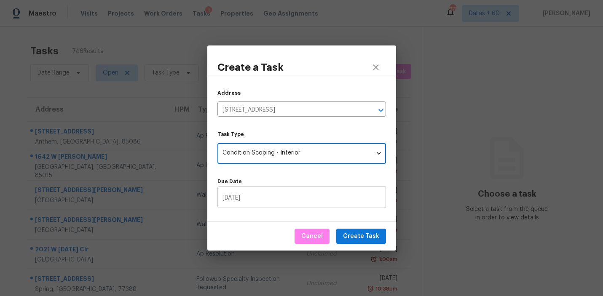
click at [264, 198] on input "[DATE]" at bounding box center [301, 198] width 168 height 20
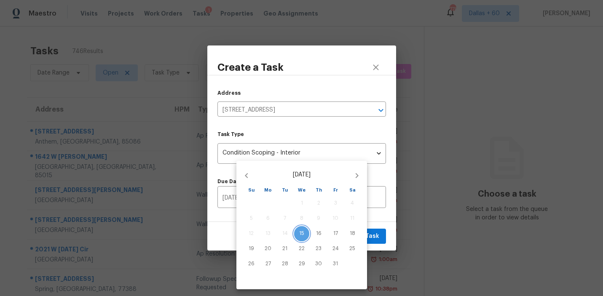
click at [305, 236] on span "15" at bounding box center [301, 233] width 15 height 7
click at [302, 236] on p "15" at bounding box center [301, 233] width 5 height 7
click at [379, 217] on div at bounding box center [301, 148] width 603 height 296
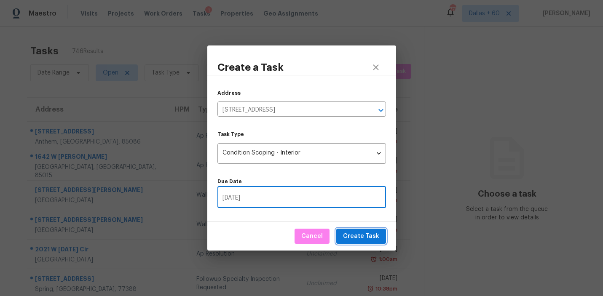
click at [369, 233] on span "Create Task" at bounding box center [361, 236] width 36 height 11
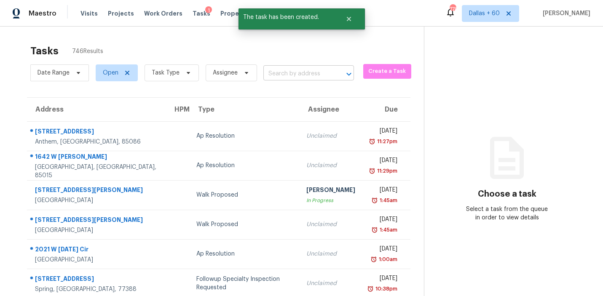
click at [305, 74] on input "text" at bounding box center [296, 73] width 67 height 13
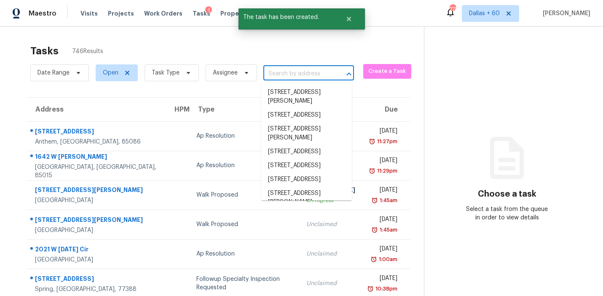
paste input "[STREET_ADDRESS]"
type input "[STREET_ADDRESS]"
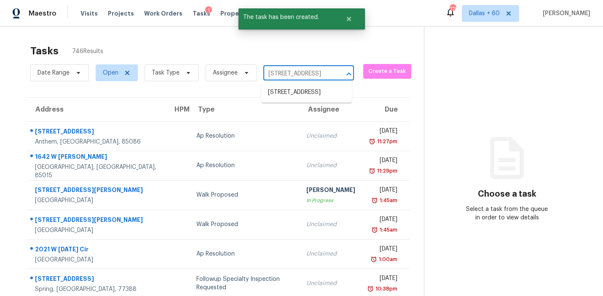
scroll to position [0, 38]
click at [300, 99] on li "[STREET_ADDRESS]" at bounding box center [306, 93] width 91 height 14
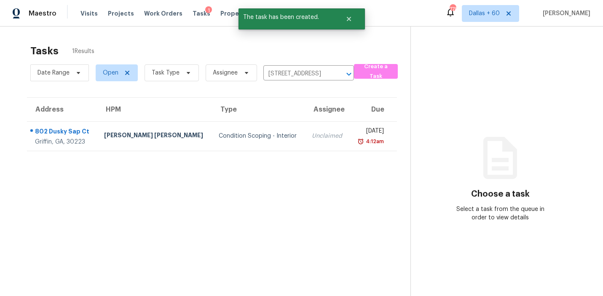
click at [317, 130] on td "Unclaimed" at bounding box center [327, 135] width 45 height 29
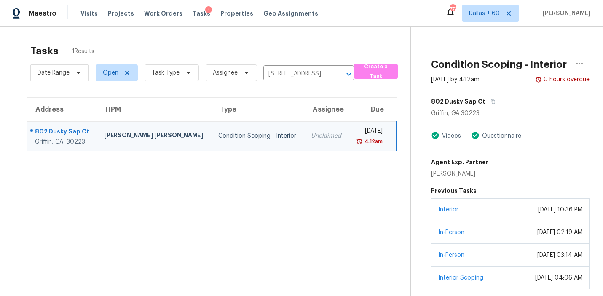
scroll to position [35, 0]
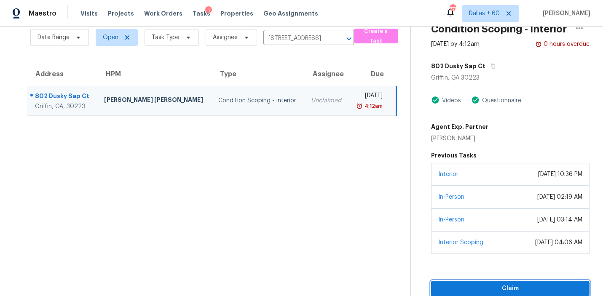
click at [484, 288] on span "Claim" at bounding box center [510, 288] width 145 height 11
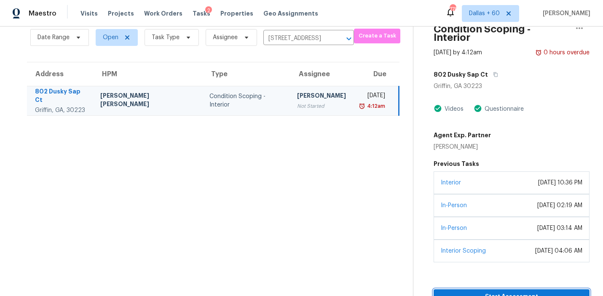
click at [482, 292] on span "Start Assessment" at bounding box center [511, 297] width 142 height 11
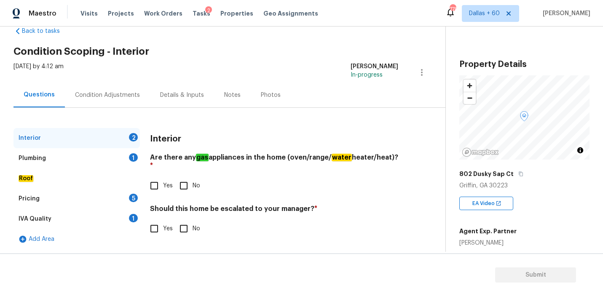
scroll to position [19, 0]
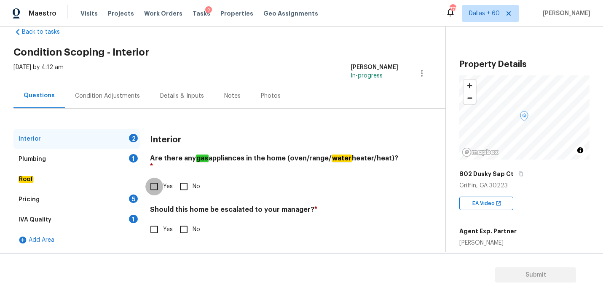
click at [156, 178] on input "Yes" at bounding box center [154, 187] width 18 height 18
checkbox input "true"
click at [185, 221] on input "No" at bounding box center [184, 230] width 18 height 18
checkbox input "true"
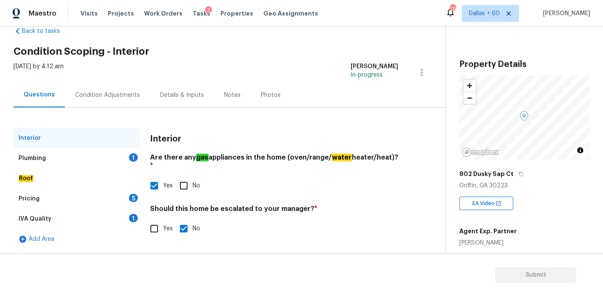
click at [51, 157] on div "Plumbing 1" at bounding box center [76, 158] width 126 height 20
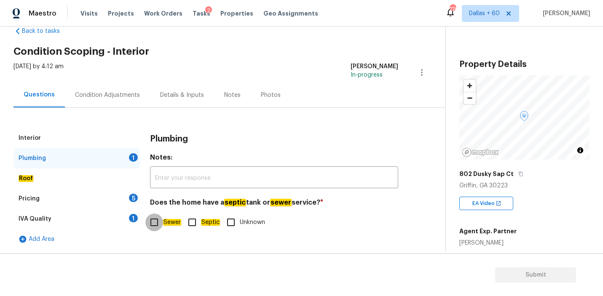
click at [155, 220] on input "Sewer" at bounding box center [154, 223] width 18 height 18
checkbox input "true"
click at [31, 181] on em "Roof" at bounding box center [26, 178] width 15 height 7
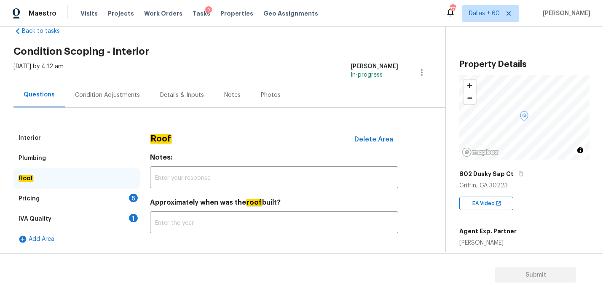
click at [37, 196] on div "Pricing" at bounding box center [29, 199] width 21 height 8
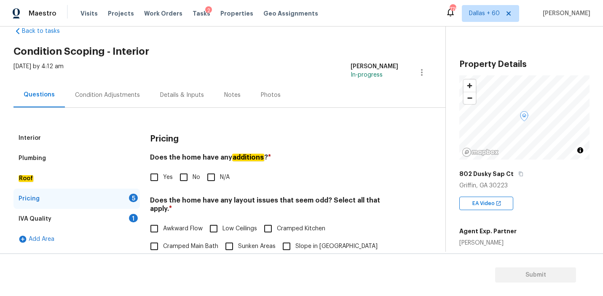
scroll to position [62, 0]
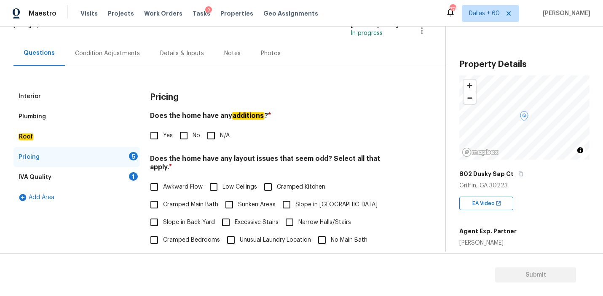
click at [212, 134] on input "N/A" at bounding box center [211, 136] width 18 height 18
checkbox input "true"
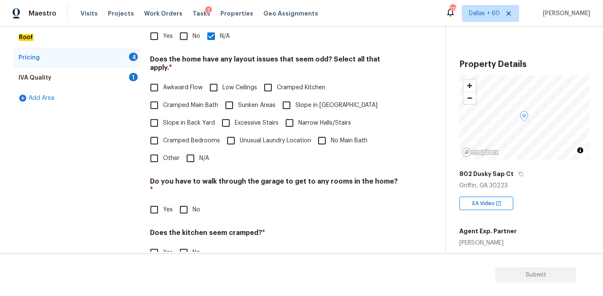
scroll to position [161, 0]
click at [190, 149] on input "N/A" at bounding box center [191, 158] width 18 height 18
checkbox input "true"
click at [181, 201] on input "No" at bounding box center [184, 210] width 18 height 18
checkbox input "true"
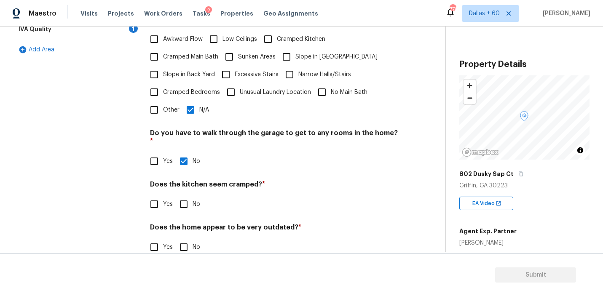
scroll to position [209, 0]
click at [182, 196] on input "No" at bounding box center [184, 205] width 18 height 18
checkbox input "true"
click at [186, 239] on input "No" at bounding box center [184, 248] width 18 height 18
checkbox input "true"
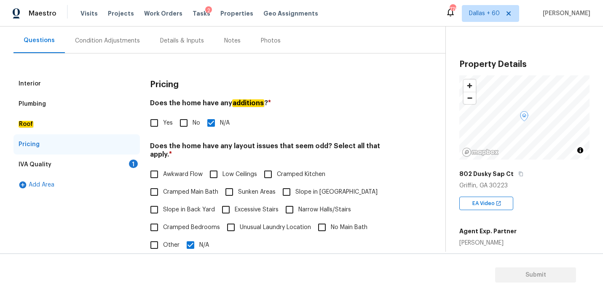
click at [49, 167] on div "IVA Quality" at bounding box center [35, 164] width 33 height 8
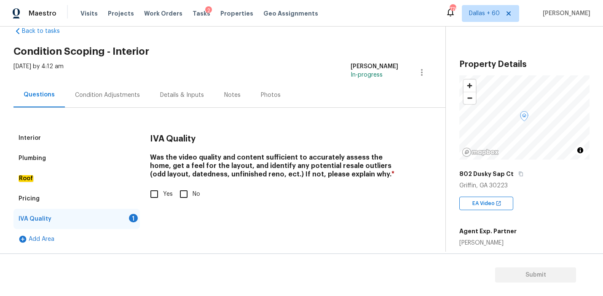
scroll to position [20, 0]
click at [155, 195] on input "Yes" at bounding box center [154, 194] width 18 height 18
checkbox input "true"
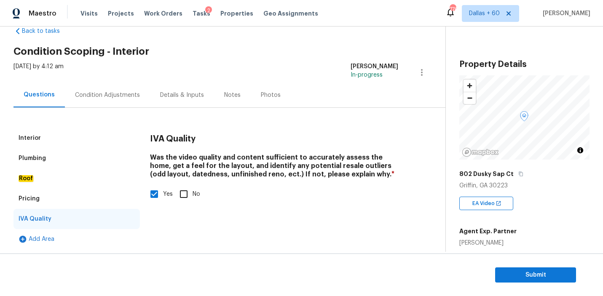
click at [107, 96] on div "Condition Adjustments" at bounding box center [107, 95] width 65 height 8
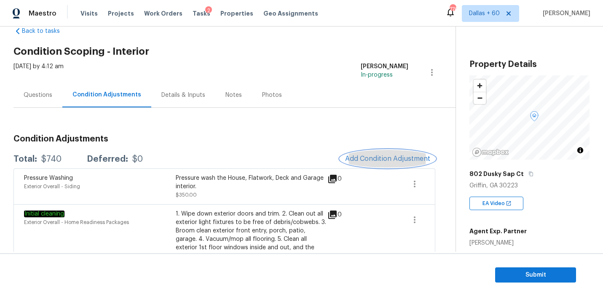
click at [368, 158] on span "Add Condition Adjustment" at bounding box center [387, 159] width 85 height 8
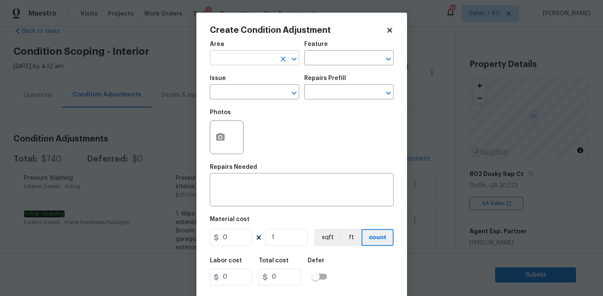
click at [236, 56] on input "text" at bounding box center [243, 58] width 66 height 13
click at [388, 33] on icon at bounding box center [390, 31] width 8 height 8
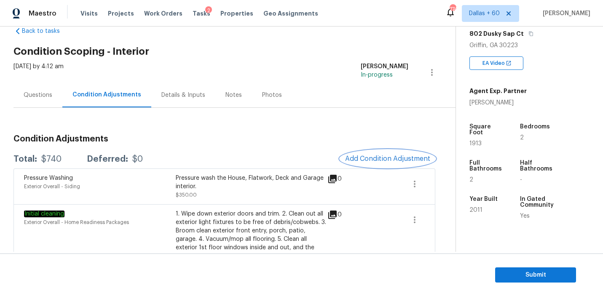
scroll to position [139, 0]
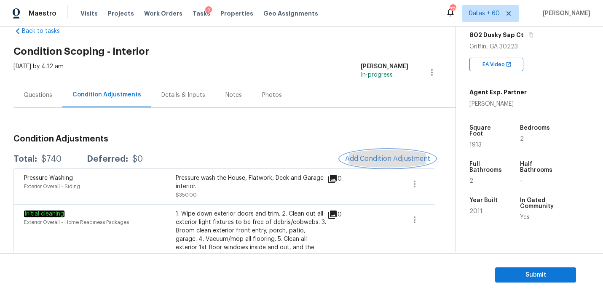
click at [367, 155] on span "Add Condition Adjustment" at bounding box center [387, 159] width 85 height 8
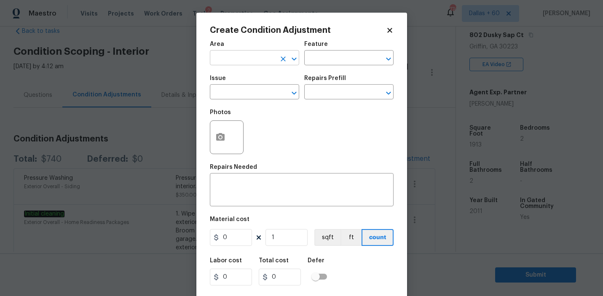
click at [267, 59] on input "text" at bounding box center [243, 58] width 66 height 13
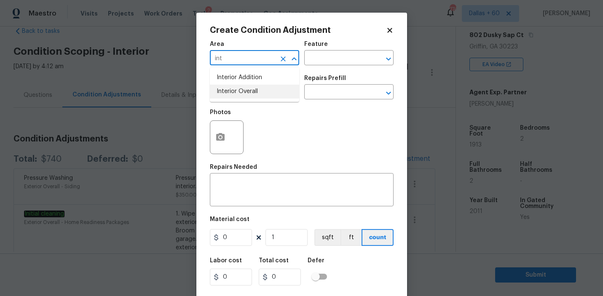
click at [274, 94] on li "Interior Overall" at bounding box center [254, 92] width 89 height 14
type input "Interior Overall"
click at [340, 53] on input "text" at bounding box center [337, 58] width 66 height 13
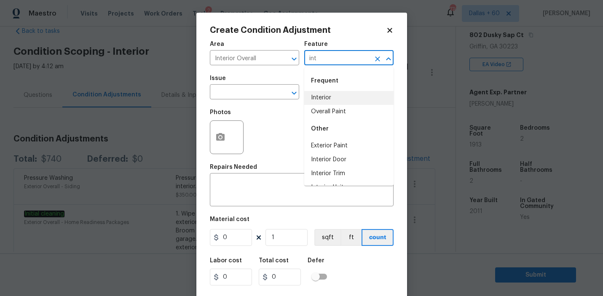
click at [345, 97] on li "Interior" at bounding box center [348, 98] width 89 height 14
type input "Interior"
click at [247, 90] on input "text" at bounding box center [243, 92] width 66 height 13
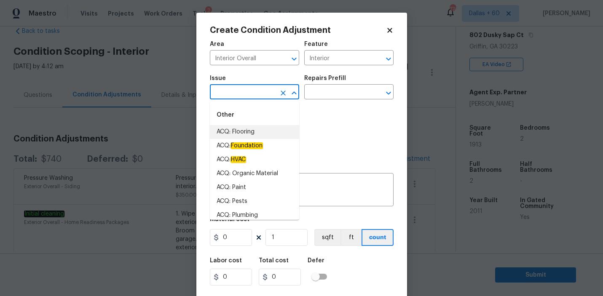
click at [243, 130] on li "ACQ: Flooring" at bounding box center [254, 132] width 89 height 14
type input "A"
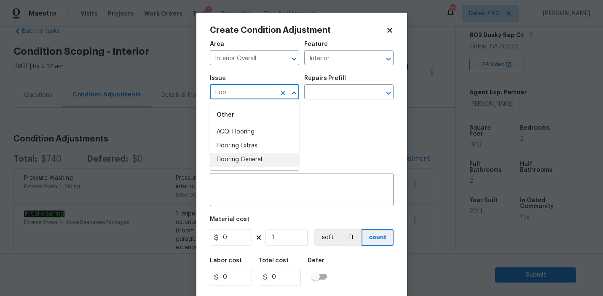
click at [265, 158] on li "Flooring General" at bounding box center [254, 160] width 89 height 14
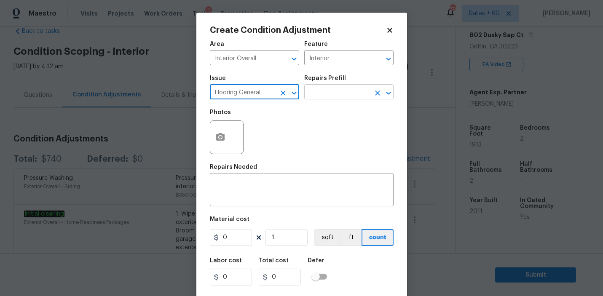
type input "Flooring General"
click at [334, 92] on input "text" at bounding box center [337, 92] width 66 height 13
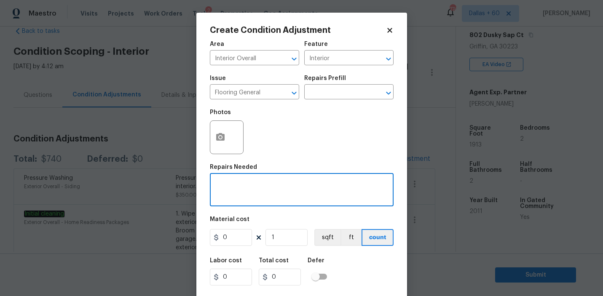
click at [241, 182] on textarea at bounding box center [302, 191] width 174 height 18
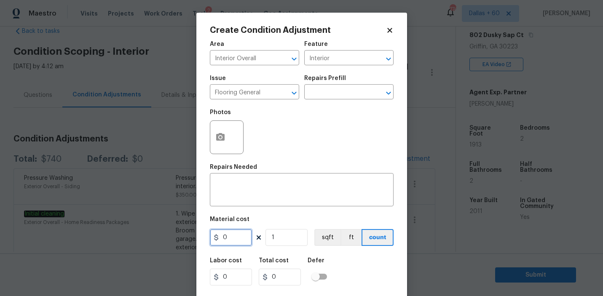
click at [237, 236] on input "0" at bounding box center [231, 237] width 42 height 17
type input "300"
click at [281, 186] on textarea at bounding box center [302, 191] width 174 height 18
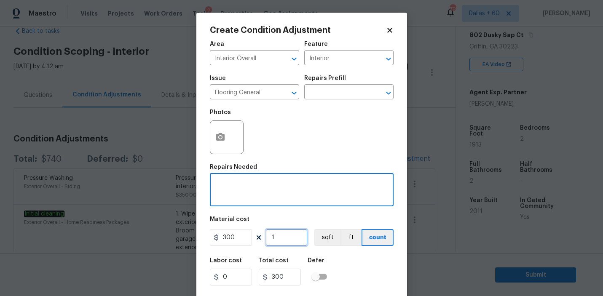
click at [279, 241] on input "1" at bounding box center [286, 237] width 42 height 17
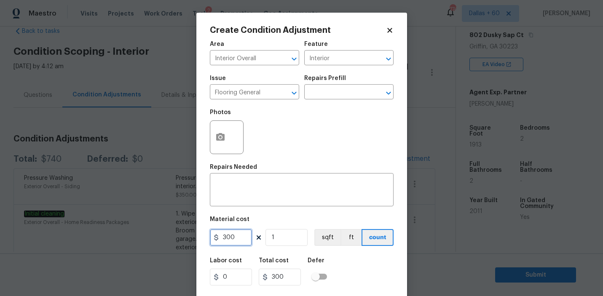
click at [237, 238] on input "300" at bounding box center [231, 237] width 42 height 17
click at [284, 240] on input "1" at bounding box center [286, 237] width 42 height 17
click at [225, 138] on icon "button" at bounding box center [220, 137] width 10 height 10
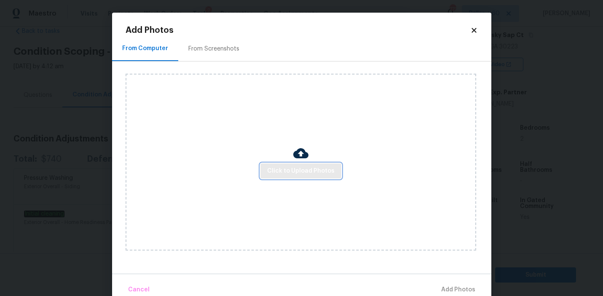
click at [305, 166] on span "Click to Upload Photos" at bounding box center [300, 171] width 67 height 11
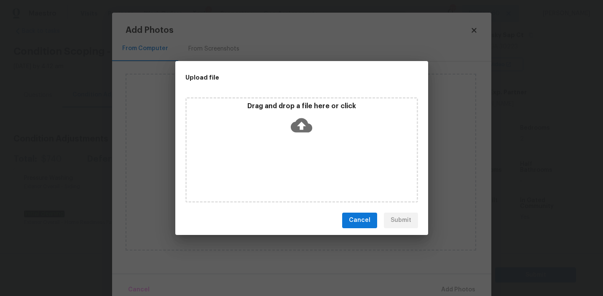
click at [301, 127] on icon at bounding box center [301, 125] width 21 height 21
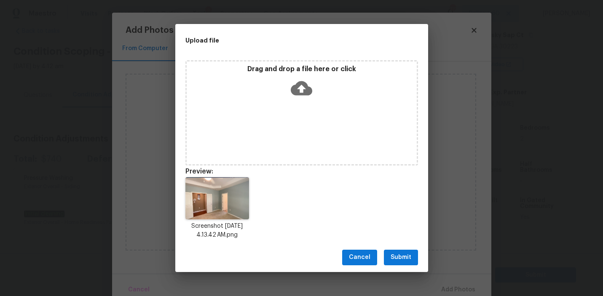
click at [409, 254] on span "Submit" at bounding box center [400, 257] width 21 height 11
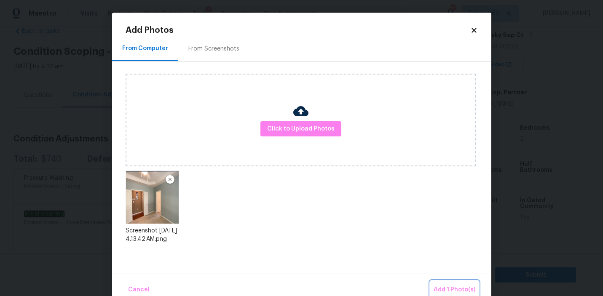
click at [452, 287] on span "Add 1 Photo(s)" at bounding box center [454, 290] width 42 height 11
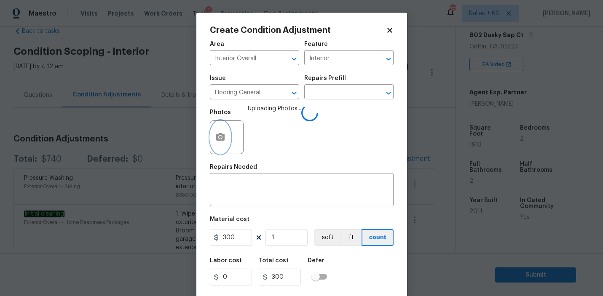
scroll to position [19, 0]
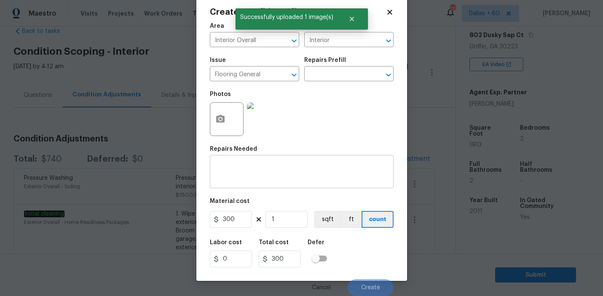
click at [253, 168] on textarea at bounding box center [302, 173] width 174 height 18
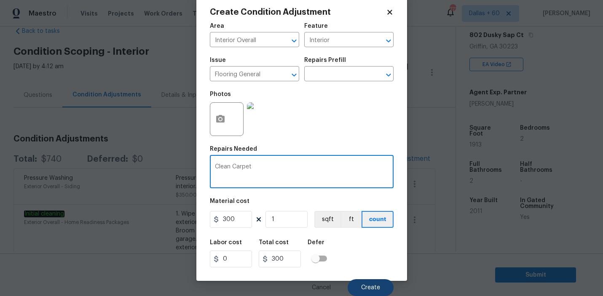
type textarea "Clean Carpet"
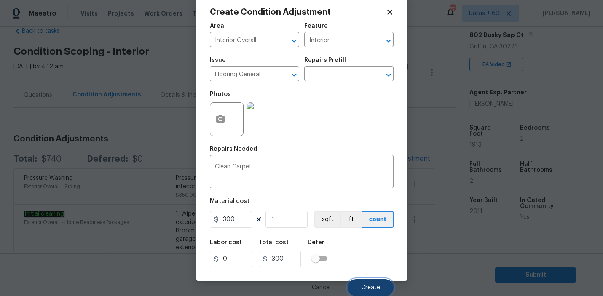
click at [364, 291] on button "Create" at bounding box center [371, 287] width 46 height 17
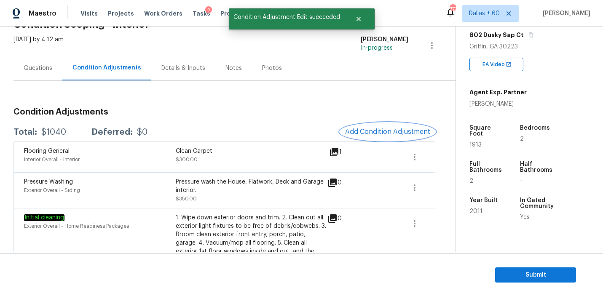
scroll to position [47, 0]
click at [377, 133] on span "Add Condition Adjustment" at bounding box center [387, 132] width 85 height 8
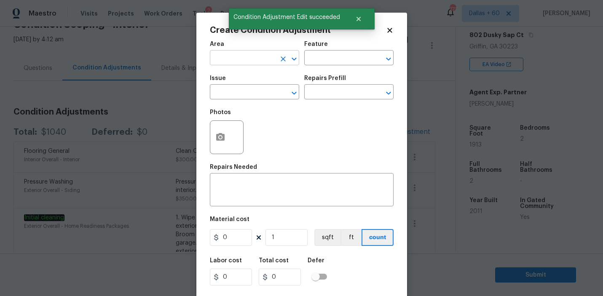
click at [250, 61] on input "text" at bounding box center [243, 58] width 66 height 13
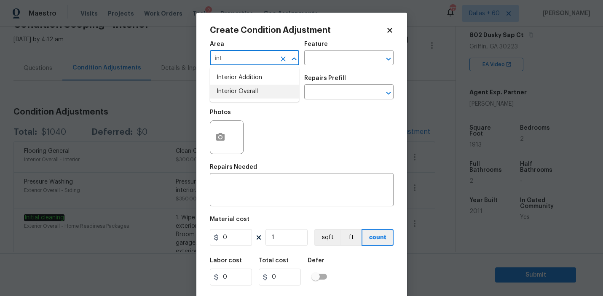
click at [252, 94] on li "Interior Overall" at bounding box center [254, 92] width 89 height 14
type input "Interior Overall"
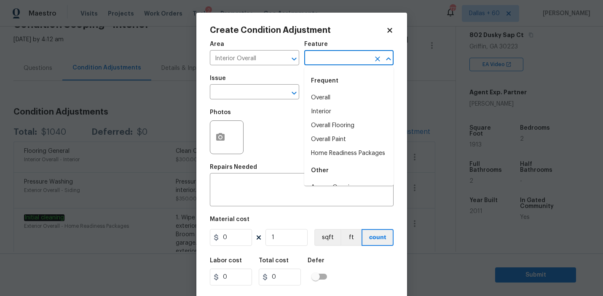
click at [348, 59] on input "text" at bounding box center [337, 58] width 66 height 13
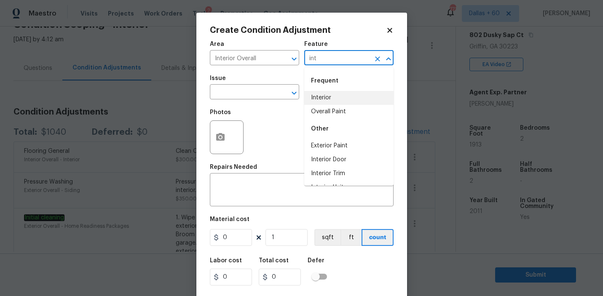
click at [341, 97] on li "Interior" at bounding box center [348, 98] width 89 height 14
type input "Interior"
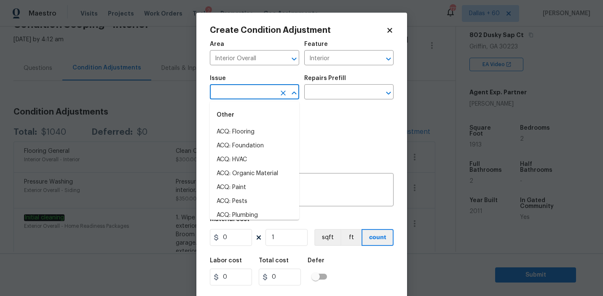
click at [242, 89] on input "text" at bounding box center [243, 92] width 66 height 13
type input "u"
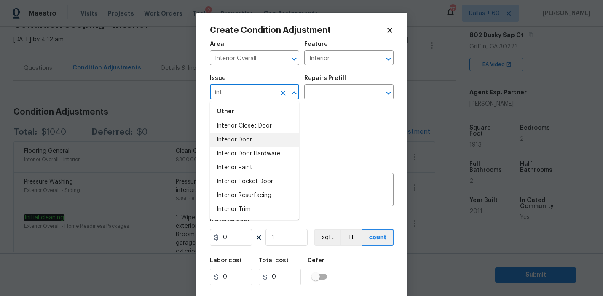
scroll to position [60, 0]
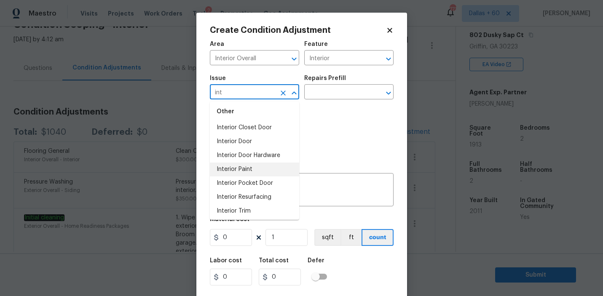
click at [238, 175] on li "Interior Paint" at bounding box center [254, 170] width 89 height 14
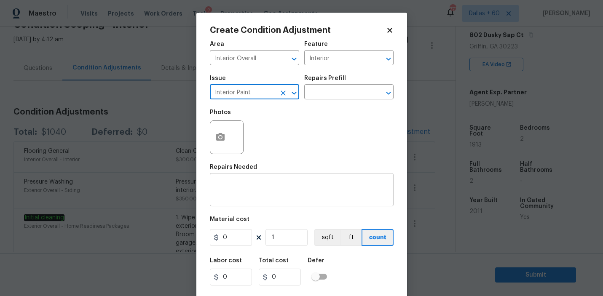
type input "Interior Paint"
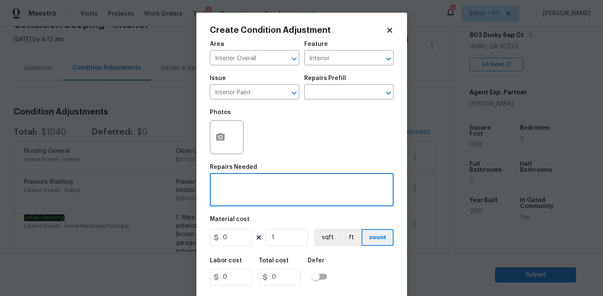
click at [260, 187] on textarea at bounding box center [302, 191] width 174 height 18
click at [255, 185] on textarea at bounding box center [302, 191] width 174 height 18
paste textarea "Interior paint walls and ceilings"
paste textarea "1913x1.65."
type textarea "Interior paint walls and ceilings 1913x1.65."
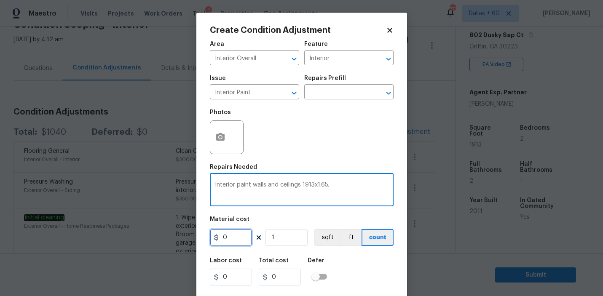
click at [233, 237] on input "0" at bounding box center [231, 237] width 42 height 17
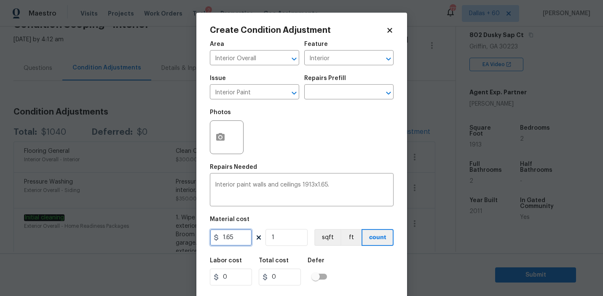
type input "1.65"
click at [277, 241] on input "1" at bounding box center [286, 237] width 42 height 17
type input "0"
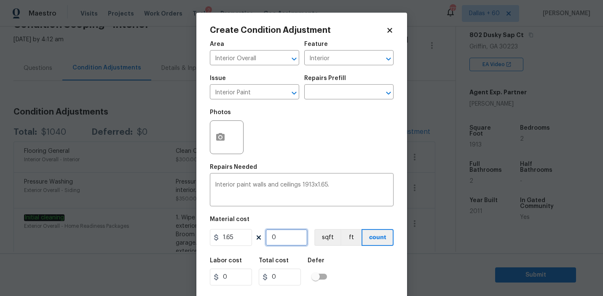
type input "1"
type input "1.65"
type input "19"
type input "31.35"
type input "191"
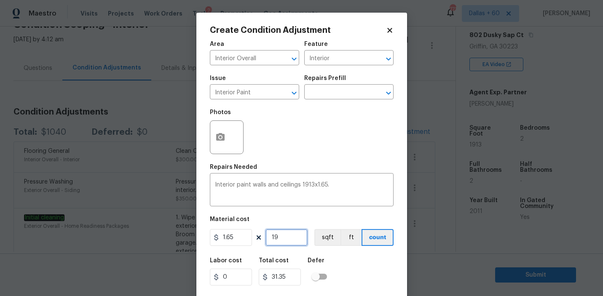
type input "315.15"
type input "1913"
type input "3156.45"
type input "1913"
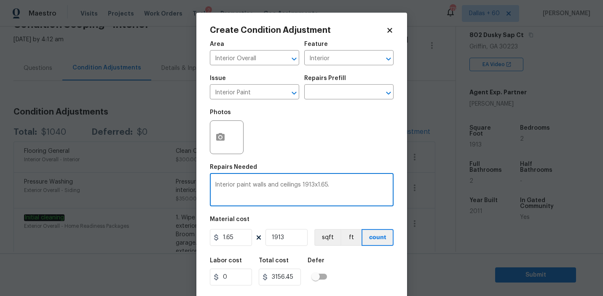
drag, startPoint x: 303, startPoint y: 185, endPoint x: 342, endPoint y: 190, distance: 39.9
click at [342, 190] on textarea "Interior paint walls and ceilings 1913x1.65." at bounding box center [302, 191] width 174 height 18
type textarea "Interior paint walls and ceilings."
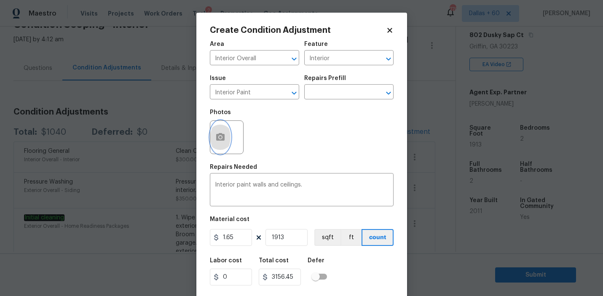
click at [227, 139] on button "button" at bounding box center [220, 137] width 20 height 33
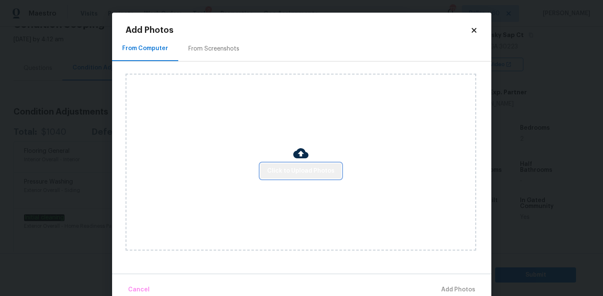
click at [310, 170] on span "Click to Upload Photos" at bounding box center [300, 171] width 67 height 11
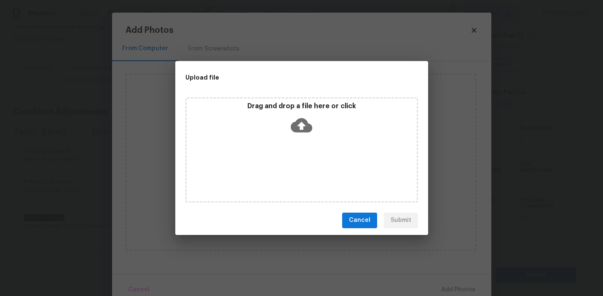
click at [303, 123] on icon at bounding box center [301, 125] width 21 height 21
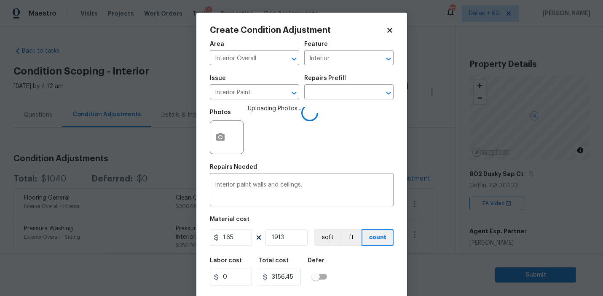
scroll to position [19, 0]
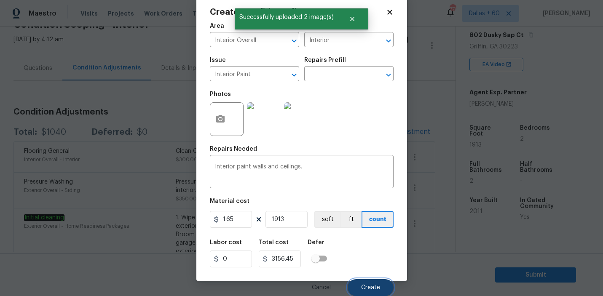
click at [365, 286] on span "Create" at bounding box center [370, 288] width 19 height 6
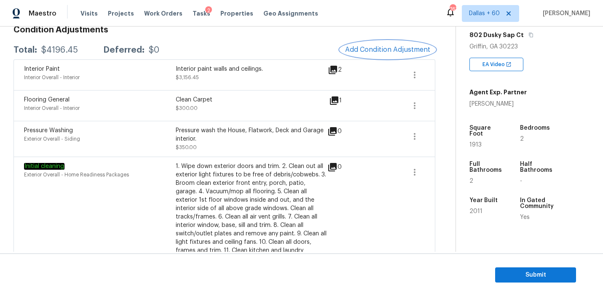
scroll to position [127, 0]
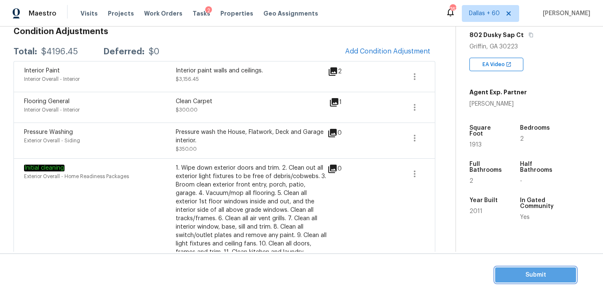
click at [526, 276] on span "Submit" at bounding box center [535, 275] width 67 height 11
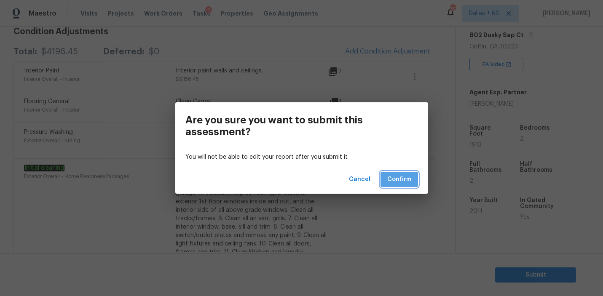
click at [406, 178] on span "Confirm" at bounding box center [399, 179] width 24 height 11
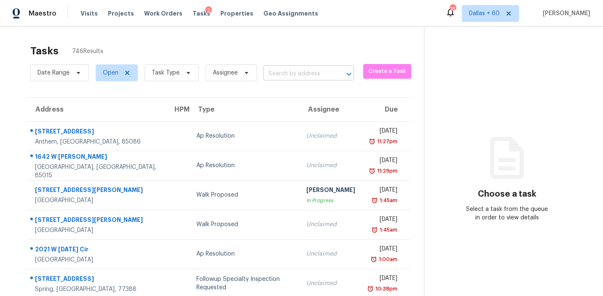
click at [293, 76] on input "text" at bounding box center [296, 73] width 67 height 13
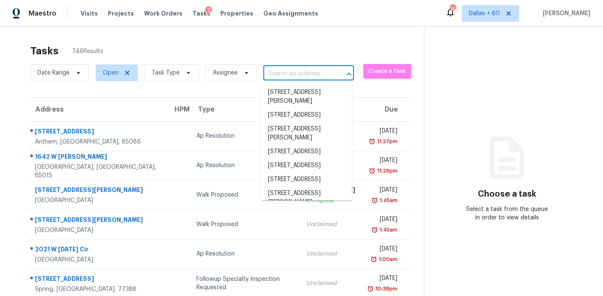
paste input "1187 Willow Bend Cir # A, Colorado Springs, CO 80918"
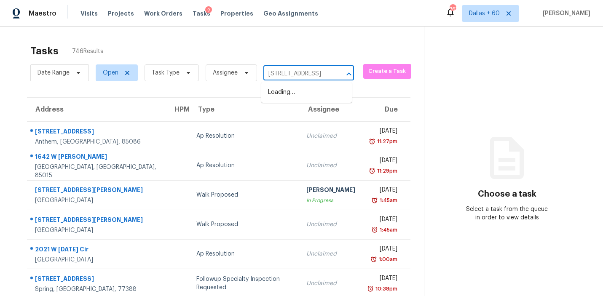
type input "1187 Willow Bend Cir"
click at [301, 96] on li "1187 Willow Bend Cir # A, Colorado Springs, CO 80918" at bounding box center [306, 97] width 91 height 23
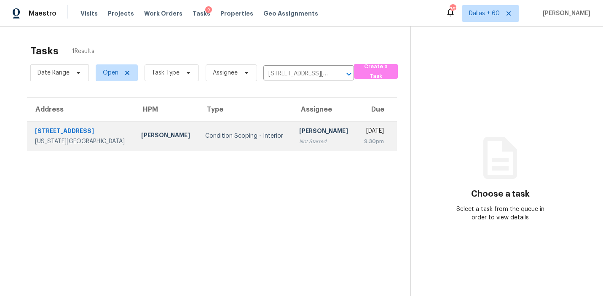
click at [226, 137] on div "Condition Scoping - Interior" at bounding box center [245, 136] width 80 height 8
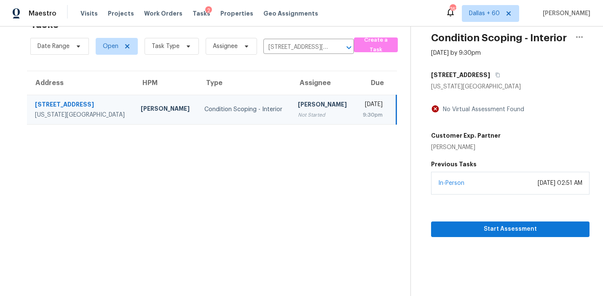
scroll to position [26, 0]
click at [471, 235] on span "Start Assessment" at bounding box center [510, 230] width 145 height 11
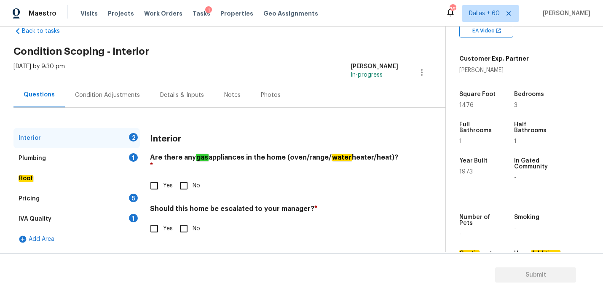
scroll to position [19, 0]
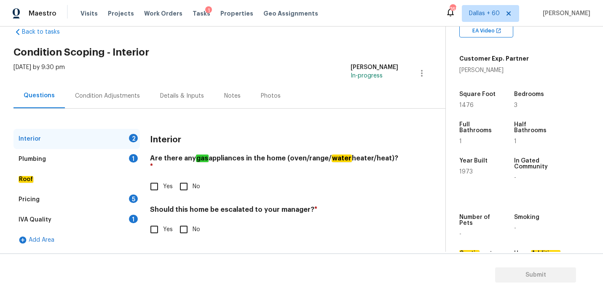
click at [158, 178] on input "Yes" at bounding box center [154, 187] width 18 height 18
checkbox input "true"
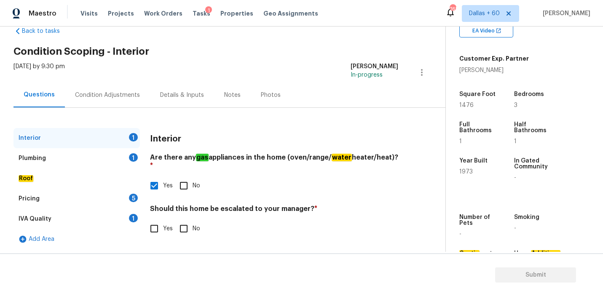
click at [184, 221] on input "No" at bounding box center [184, 229] width 18 height 18
checkbox input "true"
click at [59, 155] on div "Plumbing 1" at bounding box center [76, 158] width 126 height 20
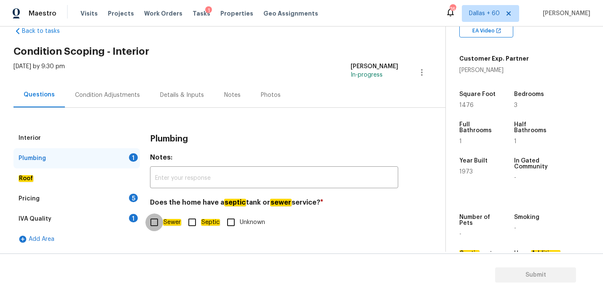
click at [155, 219] on input "Sewer" at bounding box center [154, 223] width 18 height 18
checkbox input "true"
click at [59, 176] on div "Roof" at bounding box center [76, 178] width 126 height 20
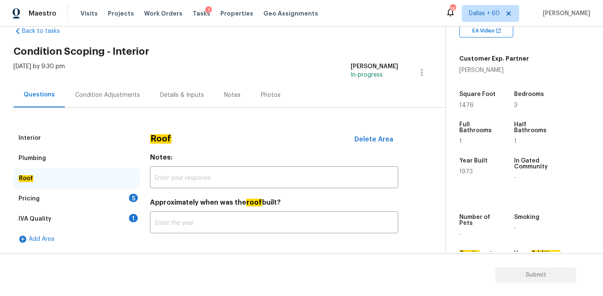
click at [65, 196] on div "Pricing 5" at bounding box center [76, 199] width 126 height 20
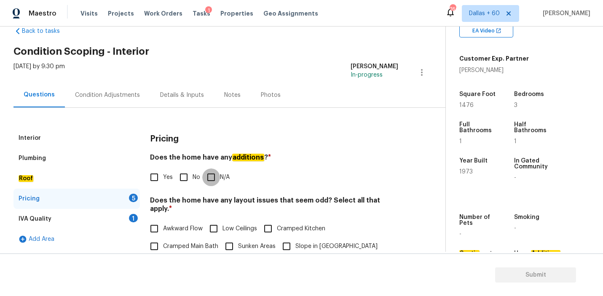
click at [216, 176] on input "N/A" at bounding box center [211, 177] width 18 height 18
checkbox input "true"
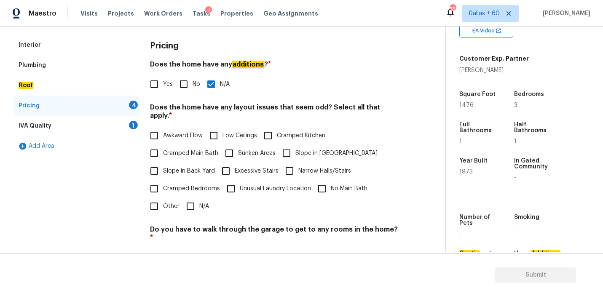
scroll to position [116, 0]
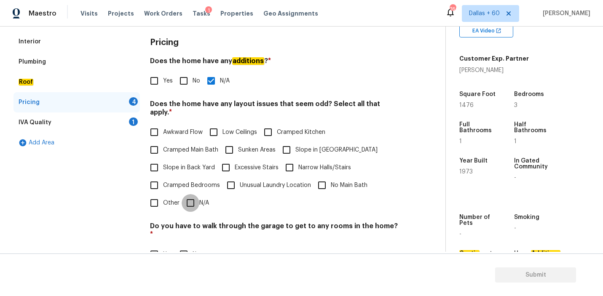
click at [193, 198] on input "N/A" at bounding box center [191, 203] width 18 height 18
checkbox input "true"
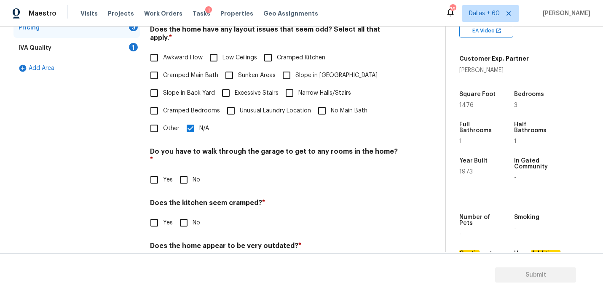
scroll to position [190, 0]
click at [186, 171] on input "No" at bounding box center [184, 180] width 18 height 18
checkbox input "true"
click at [184, 214] on input "No" at bounding box center [184, 223] width 18 height 18
checkbox input "true"
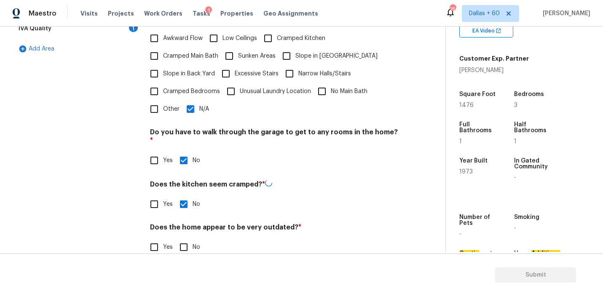
scroll to position [209, 0]
click at [185, 238] on input "No" at bounding box center [184, 247] width 18 height 18
checkbox input "true"
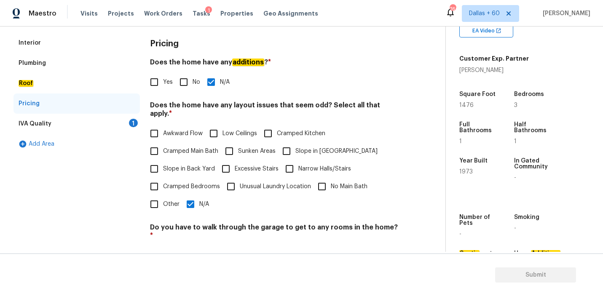
click at [69, 120] on div "IVA Quality 1" at bounding box center [76, 124] width 126 height 20
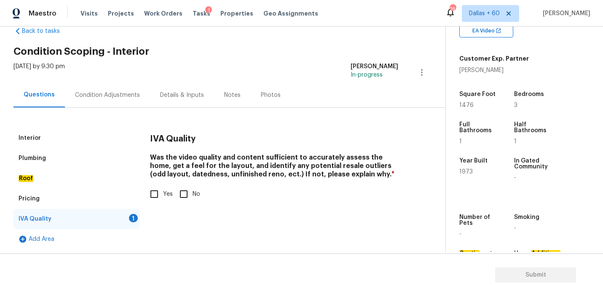
scroll to position [20, 0]
click at [154, 196] on input "Yes" at bounding box center [154, 194] width 18 height 18
checkbox input "true"
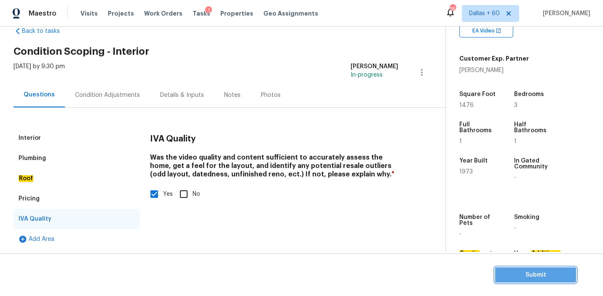
click at [519, 279] on span "Submit" at bounding box center [535, 275] width 67 height 11
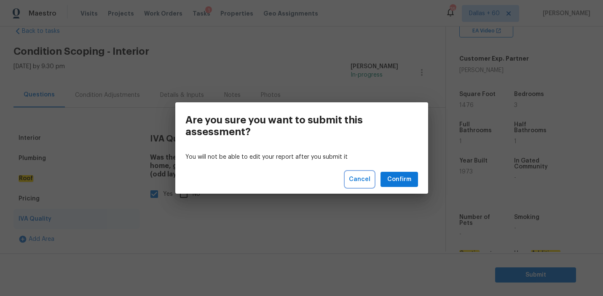
click at [357, 182] on span "Cancel" at bounding box center [359, 179] width 21 height 11
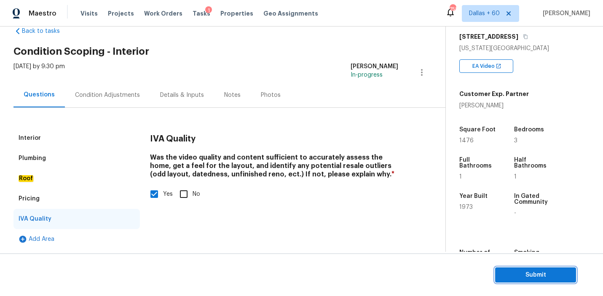
scroll to position [137, 0]
click at [103, 96] on div "Condition Adjustments" at bounding box center [107, 95] width 65 height 8
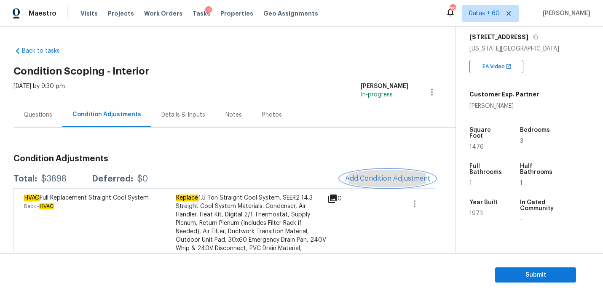
click at [363, 178] on span "Add Condition Adjustment" at bounding box center [387, 179] width 85 height 8
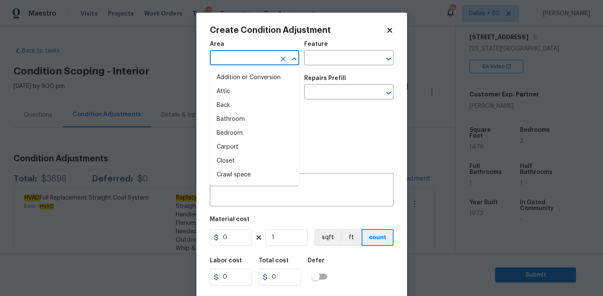
click at [257, 57] on input "text" at bounding box center [243, 58] width 66 height 13
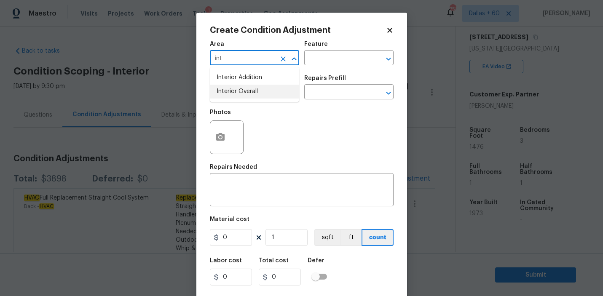
click at [265, 90] on li "Interior Overall" at bounding box center [254, 92] width 89 height 14
type input "Interior Overall"
click at [353, 57] on input "text" at bounding box center [337, 58] width 66 height 13
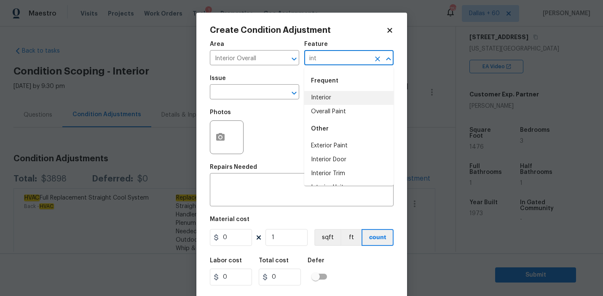
click at [350, 94] on li "Interior" at bounding box center [348, 98] width 89 height 14
type input "Interior"
click at [226, 87] on input "text" at bounding box center [243, 92] width 66 height 13
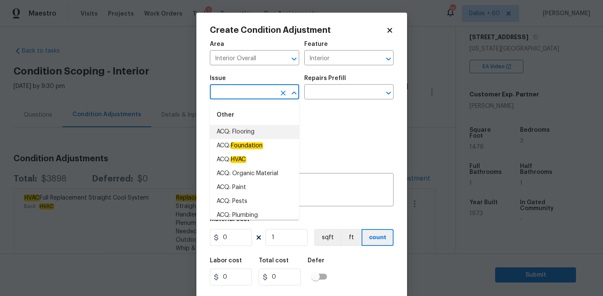
click at [237, 127] on li "ACQ: Flooring" at bounding box center [254, 132] width 89 height 14
type input "ACQ: Flooring"
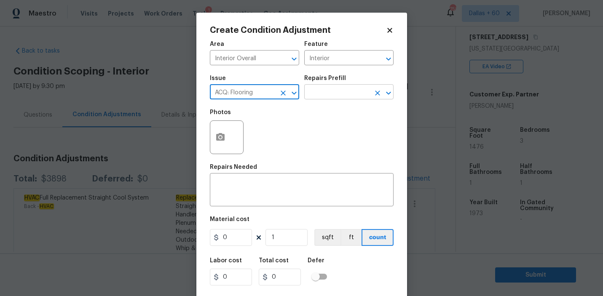
click at [343, 96] on input "text" at bounding box center [337, 92] width 66 height 13
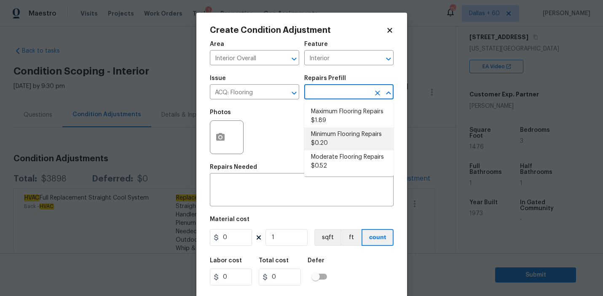
click at [343, 142] on li "Minimum Flooring Repairs $0.20" at bounding box center [348, 139] width 89 height 23
type input "Acquisition"
type textarea "Acquisition Scope: Minimum flooring repairs"
type input "0.2"
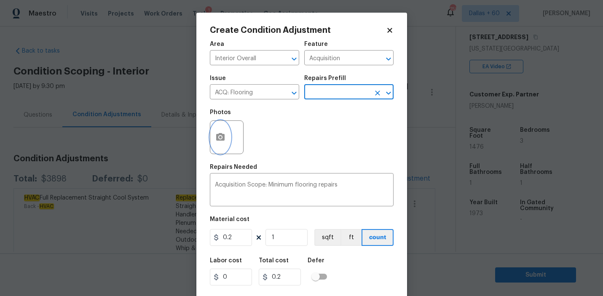
click at [224, 132] on icon "button" at bounding box center [220, 137] width 10 height 10
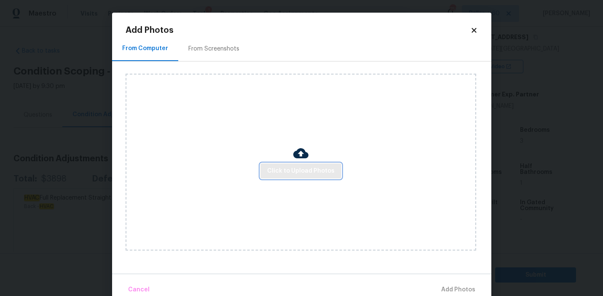
click at [299, 172] on span "Click to Upload Photos" at bounding box center [300, 171] width 67 height 11
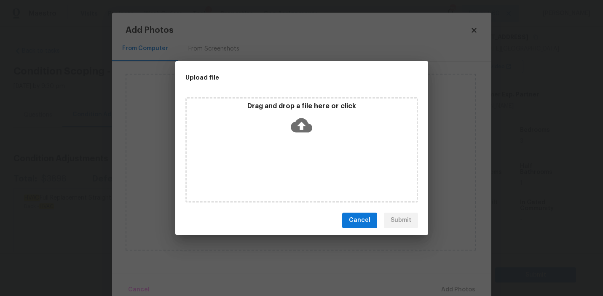
click at [307, 123] on icon at bounding box center [301, 125] width 21 height 14
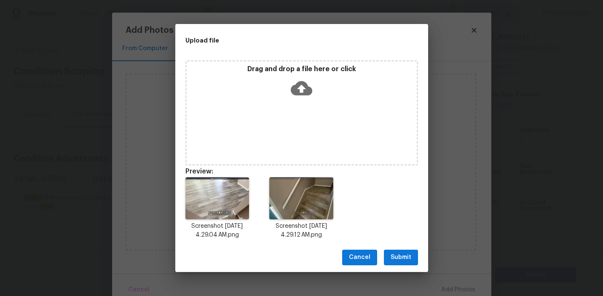
click at [405, 257] on span "Submit" at bounding box center [400, 257] width 21 height 11
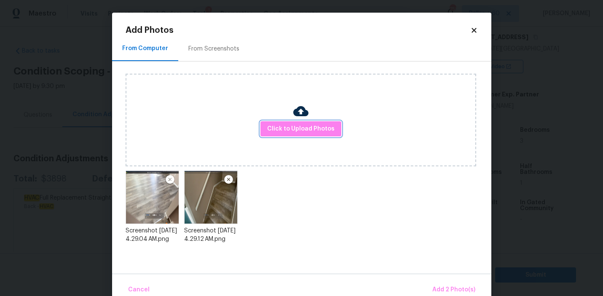
scroll to position [16, 0]
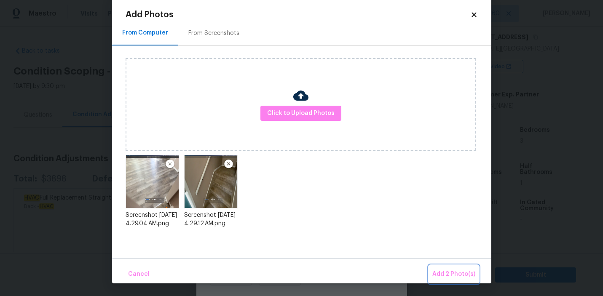
click at [454, 273] on span "Add 2 Photo(s)" at bounding box center [453, 274] width 43 height 11
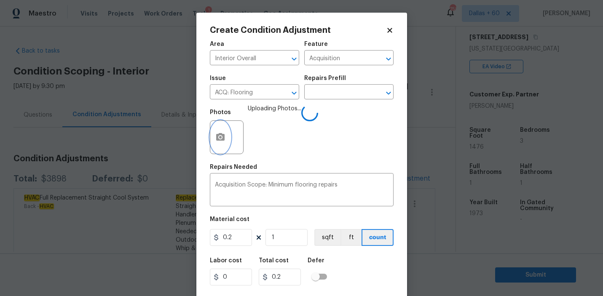
scroll to position [19, 0]
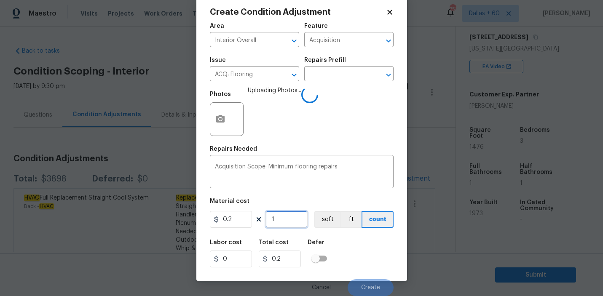
click at [284, 221] on input "1" at bounding box center [286, 219] width 42 height 17
type input "0"
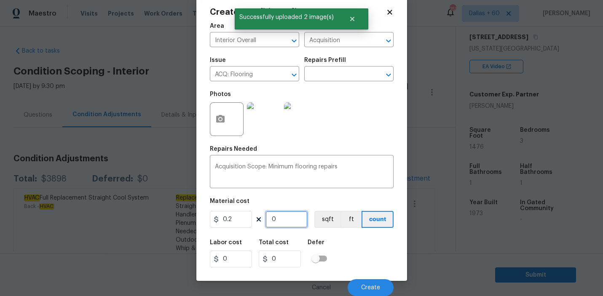
type input "1"
type input "0.2"
type input "14"
type input "2.8"
type input "147"
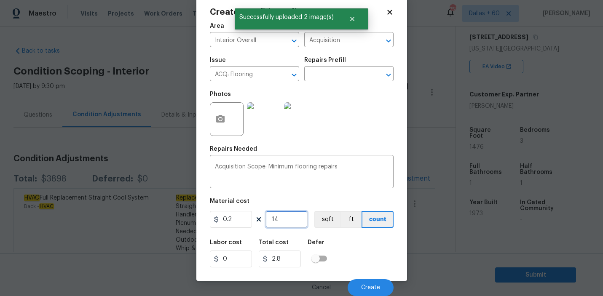
type input "29.4"
type input "1476"
type input "295.2"
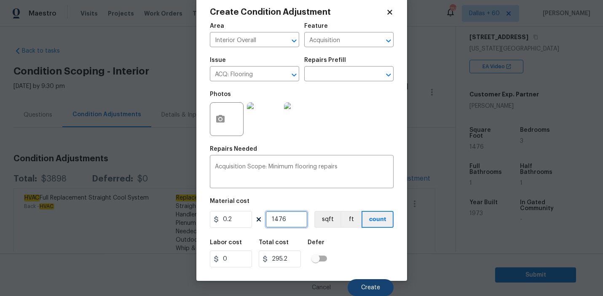
type input "1476"
click at [372, 288] on span "Create" at bounding box center [370, 288] width 19 height 6
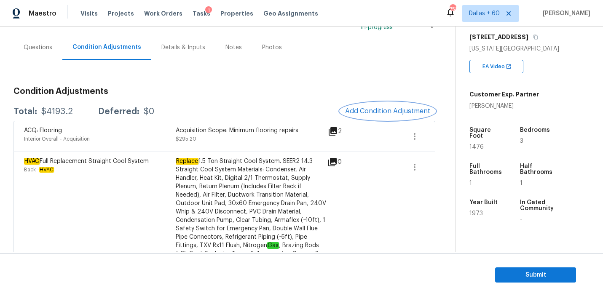
scroll to position [67, 0]
click at [398, 112] on span "Add Condition Adjustment" at bounding box center [387, 112] width 85 height 8
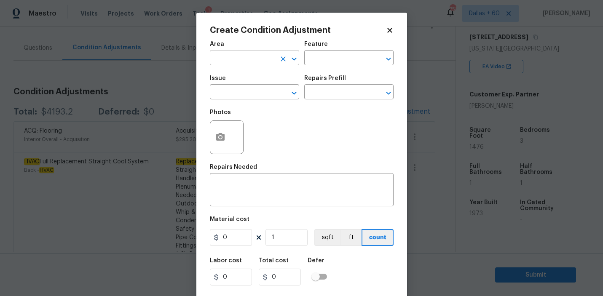
click at [253, 53] on input "text" at bounding box center [243, 58] width 66 height 13
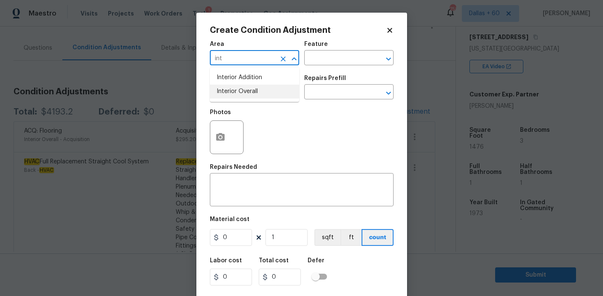
click at [254, 89] on li "Interior Overall" at bounding box center [254, 92] width 89 height 14
type input "Interior Overall"
click at [351, 58] on input "text" at bounding box center [337, 58] width 66 height 13
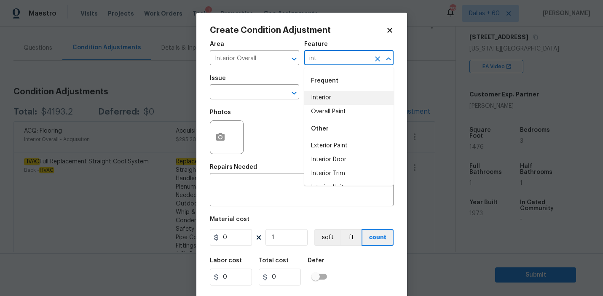
click at [348, 95] on li "Interior" at bounding box center [348, 98] width 89 height 14
type input "Interior"
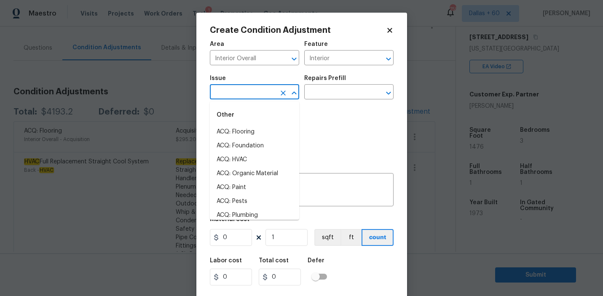
click at [230, 96] on input "text" at bounding box center [243, 92] width 66 height 13
click at [237, 192] on li "ACQ: Paint" at bounding box center [254, 188] width 89 height 14
type input "ACQ: Paint"
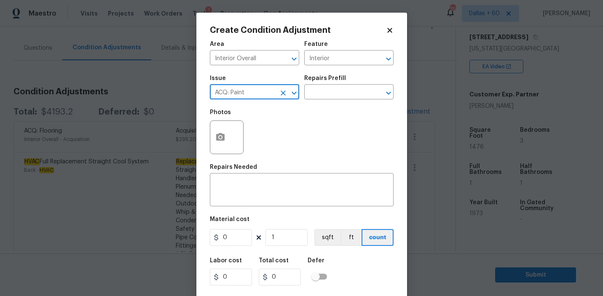
click at [331, 100] on div "Issue ACQ: Paint ​ Repairs Prefill ​" at bounding box center [302, 87] width 184 height 34
click at [329, 89] on input "text" at bounding box center [337, 92] width 66 height 13
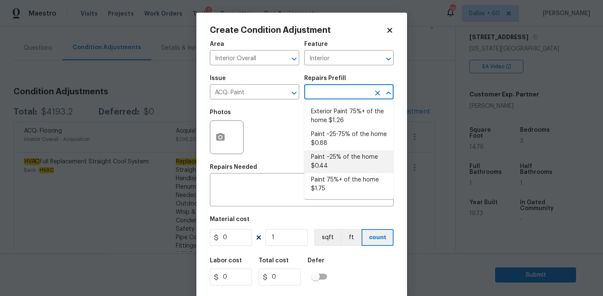
click at [337, 163] on li "Paint ~25% of the home $0.44" at bounding box center [348, 161] width 89 height 23
type input "Acquisition"
type textarea "Acquisition Scope: ~25% of the home needs interior paint"
type input "0.44"
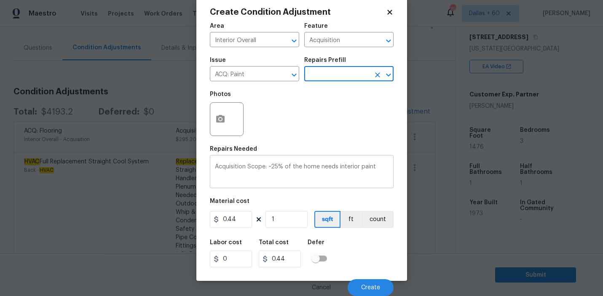
scroll to position [18, 0]
click at [285, 217] on input "1" at bounding box center [286, 219] width 42 height 17
type input "0"
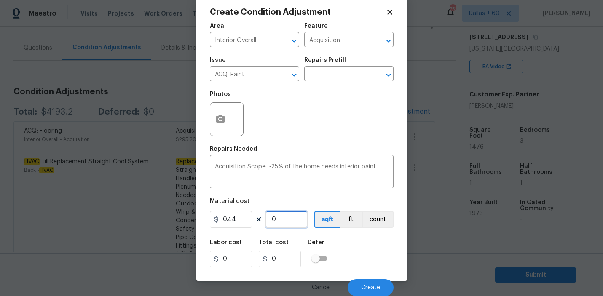
type input "1"
type input "0.44"
type input "14"
type input "6.16"
type input "147"
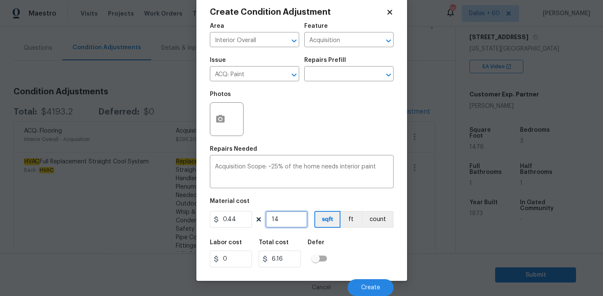
type input "64.68"
type input "1476"
type input "649.44"
type input "1476"
click at [227, 117] on button "button" at bounding box center [220, 119] width 20 height 33
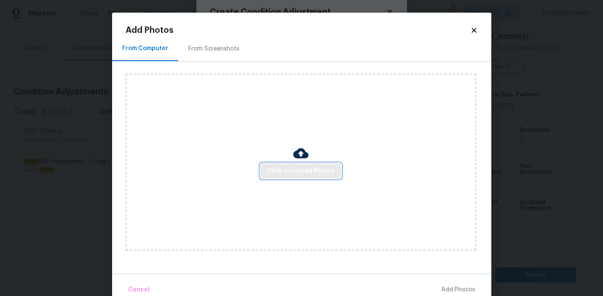
click at [299, 171] on span "Click to Upload Photos" at bounding box center [300, 171] width 67 height 11
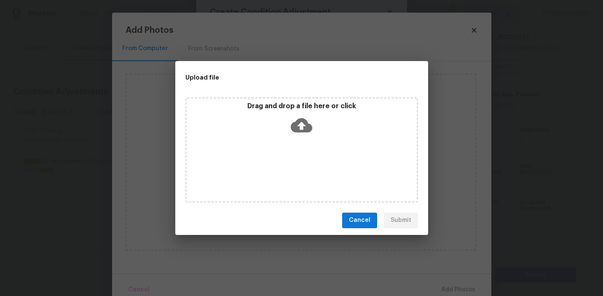
click at [299, 122] on icon at bounding box center [301, 125] width 21 height 14
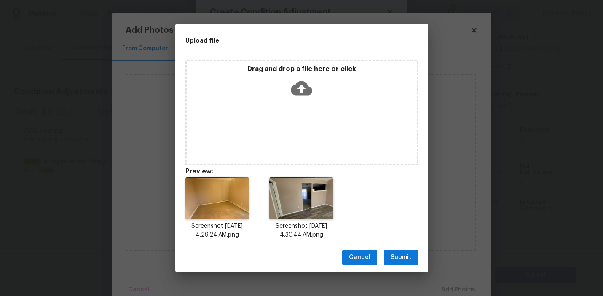
click at [405, 258] on span "Submit" at bounding box center [400, 257] width 21 height 11
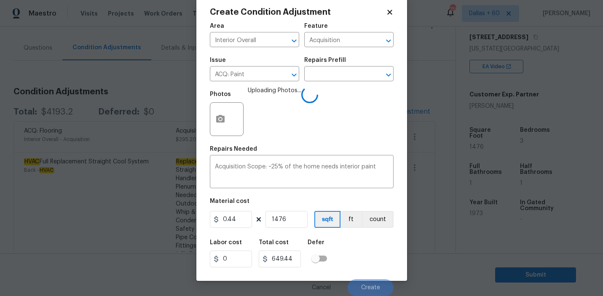
scroll to position [19, 0]
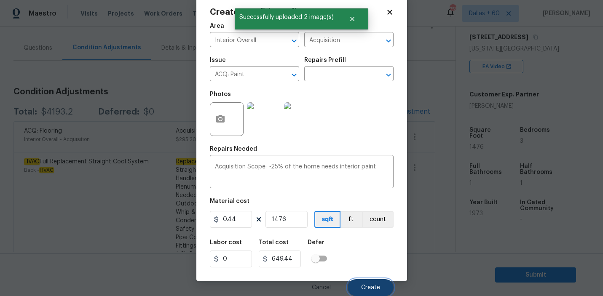
click at [368, 285] on span "Create" at bounding box center [370, 288] width 19 height 6
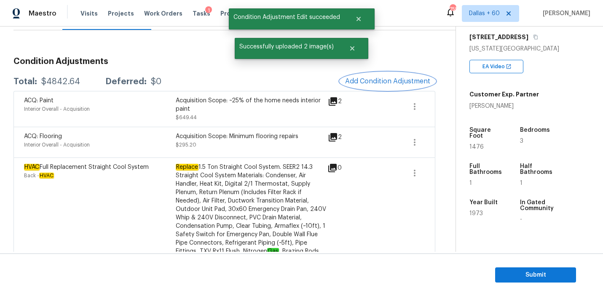
scroll to position [102, 0]
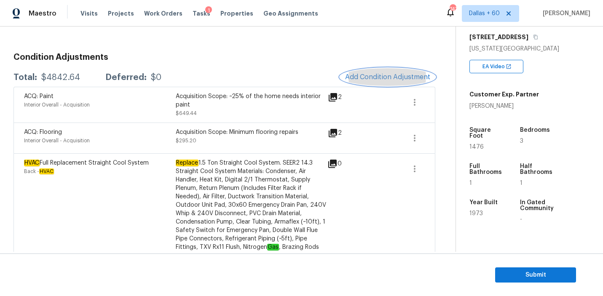
click at [371, 78] on span "Add Condition Adjustment" at bounding box center [387, 77] width 85 height 8
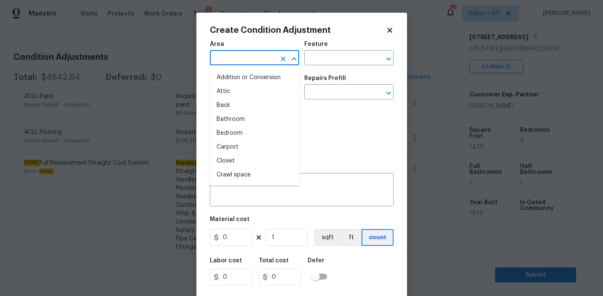
click at [246, 52] on input "text" at bounding box center [243, 58] width 66 height 13
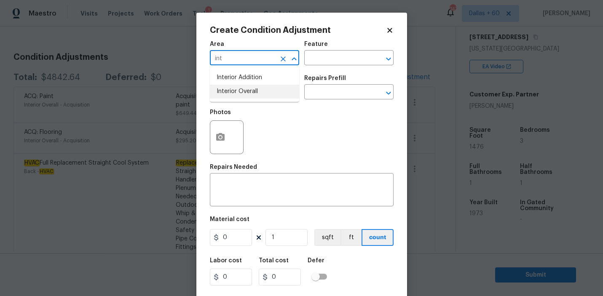
click at [258, 94] on li "Interior Overall" at bounding box center [254, 92] width 89 height 14
type input "Interior Overall"
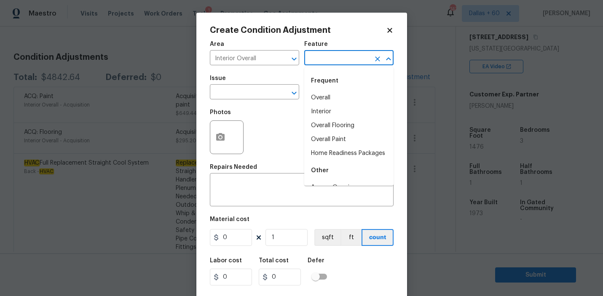
click at [357, 55] on input "text" at bounding box center [337, 58] width 66 height 13
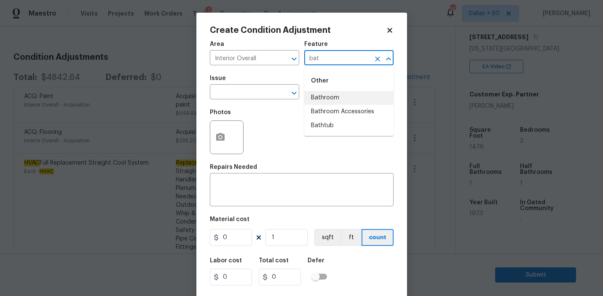
click at [353, 100] on li "Bathroom" at bounding box center [348, 98] width 89 height 14
click at [344, 58] on input "Bathroom" at bounding box center [337, 58] width 66 height 13
click at [332, 129] on li "Bathtub" at bounding box center [348, 126] width 89 height 14
type input "Bathtub"
click at [268, 96] on input "text" at bounding box center [243, 92] width 66 height 13
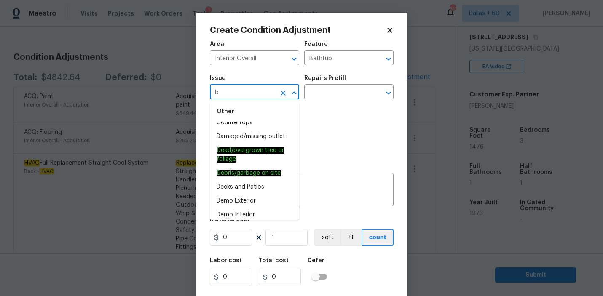
scroll to position [0, 0]
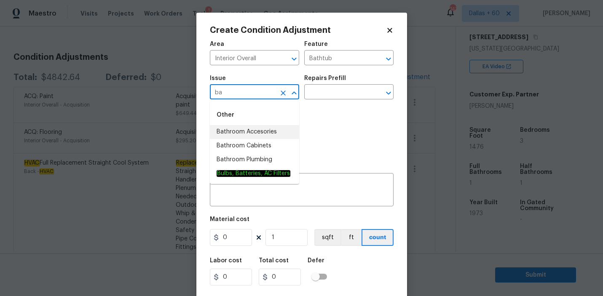
type input "b"
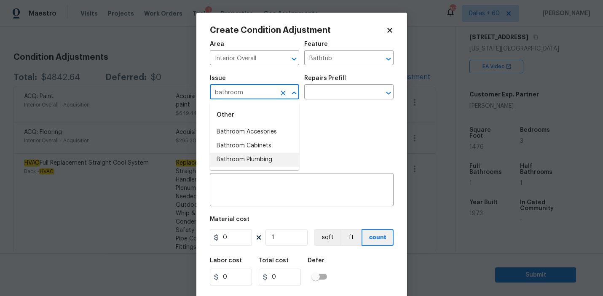
click at [248, 158] on li "Bathroom Plumbing" at bounding box center [254, 160] width 89 height 14
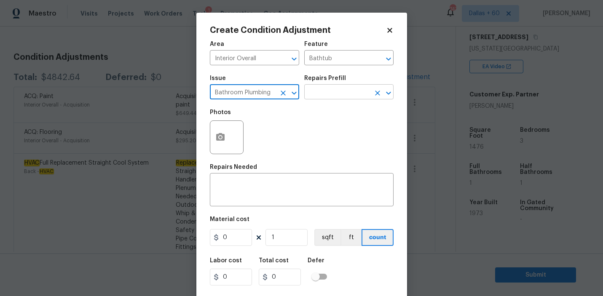
type input "Bathroom Plumbing"
click at [344, 88] on input "text" at bounding box center [337, 92] width 66 height 13
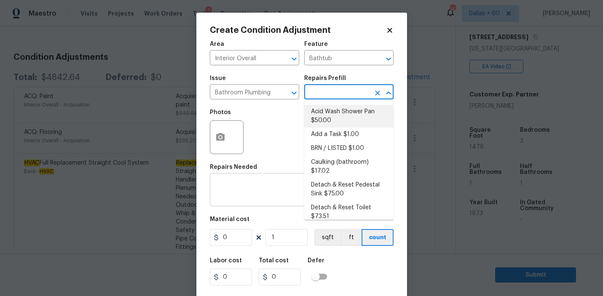
click at [251, 185] on textarea at bounding box center [302, 191] width 174 height 18
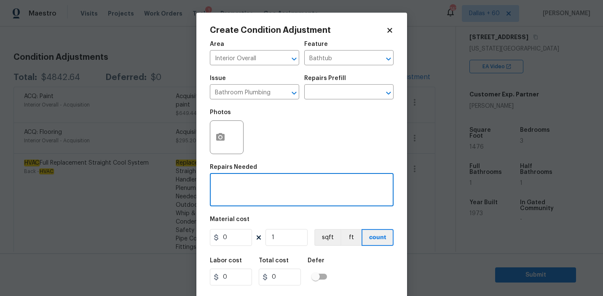
paste textarea "Scope leak in main hall bath tub. Scope resurfacing of main tub"
click at [240, 194] on textarea "Scope leak in main hall bath tub. Scope resurfacing of main tub" at bounding box center [302, 191] width 174 height 18
click at [233, 185] on textarea "Scope leak in main hall bath tub. Scope resurfacing of main tub" at bounding box center [302, 191] width 174 height 18
type textarea "Repair leak in main hall bath tub. Scope resurfacing of main tub"
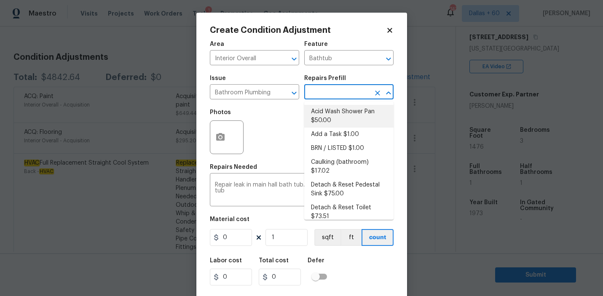
click at [318, 99] on input "text" at bounding box center [337, 92] width 66 height 13
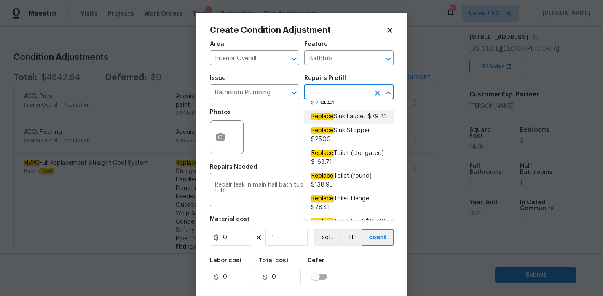
scroll to position [455, 0]
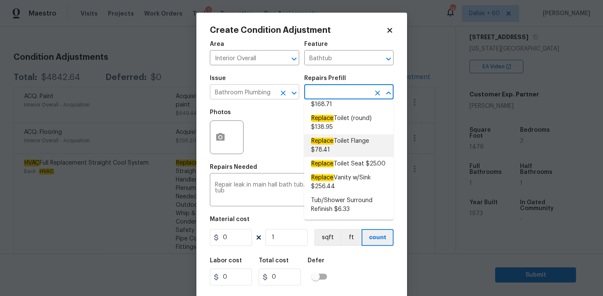
click at [250, 95] on input "Bathroom Plumbing" at bounding box center [243, 92] width 66 height 13
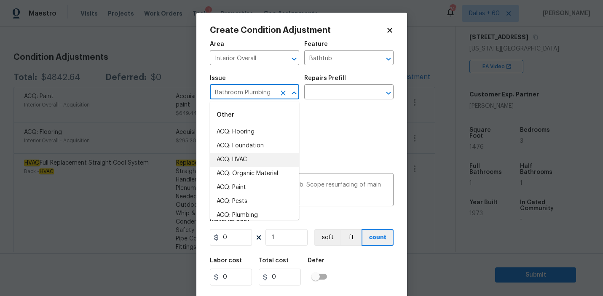
click at [250, 95] on input "Bathroom Plumbing" at bounding box center [243, 92] width 66 height 13
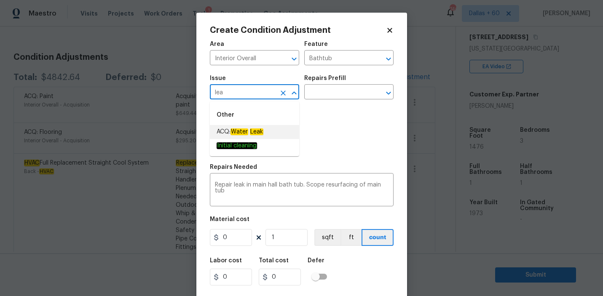
click at [259, 128] on span "ACQ: Water Leak" at bounding box center [240, 132] width 47 height 9
click at [317, 99] on input "text" at bounding box center [337, 92] width 66 height 13
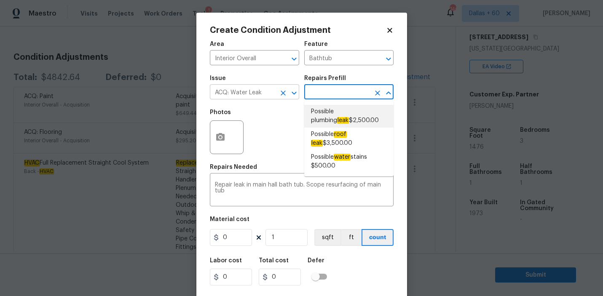
click at [269, 93] on input "ACQ: Water Leak" at bounding box center [243, 92] width 66 height 13
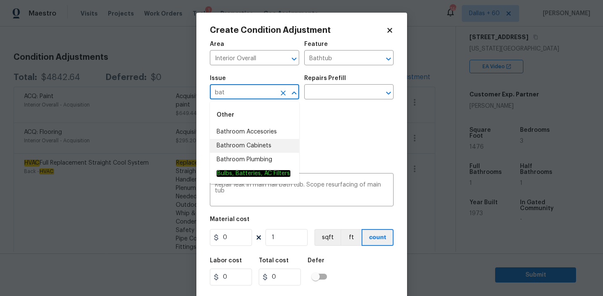
click at [260, 142] on li "Bathroom Cabinets" at bounding box center [254, 146] width 89 height 14
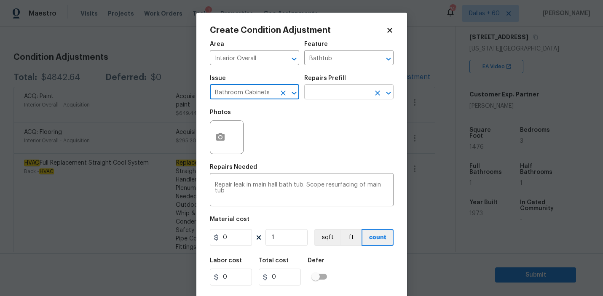
click at [331, 94] on input "text" at bounding box center [337, 92] width 66 height 13
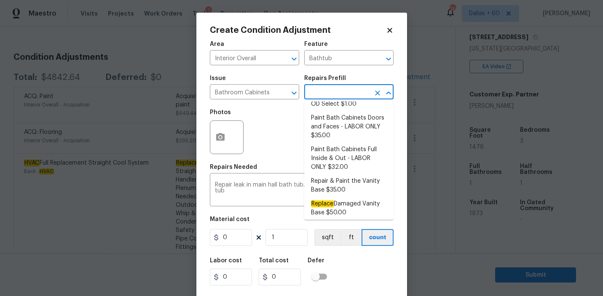
scroll to position [116, 0]
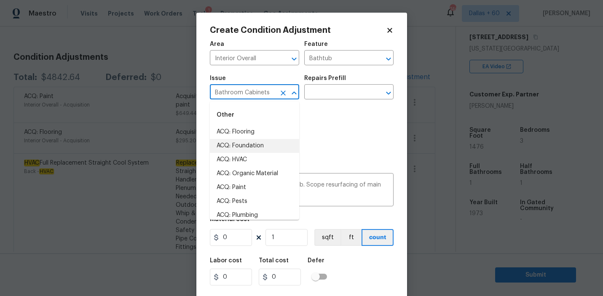
click at [250, 94] on input "Bathroom Cabinets" at bounding box center [243, 92] width 66 height 13
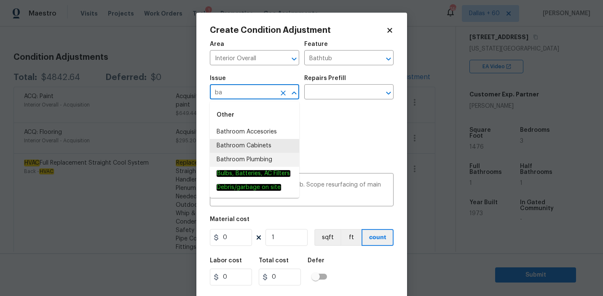
click at [250, 157] on li "Bathroom Plumbing" at bounding box center [254, 160] width 89 height 14
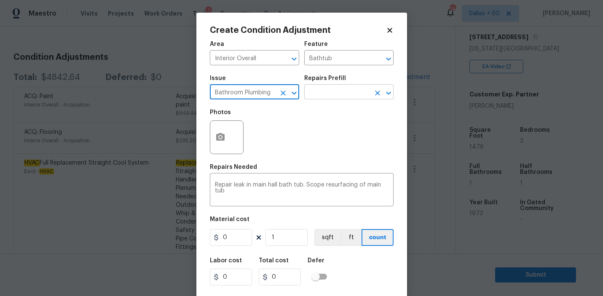
type input "Bathroom Plumbing"
click at [325, 87] on input "text" at bounding box center [337, 92] width 66 height 13
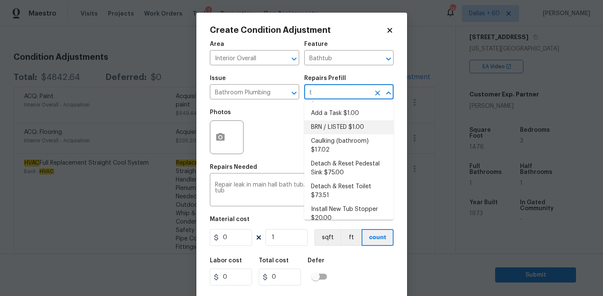
scroll to position [0, 0]
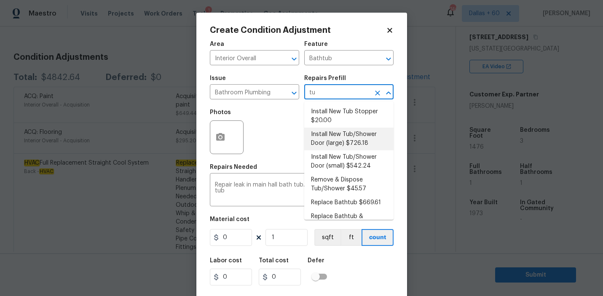
type input "tub"
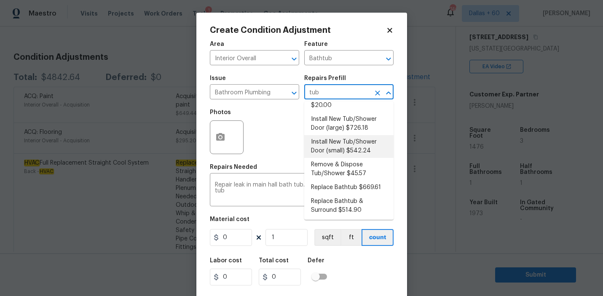
scroll to position [16, 0]
click at [360, 151] on li "Install New Tub/Shower Door (small) $542.24" at bounding box center [348, 145] width 89 height 23
type input "Plumbing"
type textarea "Prep the tub/shower surround and install a new 32''-36'' tempered shower door. …"
type input "542.24"
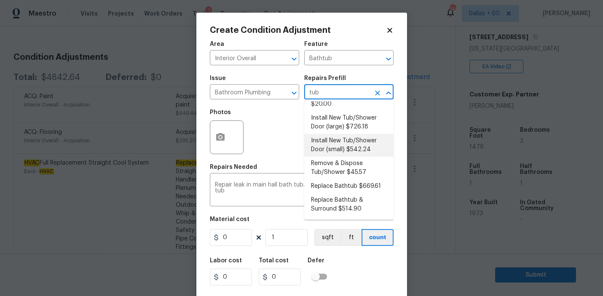
type input "542.24"
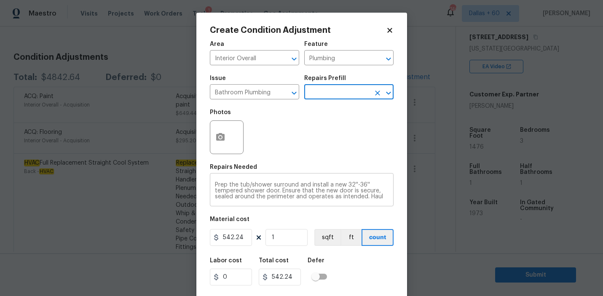
click at [261, 187] on textarea "Prep the tub/shower surround and install a new 32''-36'' tempered shower door. …" at bounding box center [302, 191] width 174 height 18
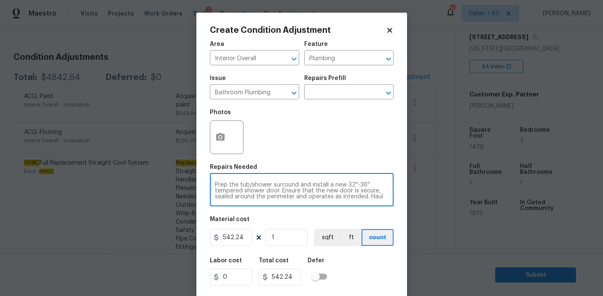
click at [340, 198] on textarea "Prep the tub/shower surround and install a new 32''-36'' tempered shower door. …" at bounding box center [302, 191] width 174 height 18
click at [330, 199] on textarea "Prep the tub/shower surround and install a new 32''-36'' tempered shower door. …" at bounding box center [302, 191] width 174 height 18
paste textarea "main hall bath tub"
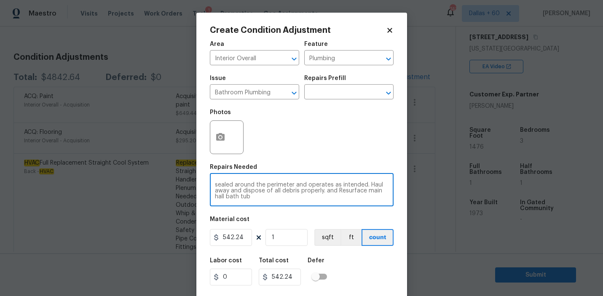
type textarea "Prep the tub/shower surround and install a new 32''-36'' tempered shower door. …"
click at [217, 138] on icon "button" at bounding box center [220, 137] width 8 height 8
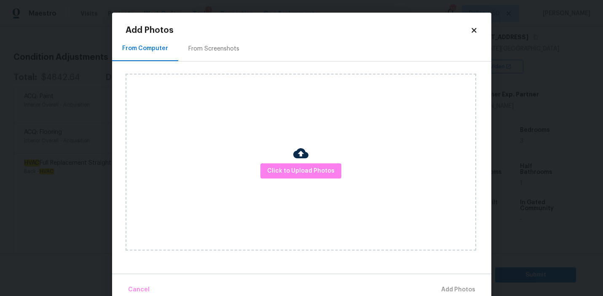
click at [305, 181] on div "Click to Upload Photos" at bounding box center [301, 162] width 350 height 177
click at [299, 171] on span "Click to Upload Photos" at bounding box center [300, 171] width 67 height 11
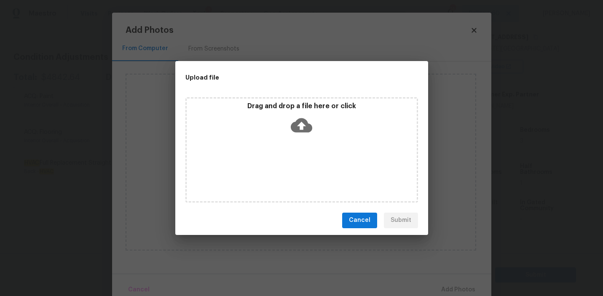
click at [296, 127] on icon at bounding box center [301, 125] width 21 height 14
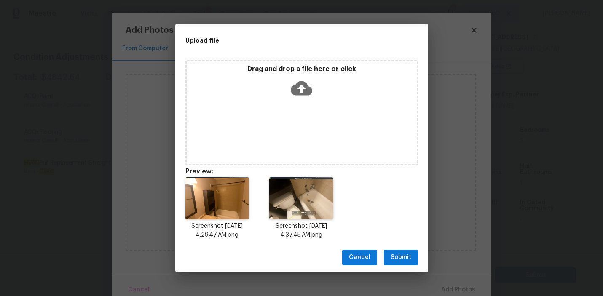
click at [406, 255] on span "Submit" at bounding box center [400, 257] width 21 height 11
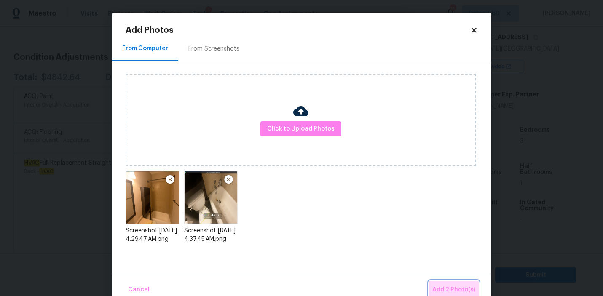
click at [455, 291] on span "Add 2 Photo(s)" at bounding box center [453, 290] width 43 height 11
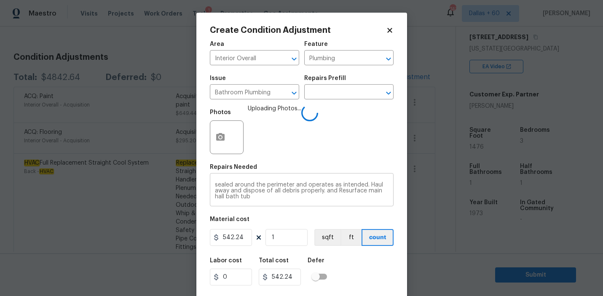
click at [268, 200] on div "Prep the tub/shower surround and install a new 32''-36'' tempered shower door. …" at bounding box center [302, 190] width 184 height 31
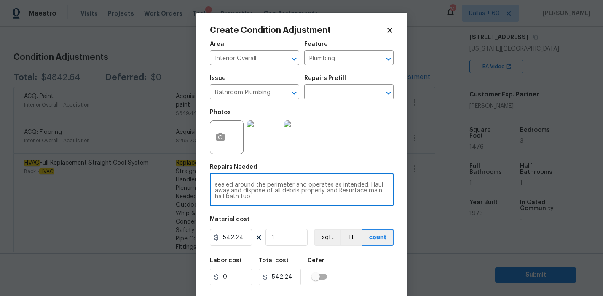
click at [265, 147] on img at bounding box center [264, 137] width 34 height 34
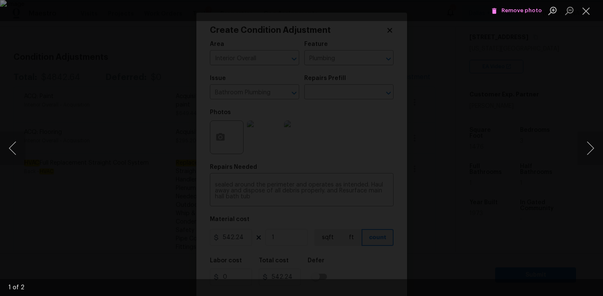
click at [332, 144] on img "Lightbox" at bounding box center [301, 148] width 603 height 296
click at [594, 147] on button "Next image" at bounding box center [590, 148] width 25 height 34
click at [586, 13] on button "Close lightbox" at bounding box center [586, 10] width 17 height 15
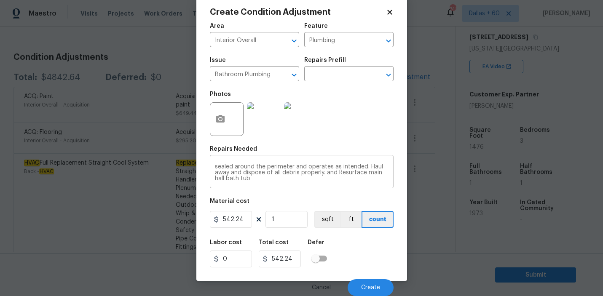
scroll to position [0, 0]
click at [302, 168] on textarea "Prep the tub/shower surround and install a new 32''-36'' tempered shower door. …" at bounding box center [302, 173] width 174 height 18
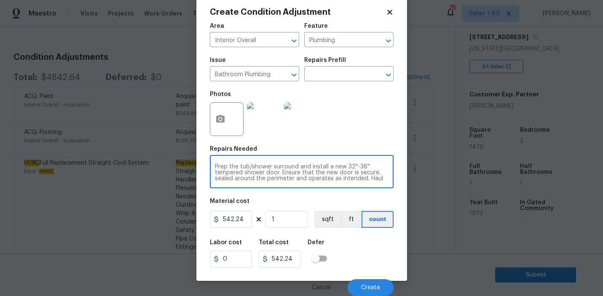
click at [302, 168] on textarea "Prep the tub/shower surround and install a new 32''-36'' tempered shower door. …" at bounding box center [302, 173] width 174 height 18
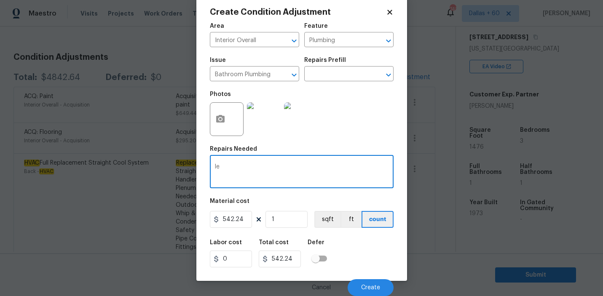
type textarea "l"
type textarea "Prep the tub/shower surround and install a new 32''-36'' tempered shower door. …"
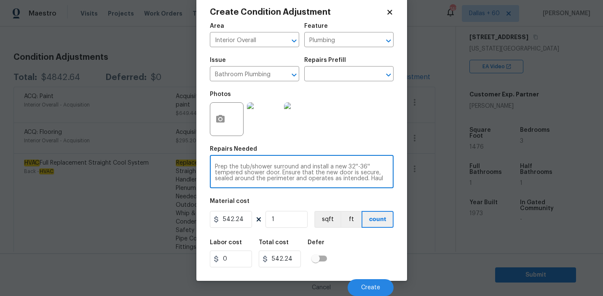
scroll to position [12, 0]
click at [327, 183] on div "Prep the tub/shower surround and install a new 32''-36'' tempered shower door. …" at bounding box center [302, 172] width 184 height 31
click at [335, 176] on textarea "Prep the tub/shower surround and install a new 32''-36'' tempered shower door. …" at bounding box center [302, 173] width 174 height 18
click at [309, 179] on textarea "Prep the tub/shower surround and install a new 32''-36'' tempered shower door. …" at bounding box center [302, 173] width 174 height 18
click at [336, 75] on input "text" at bounding box center [337, 74] width 66 height 13
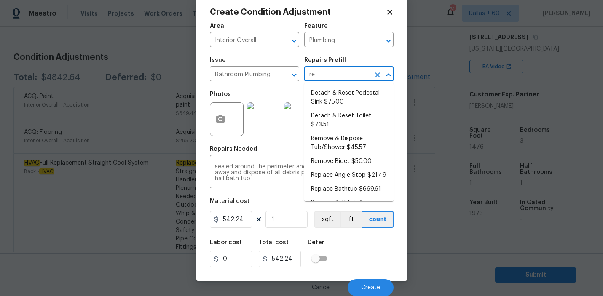
type input "ref"
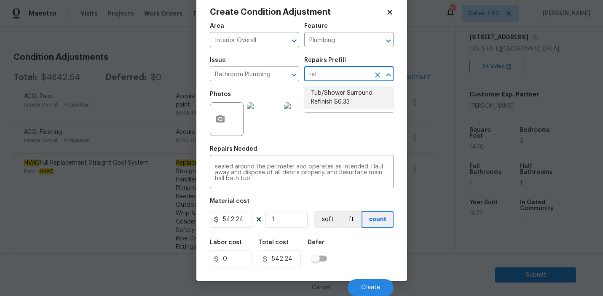
click at [337, 104] on li "Tub/Shower Surround Refinish $6.33" at bounding box center [348, 97] width 89 height 23
type textarea "Prep, mask, clean and refinish the tub/shower tile surround both all sides ensu…"
type input "6.33"
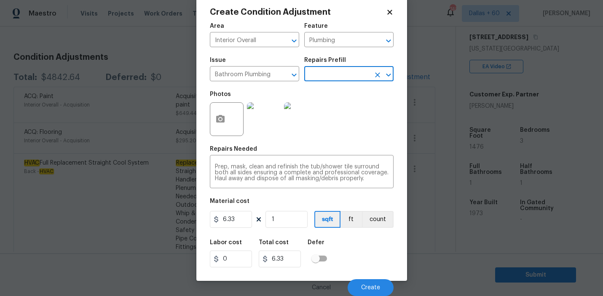
scroll to position [0, 0]
click at [228, 222] on input "6.33" at bounding box center [231, 219] width 42 height 17
type input "300"
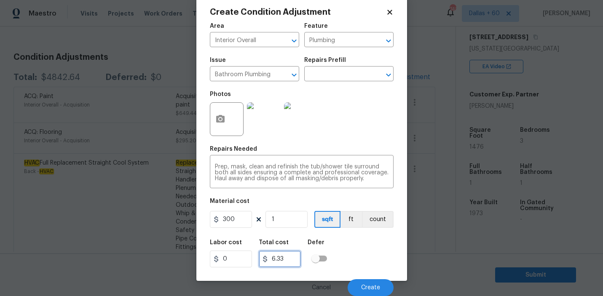
type input "300"
click at [280, 258] on input "300" at bounding box center [280, 259] width 42 height 17
click at [375, 282] on button "Create" at bounding box center [371, 287] width 46 height 17
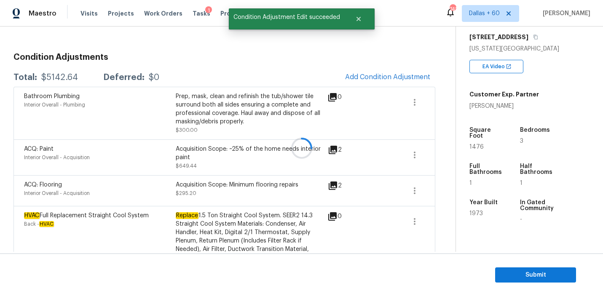
click at [406, 67] on div "Condition Adjustments Total: $5142.64 Deferred: $0 Add Condition Adjustment Bat…" at bounding box center [224, 190] width 422 height 288
click at [406, 71] on button "Add Condition Adjustment" at bounding box center [387, 77] width 95 height 18
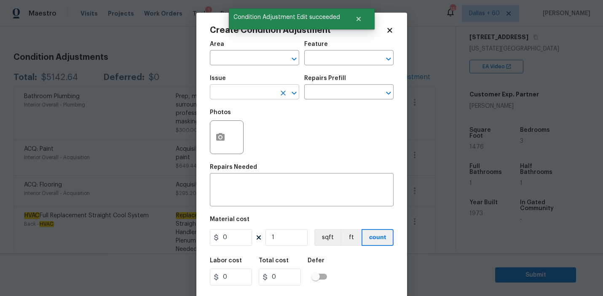
click at [253, 96] on input "text" at bounding box center [243, 92] width 66 height 13
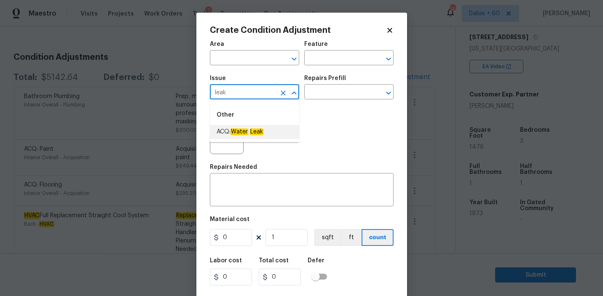
click at [263, 129] on em "Leak" at bounding box center [256, 131] width 13 height 7
type input "ACQ: Water Leak"
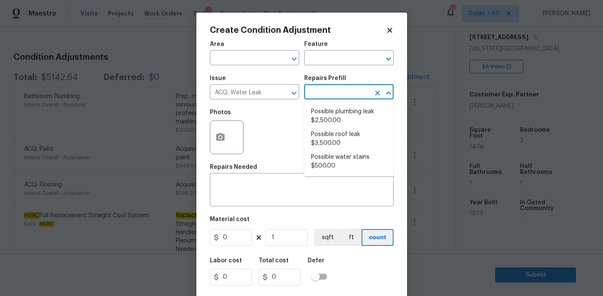
click at [316, 92] on input "text" at bounding box center [337, 92] width 66 height 13
click at [330, 117] on span "Possible plumbing leak $2,500.00" at bounding box center [349, 116] width 76 height 18
type input "Acquisition"
type textarea "Acquisition Scope: Possible plumbing leak"
type input "2500"
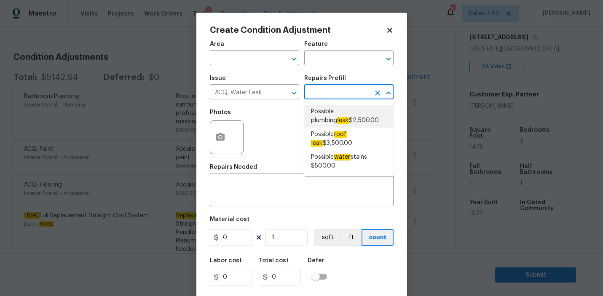
type input "2500"
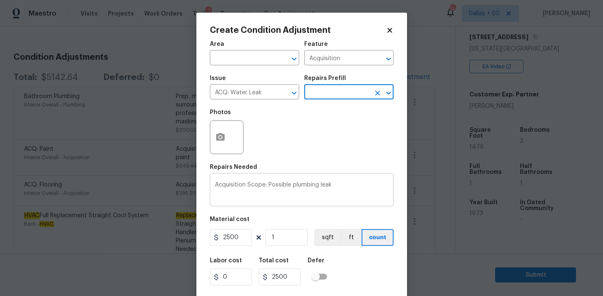
click at [344, 188] on textarea "Acquisition Scope: Possible plumbing leak" at bounding box center [302, 191] width 174 height 18
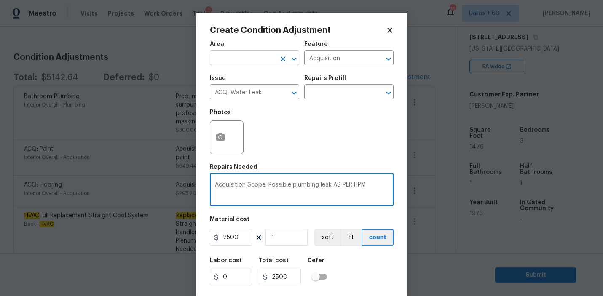
type textarea "Acquisition Scope: Possible plumbing leak AS PER HPM"
click at [250, 56] on input "text" at bounding box center [243, 58] width 66 height 13
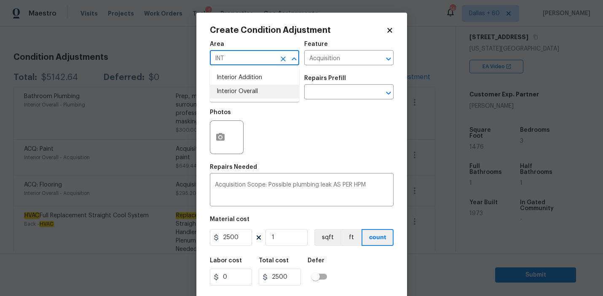
click at [257, 92] on li "Interior Overall" at bounding box center [254, 92] width 89 height 14
type input "Interior Overall"
click at [225, 142] on icon "button" at bounding box center [220, 137] width 10 height 10
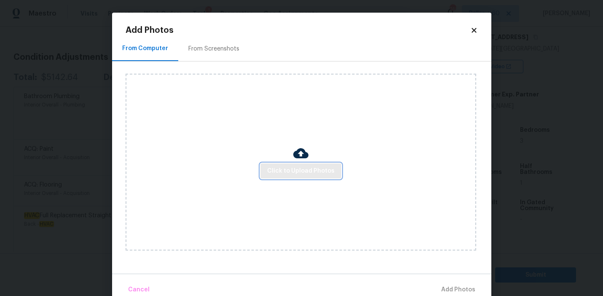
click at [303, 169] on span "Click to Upload Photos" at bounding box center [300, 171] width 67 height 11
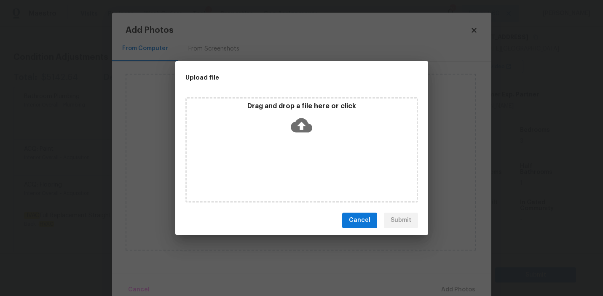
click at [295, 121] on icon at bounding box center [301, 125] width 21 height 14
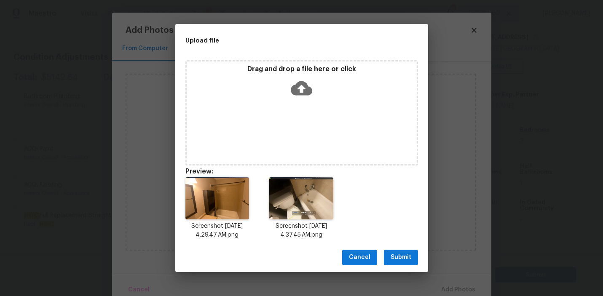
click at [398, 260] on span "Submit" at bounding box center [400, 257] width 21 height 11
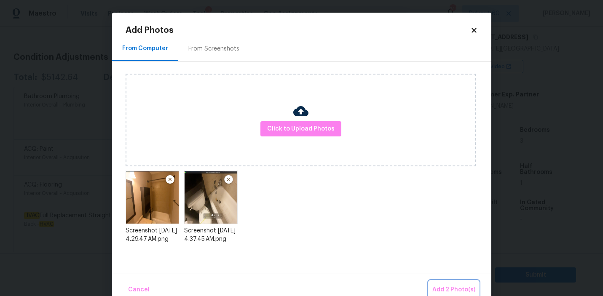
click at [456, 290] on span "Add 2 Photo(s)" at bounding box center [453, 290] width 43 height 11
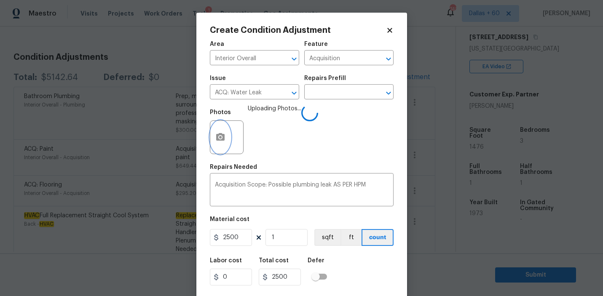
scroll to position [19, 0]
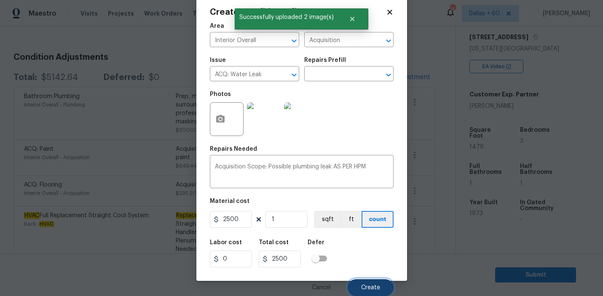
click at [376, 283] on button "Create" at bounding box center [371, 287] width 46 height 17
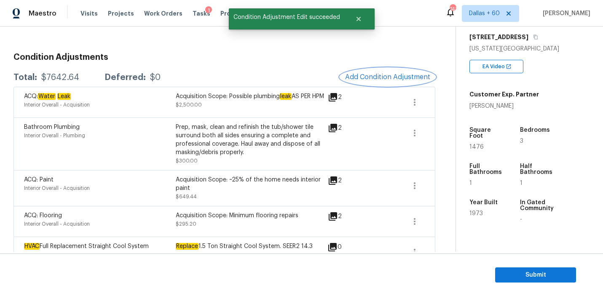
scroll to position [110, 0]
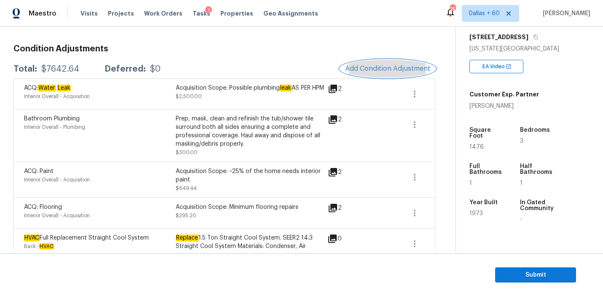
click at [394, 66] on span "Add Condition Adjustment" at bounding box center [387, 69] width 85 height 8
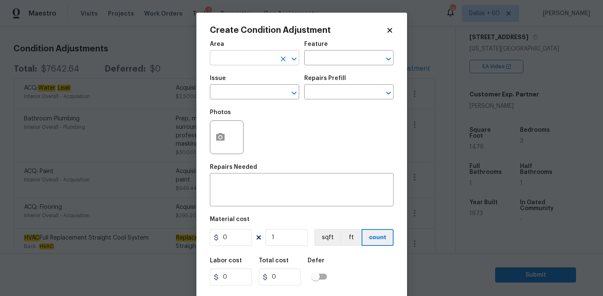
click at [254, 56] on input "text" at bounding box center [243, 58] width 66 height 13
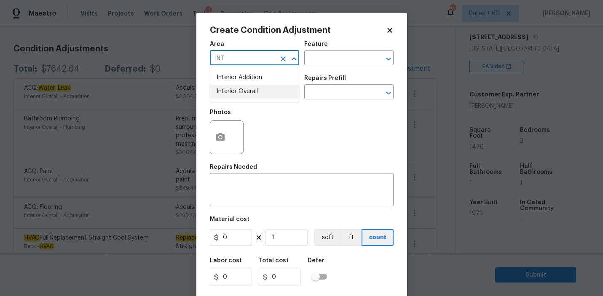
click at [252, 92] on li "Interior Overall" at bounding box center [254, 92] width 89 height 14
type input "Interior Overall"
click at [335, 61] on input "text" at bounding box center [337, 58] width 66 height 13
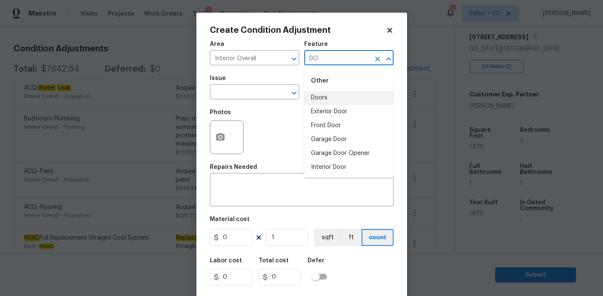
type input "D"
type input "C"
click at [270, 91] on input "text" at bounding box center [243, 92] width 66 height 13
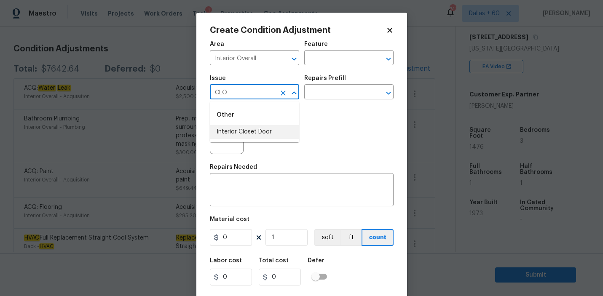
click at [262, 131] on li "Interior Closet Door" at bounding box center [254, 132] width 89 height 14
type input "Interior Closet Door"
click at [322, 96] on input "text" at bounding box center [337, 92] width 66 height 13
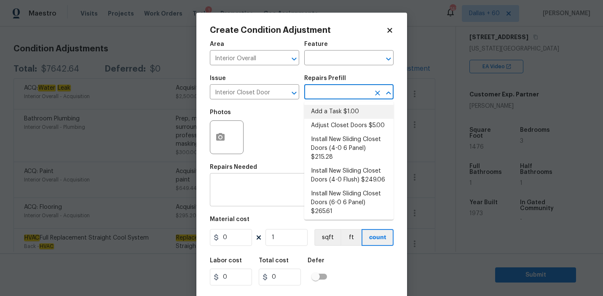
click at [260, 182] on div "x ​" at bounding box center [302, 190] width 184 height 31
click at [333, 96] on input "text" at bounding box center [337, 92] width 66 height 13
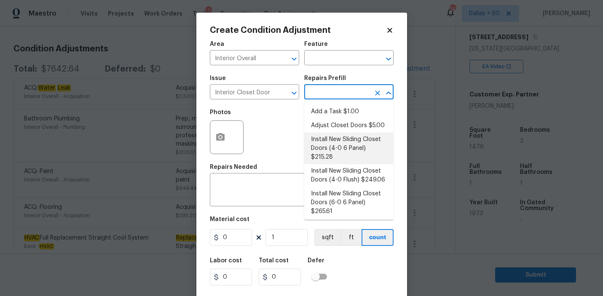
click at [336, 140] on li "Install New Sliding Closet Doors (4-0 6 Panel) $215.28" at bounding box center [348, 149] width 89 height 32
type input "Interior Door"
type textarea "Remove the existing door (if present). Install a new 4-0 bi-fold 6 panel interi…"
type input "215.28"
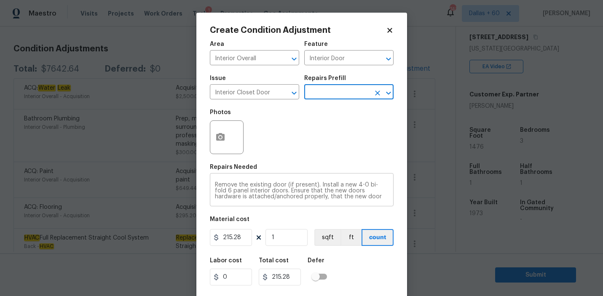
scroll to position [12, 0]
click at [285, 241] on input "1" at bounding box center [286, 237] width 42 height 17
click at [223, 135] on icon "button" at bounding box center [220, 137] width 8 height 8
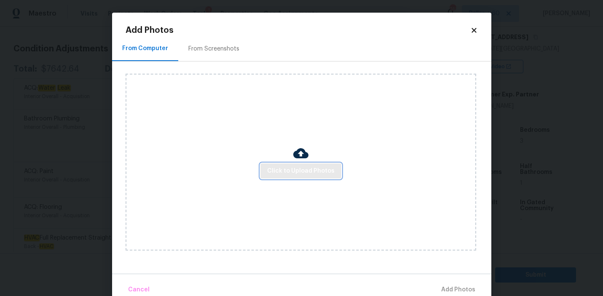
click at [312, 168] on span "Click to Upload Photos" at bounding box center [300, 171] width 67 height 11
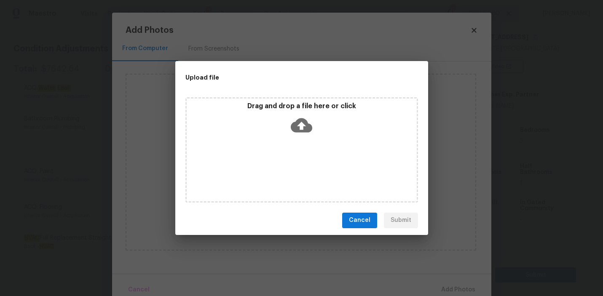
click at [296, 123] on icon at bounding box center [301, 125] width 21 height 14
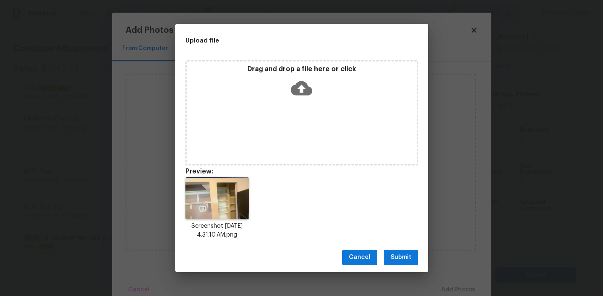
click at [401, 256] on span "Submit" at bounding box center [400, 257] width 21 height 11
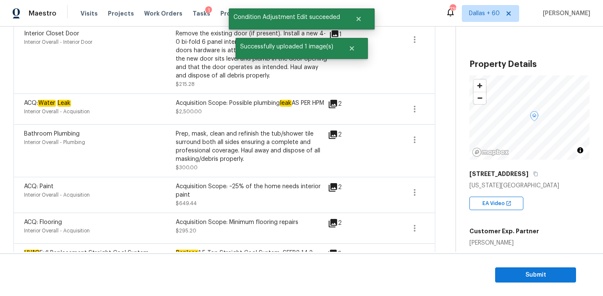
scroll to position [137, 0]
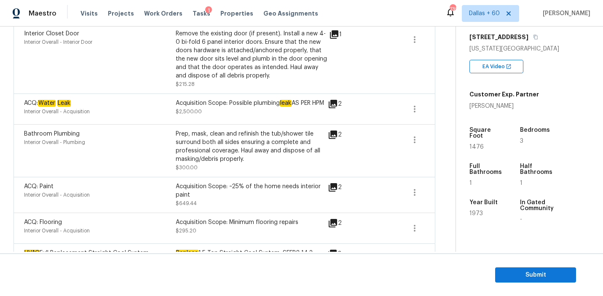
drag, startPoint x: 229, startPoint y: 103, endPoint x: 232, endPoint y: 110, distance: 7.5
click at [232, 107] on div "Acquisition Scope: Possible plumbing leak AS PER HPM" at bounding box center [252, 103] width 152 height 8
copy div "Possible plumbing leak AS PER HPM"
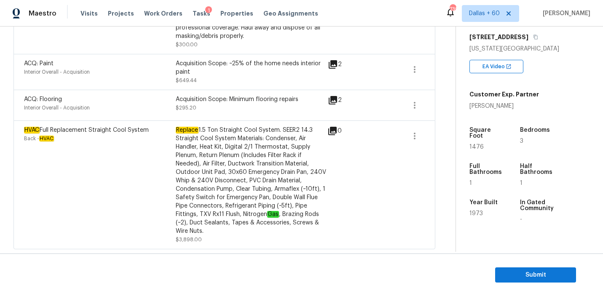
scroll to position [291, 0]
click at [520, 275] on span "Submit" at bounding box center [535, 275] width 67 height 11
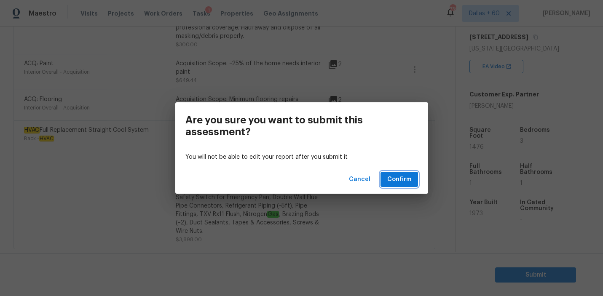
click at [397, 179] on span "Confirm" at bounding box center [399, 179] width 24 height 11
